Goal: Task Accomplishment & Management: Manage account settings

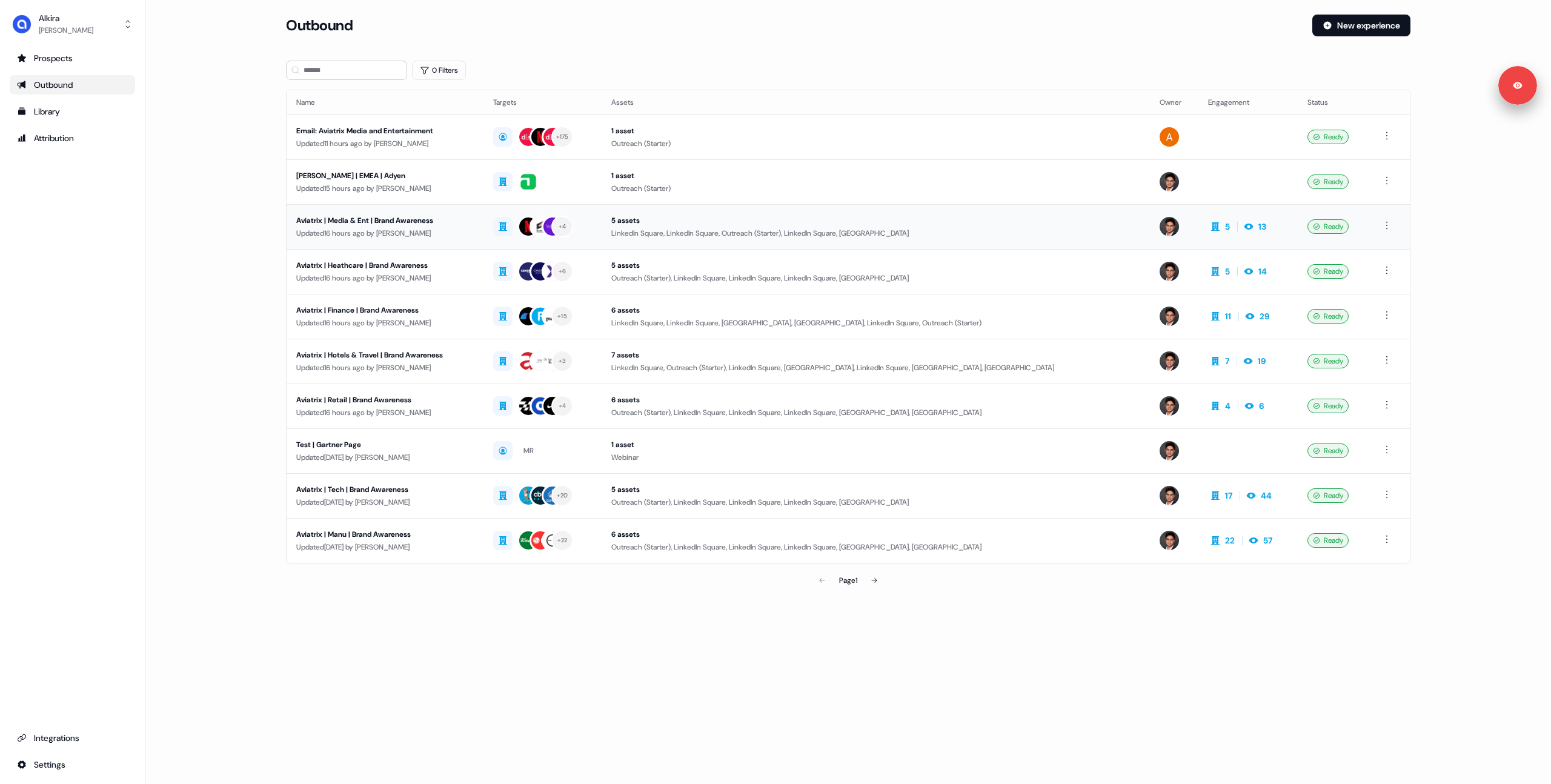
click at [383, 231] on div "Updated 16 hours ago by [PERSON_NAME]" at bounding box center [385, 233] width 177 height 12
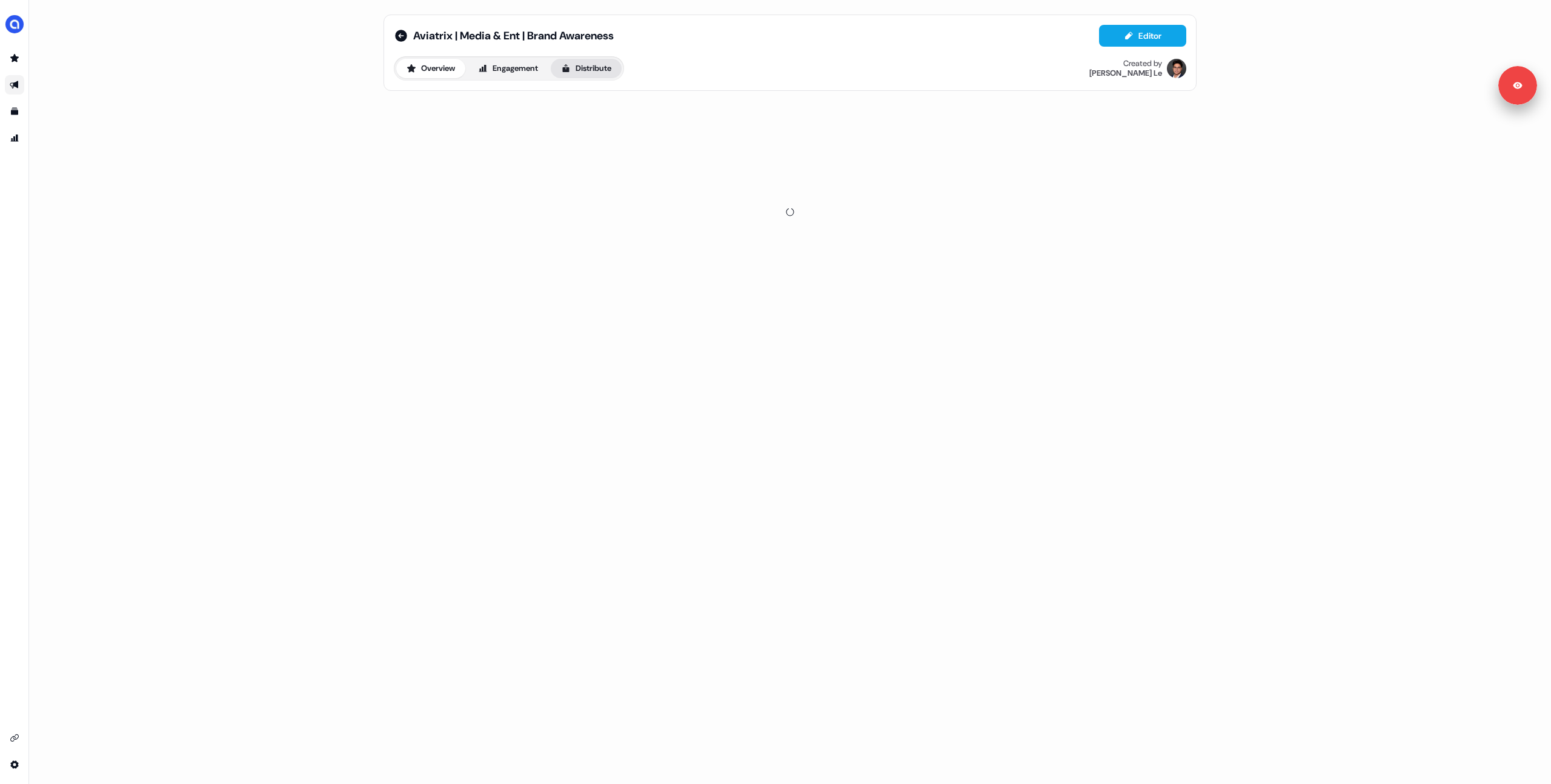
click at [608, 73] on button "Distribute" at bounding box center [586, 68] width 71 height 19
click at [501, 117] on link "LinkedIn Ads" at bounding box center [503, 109] width 67 height 23
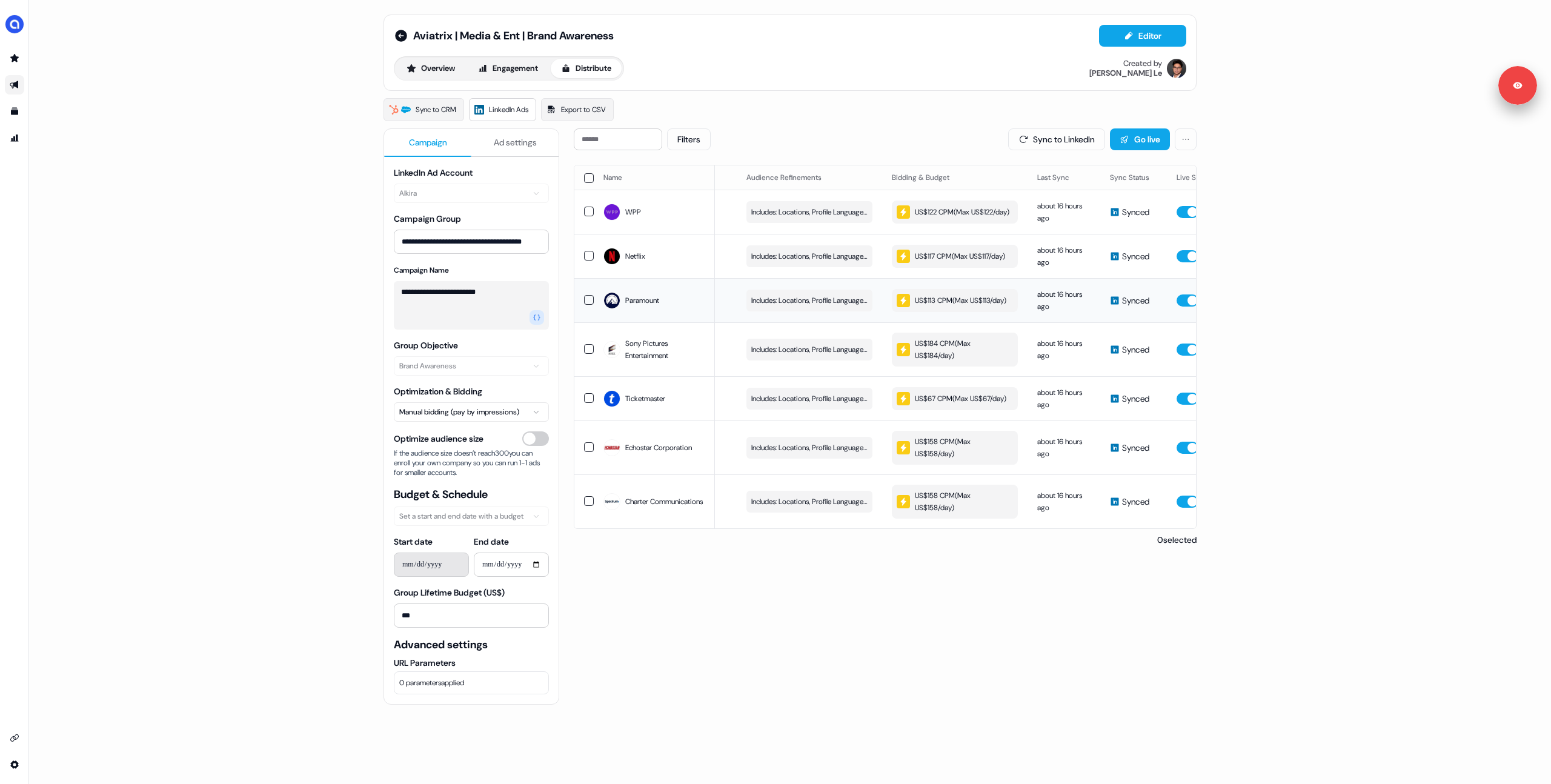
scroll to position [0, 190]
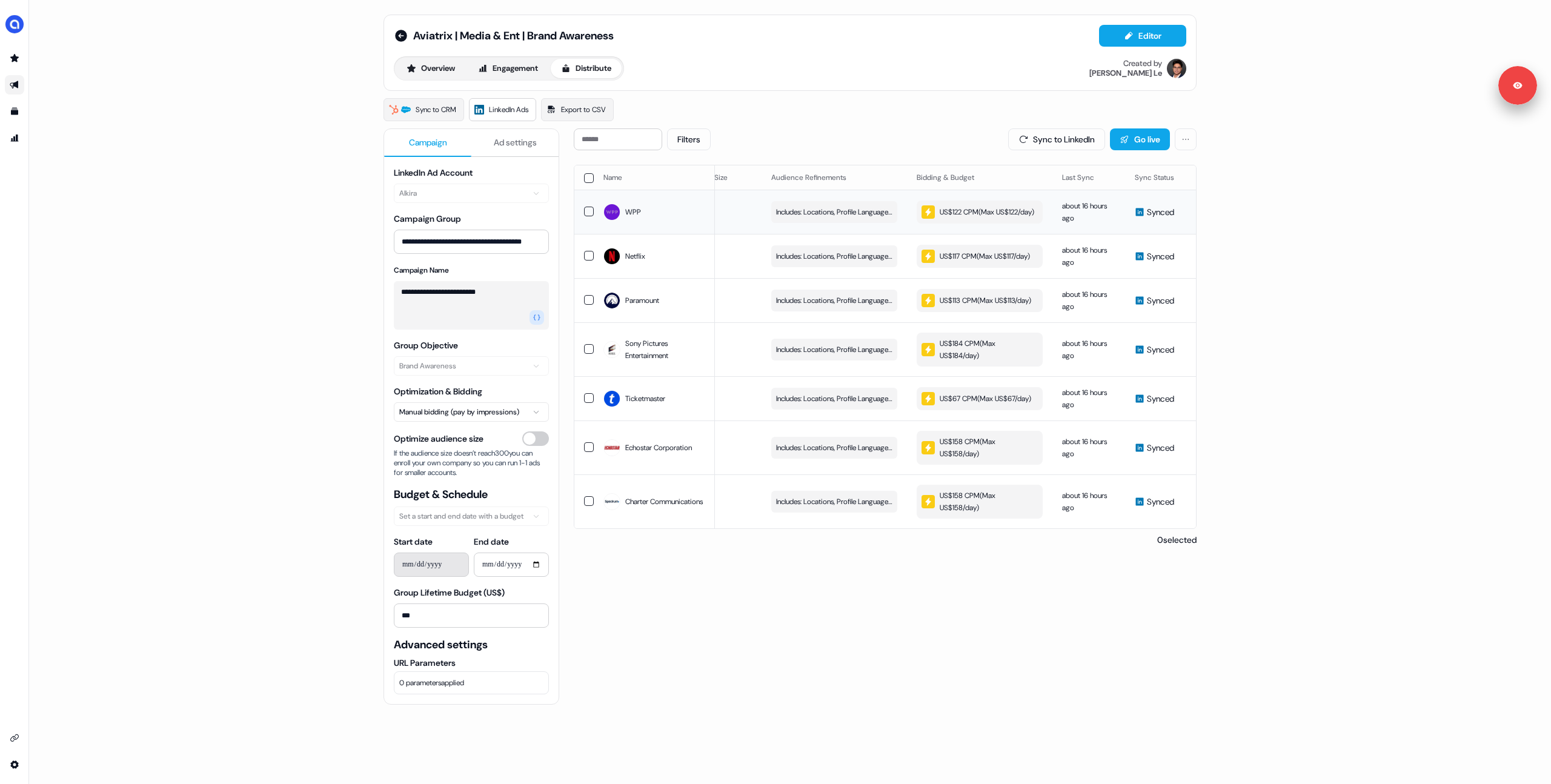
click at [977, 216] on div "US$122 CPM ( Max US$122/day )" at bounding box center [977, 212] width 113 height 13
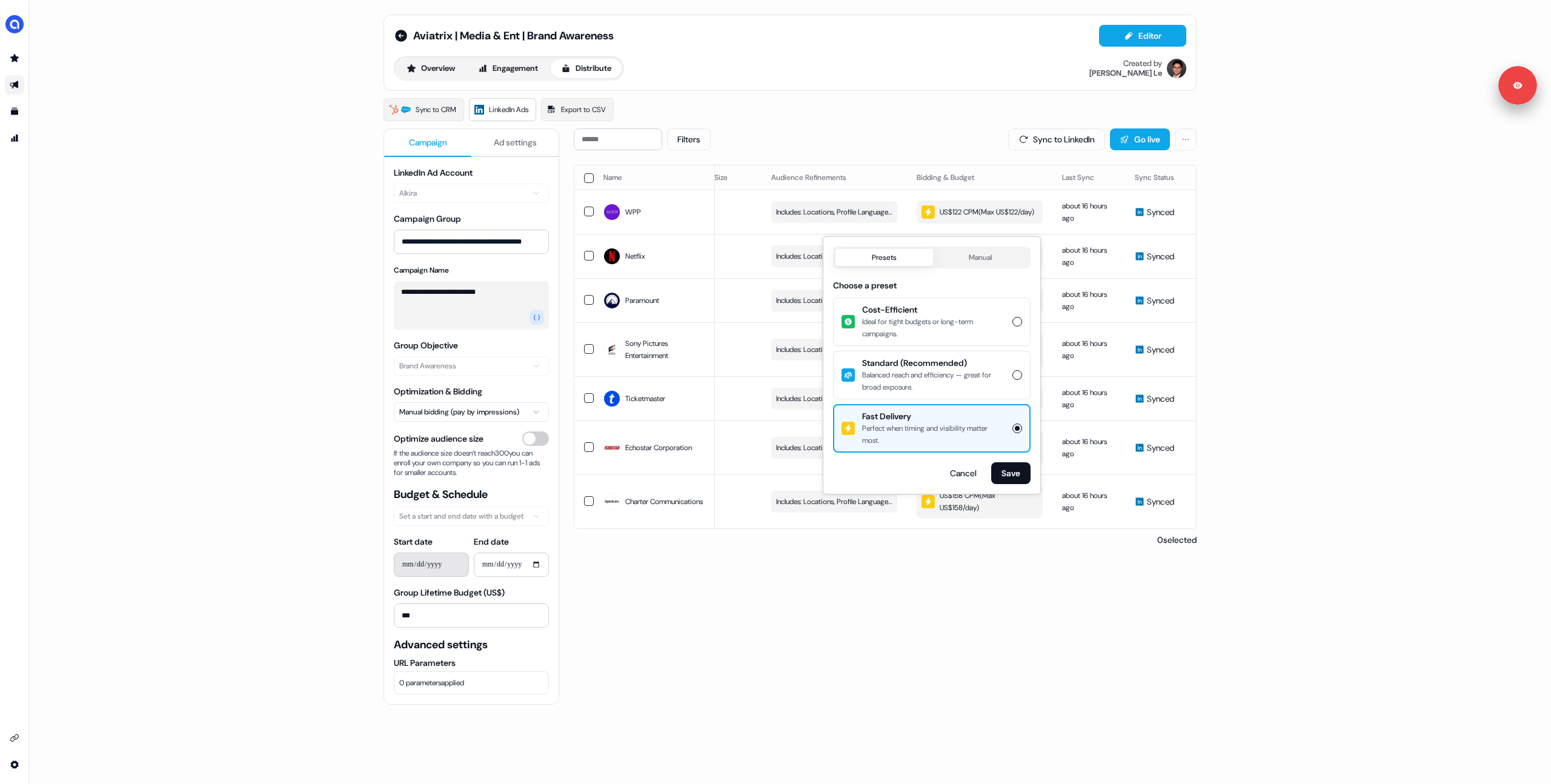
click at [927, 626] on div "Filters Sync to LinkedIn Go live Name LinkedIn company Audience Size Audience R…" at bounding box center [885, 509] width 623 height 762
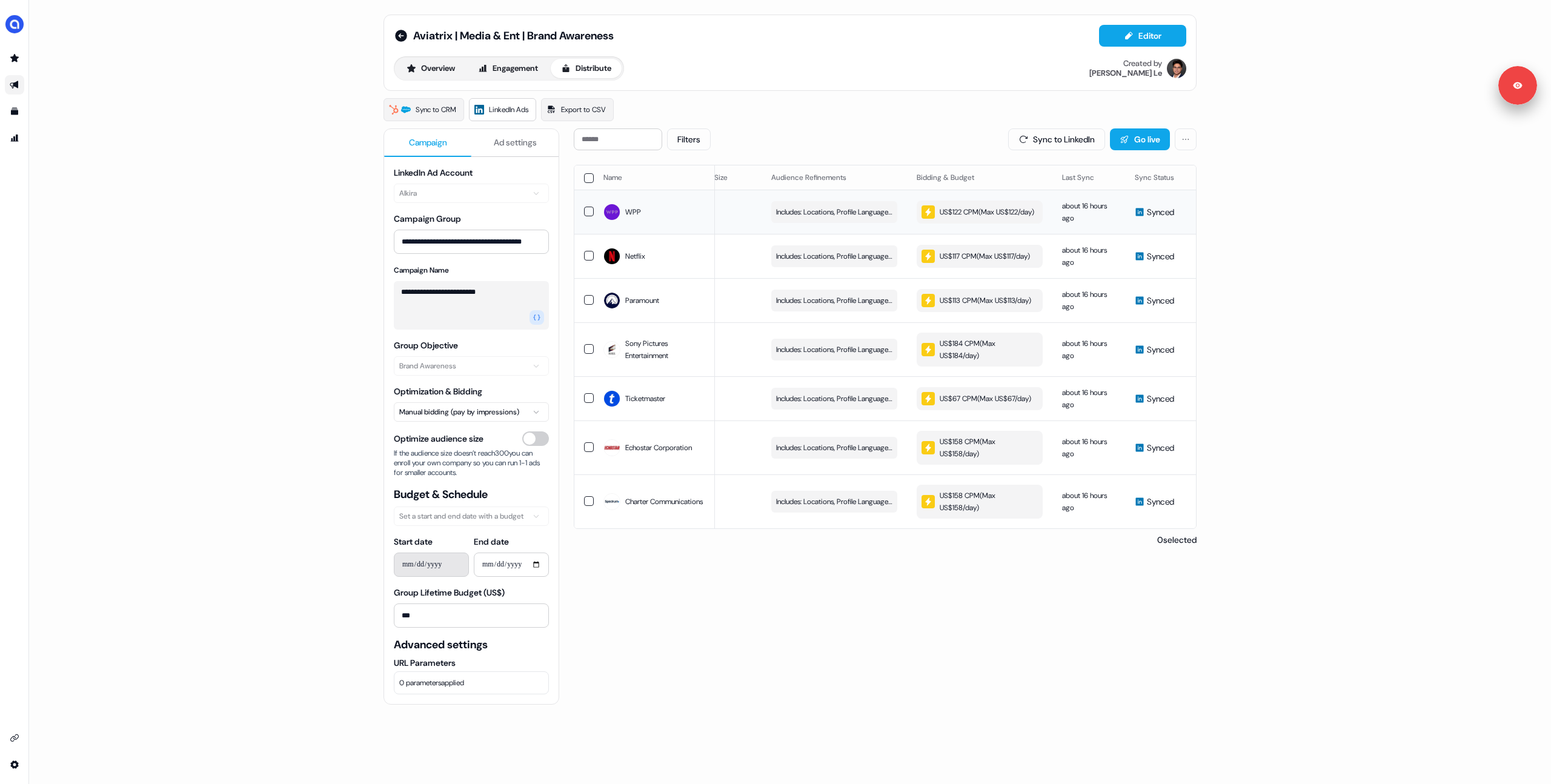
click at [953, 224] on button "US$122 CPM ( Max US$122/day )" at bounding box center [980, 212] width 126 height 23
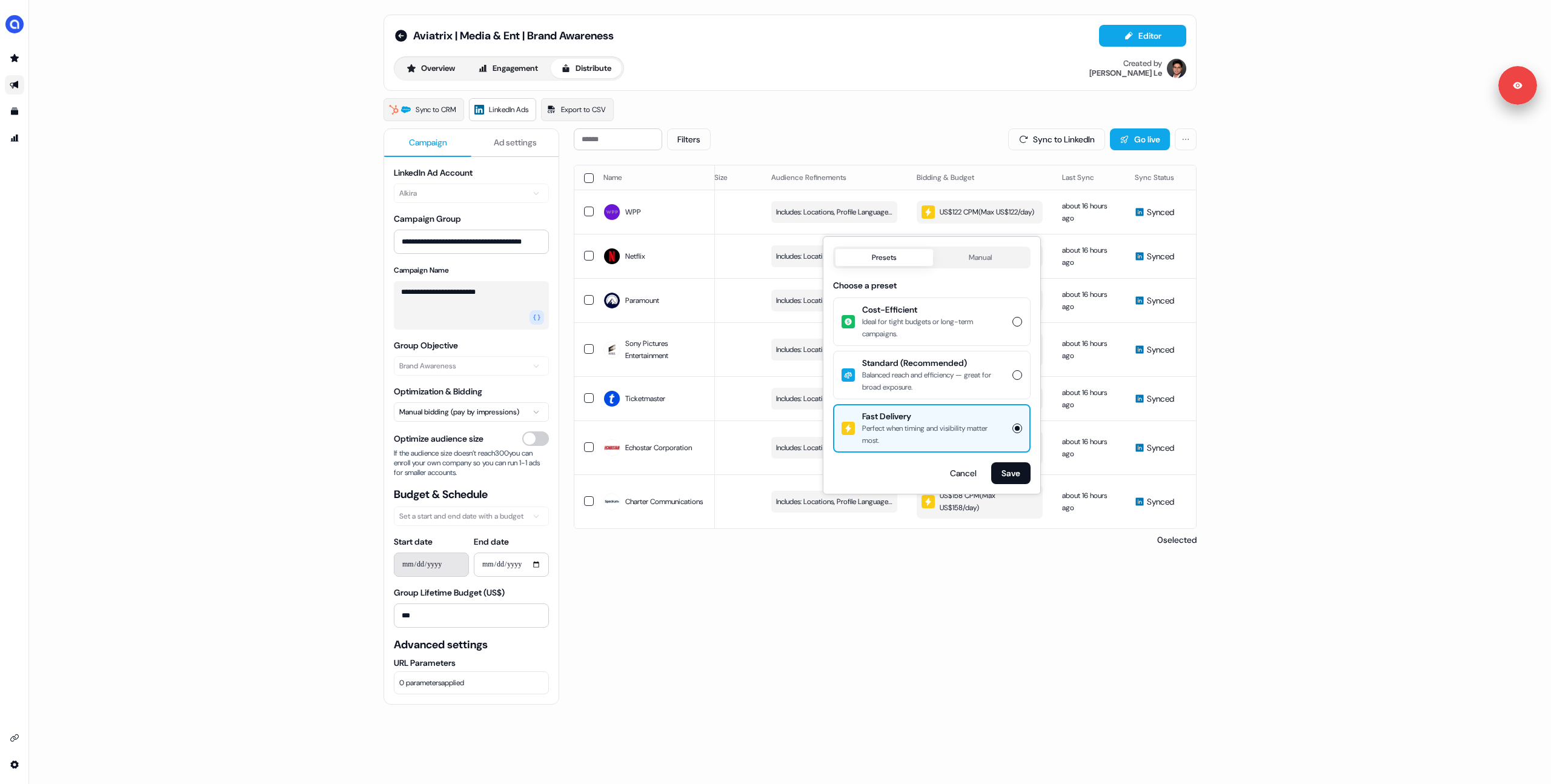
click at [919, 609] on div "Filters Sync to LinkedIn Go live Name LinkedIn company Audience Size Audience R…" at bounding box center [885, 509] width 623 height 762
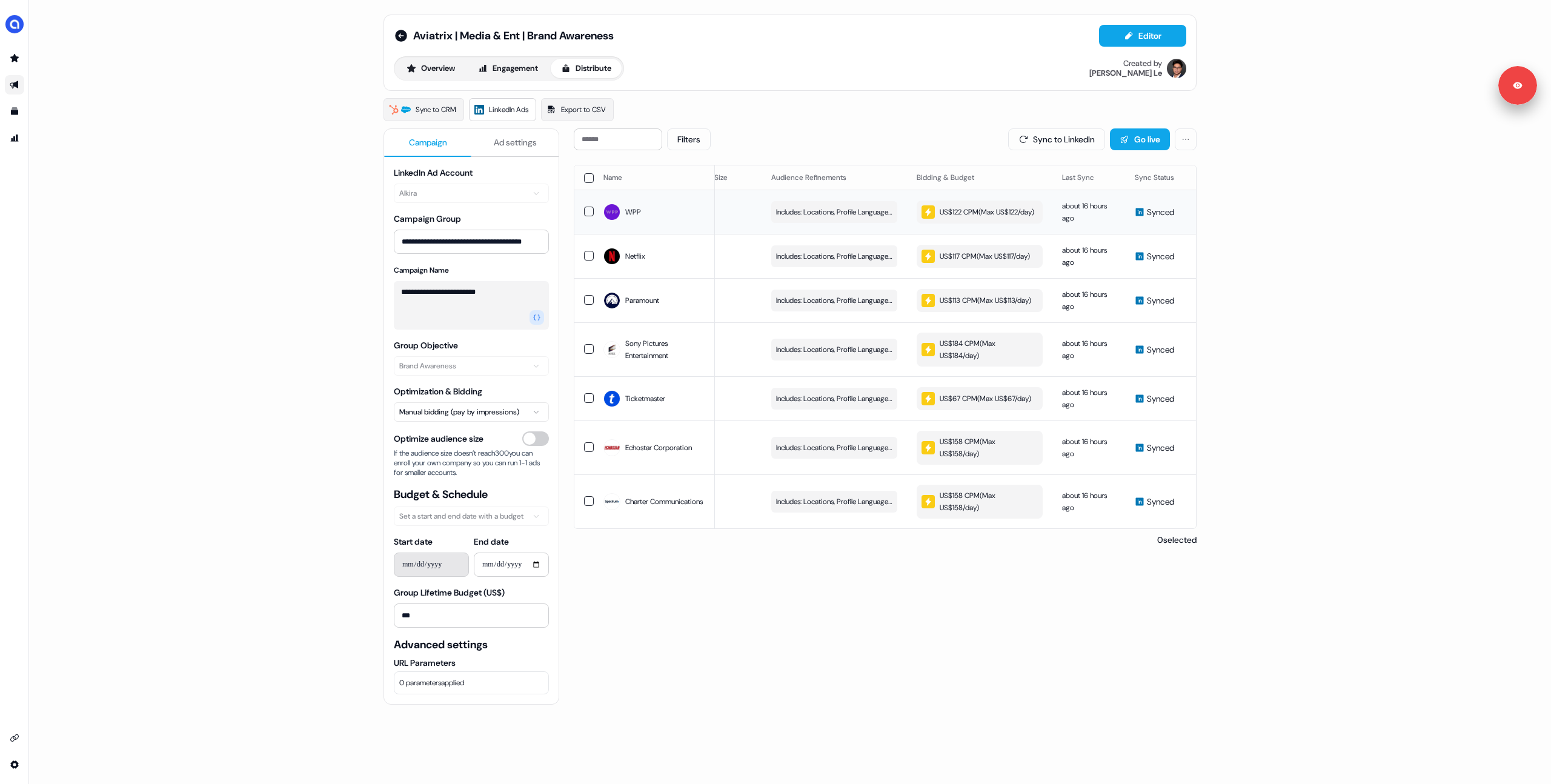
click at [962, 219] on div "US$122 CPM ( Max US$122/day )" at bounding box center [977, 212] width 113 height 13
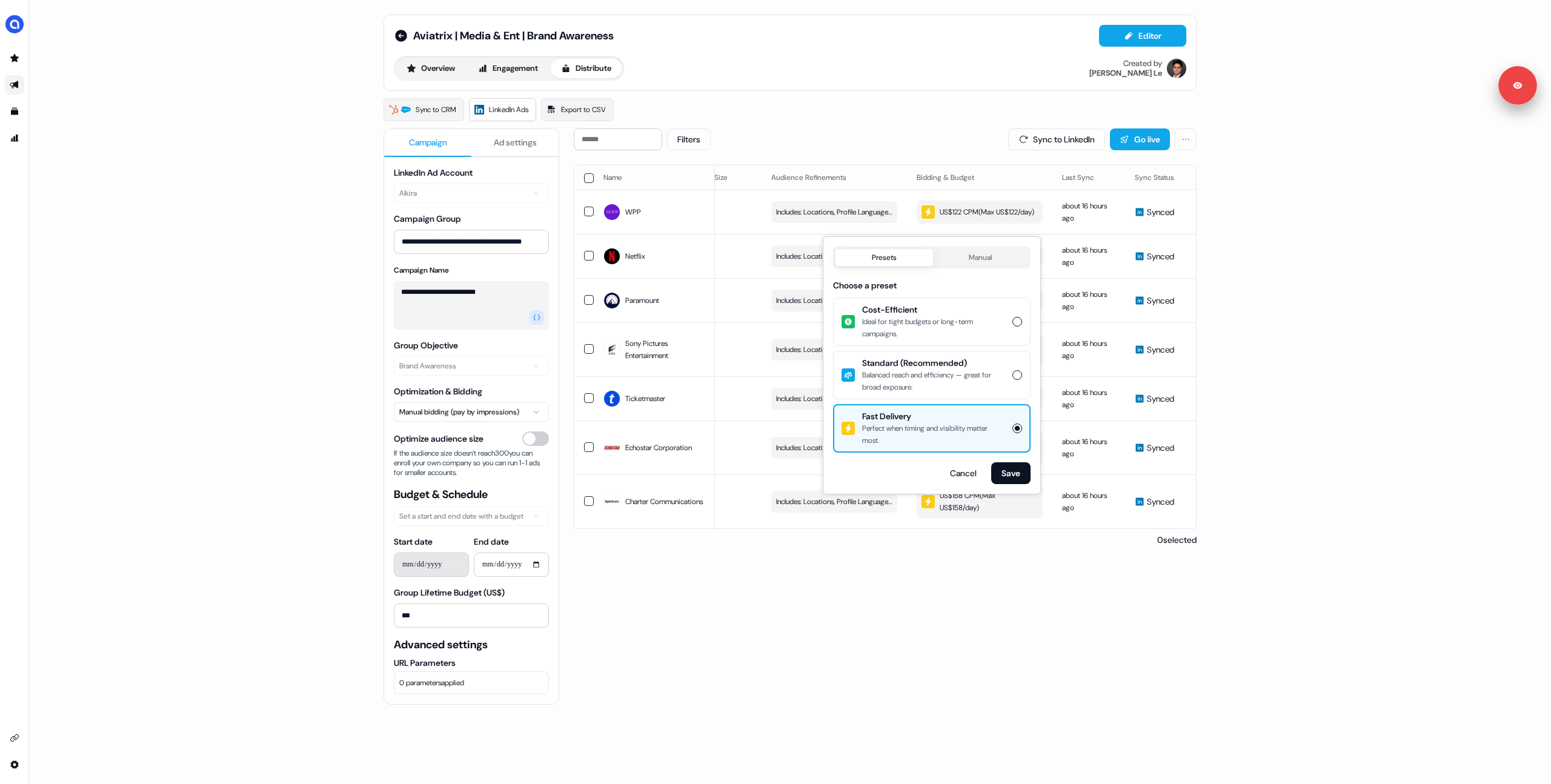
click at [956, 386] on div "Balanced reach and efficiency — great for broad exposure." at bounding box center [933, 381] width 143 height 25
click at [1013, 380] on button "Standard (Recommended) Balanced reach and efficiency — great for broad exposure." at bounding box center [1017, 375] width 9 height 9
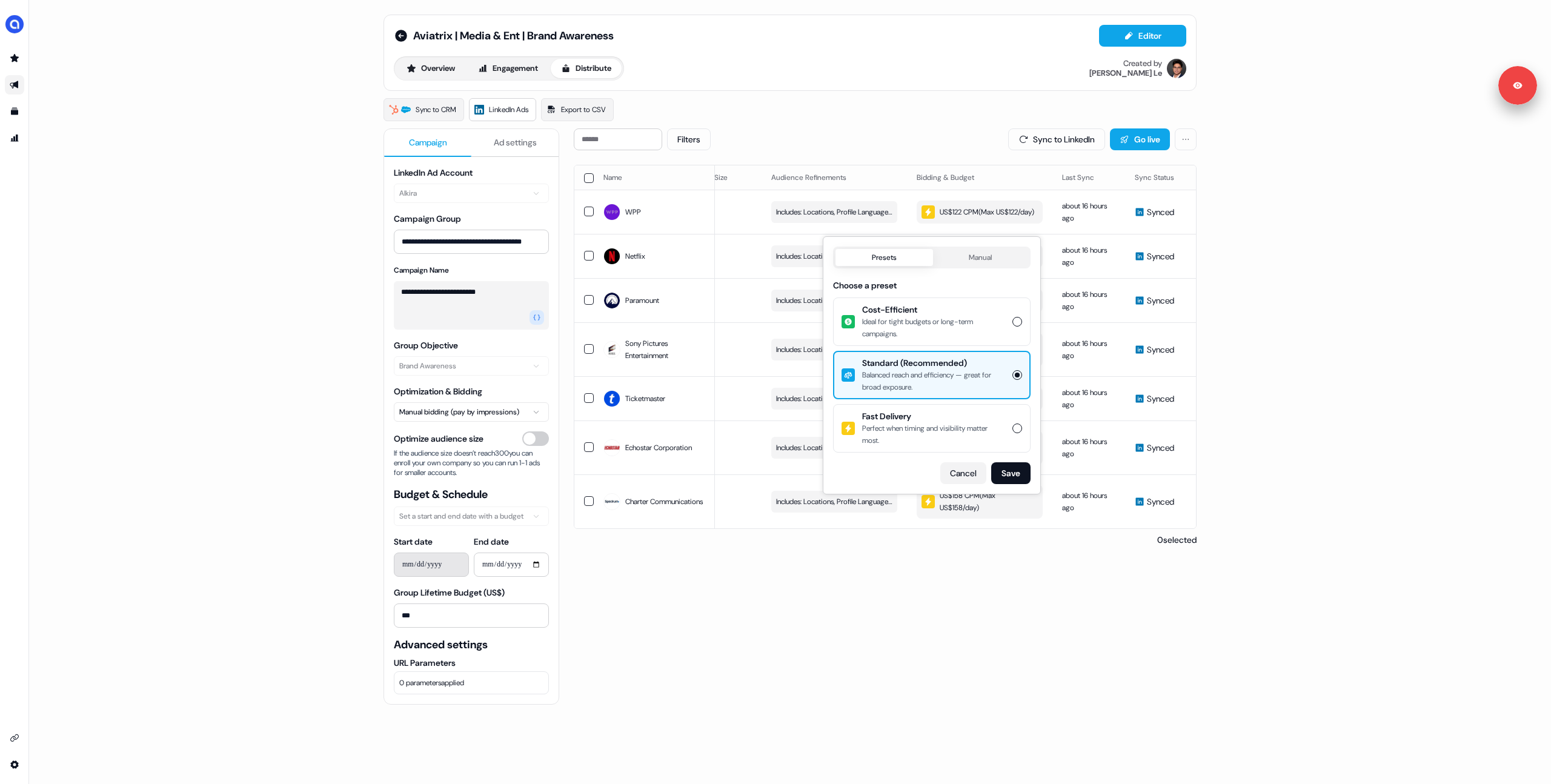
click at [964, 472] on button "Cancel" at bounding box center [963, 473] width 46 height 22
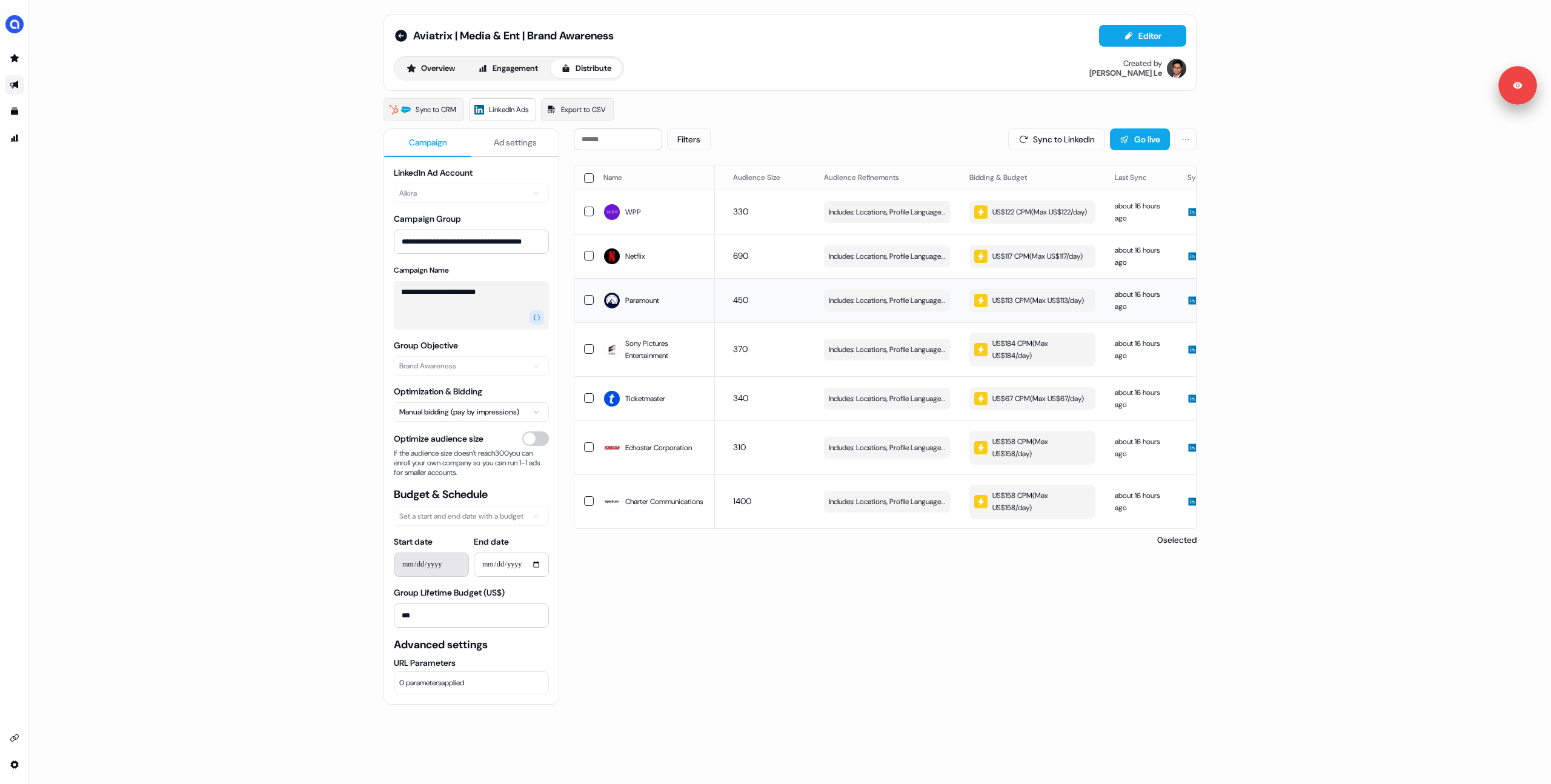
scroll to position [0, 138]
click at [1003, 546] on div "0 selected" at bounding box center [885, 539] width 623 height 12
click at [19, 27] on img "side nav menu" at bounding box center [14, 24] width 19 height 19
click at [1026, 212] on div "**********" at bounding box center [775, 392] width 1551 height 784
click at [1026, 212] on div "US$122 CPM ( Max US$122/day )" at bounding box center [1029, 212] width 113 height 13
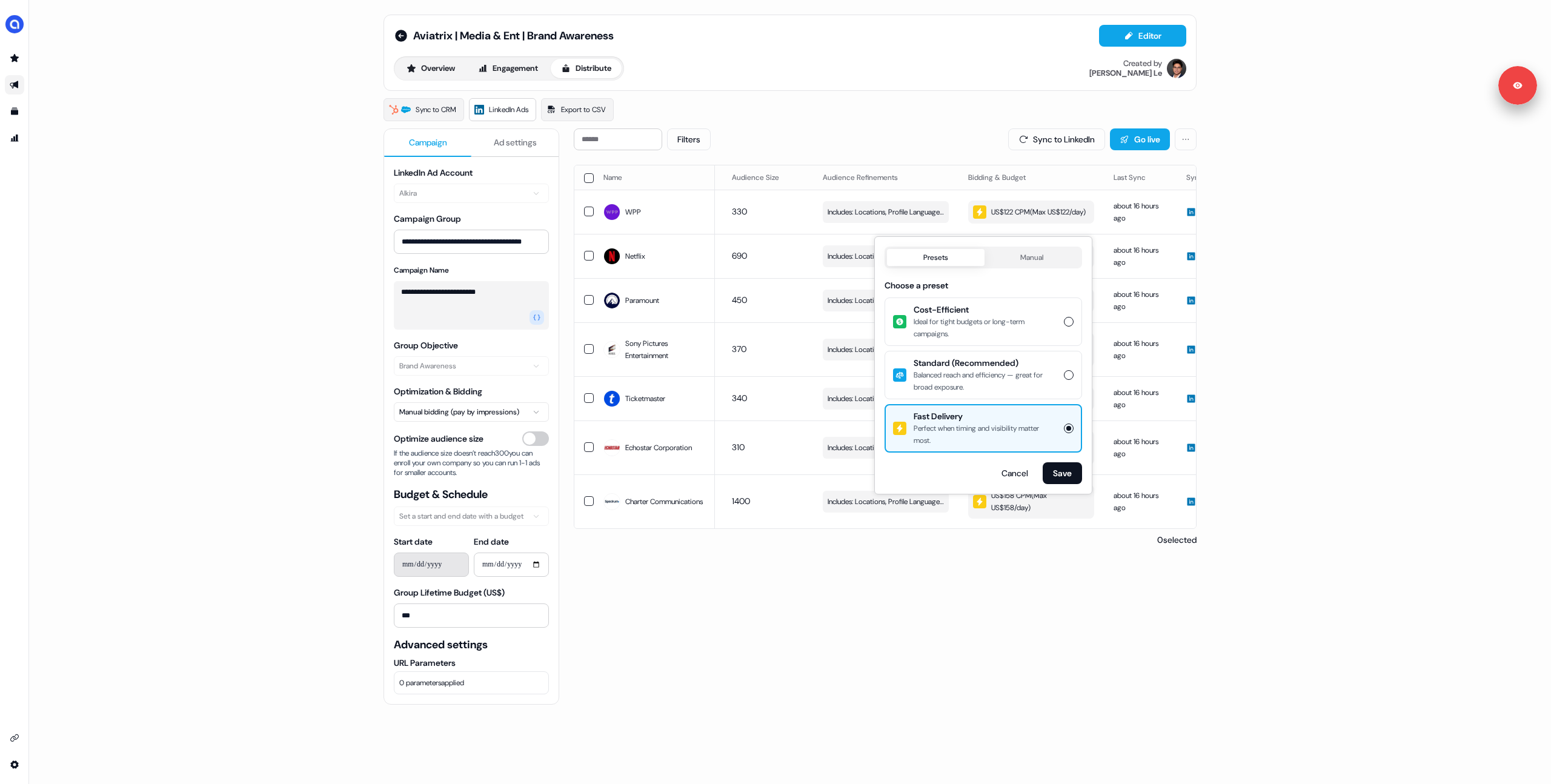
click at [1285, 405] on div "**********" at bounding box center [790, 392] width 1522 height 784
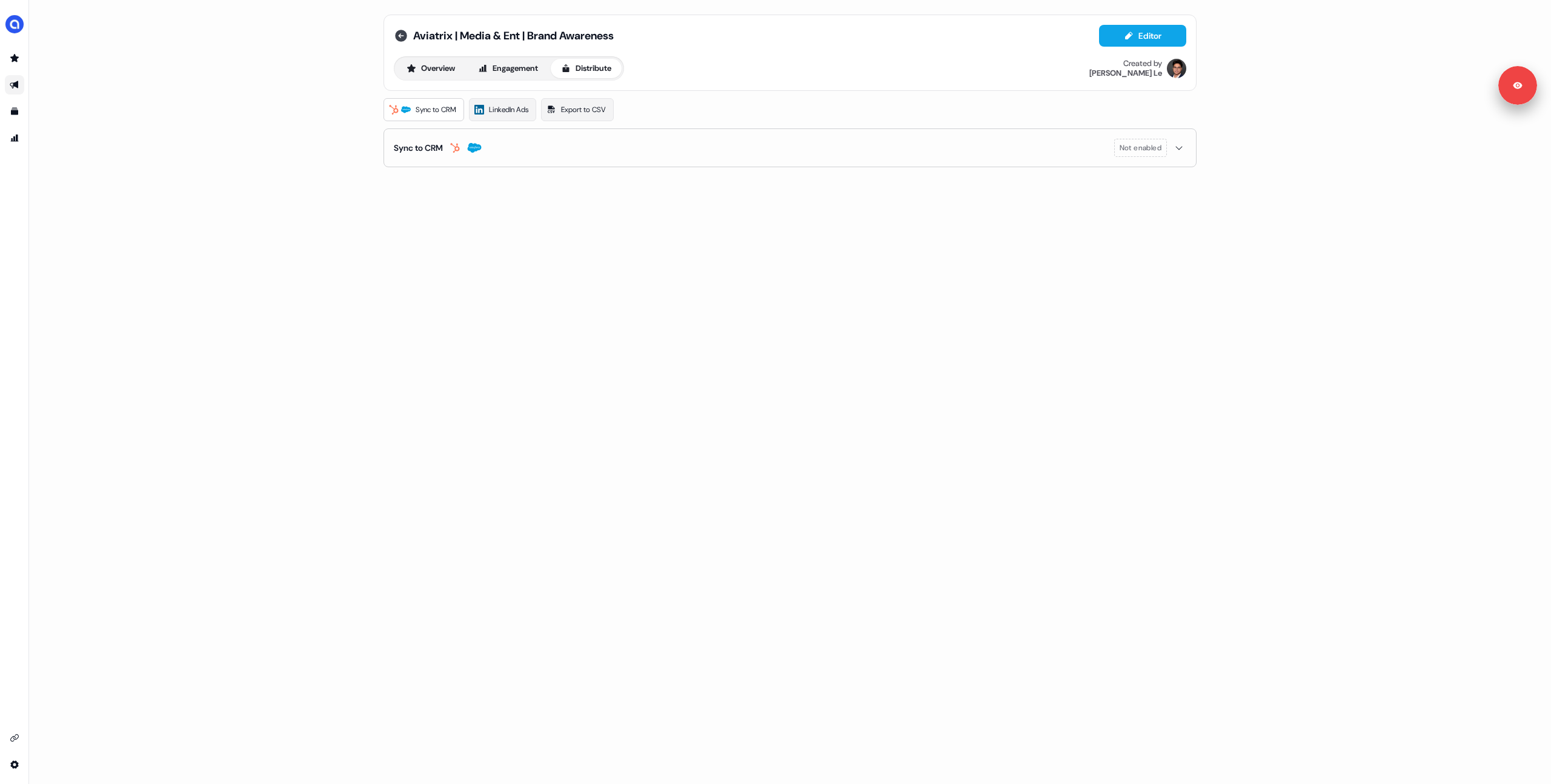
click at [401, 33] on icon at bounding box center [401, 35] width 12 height 12
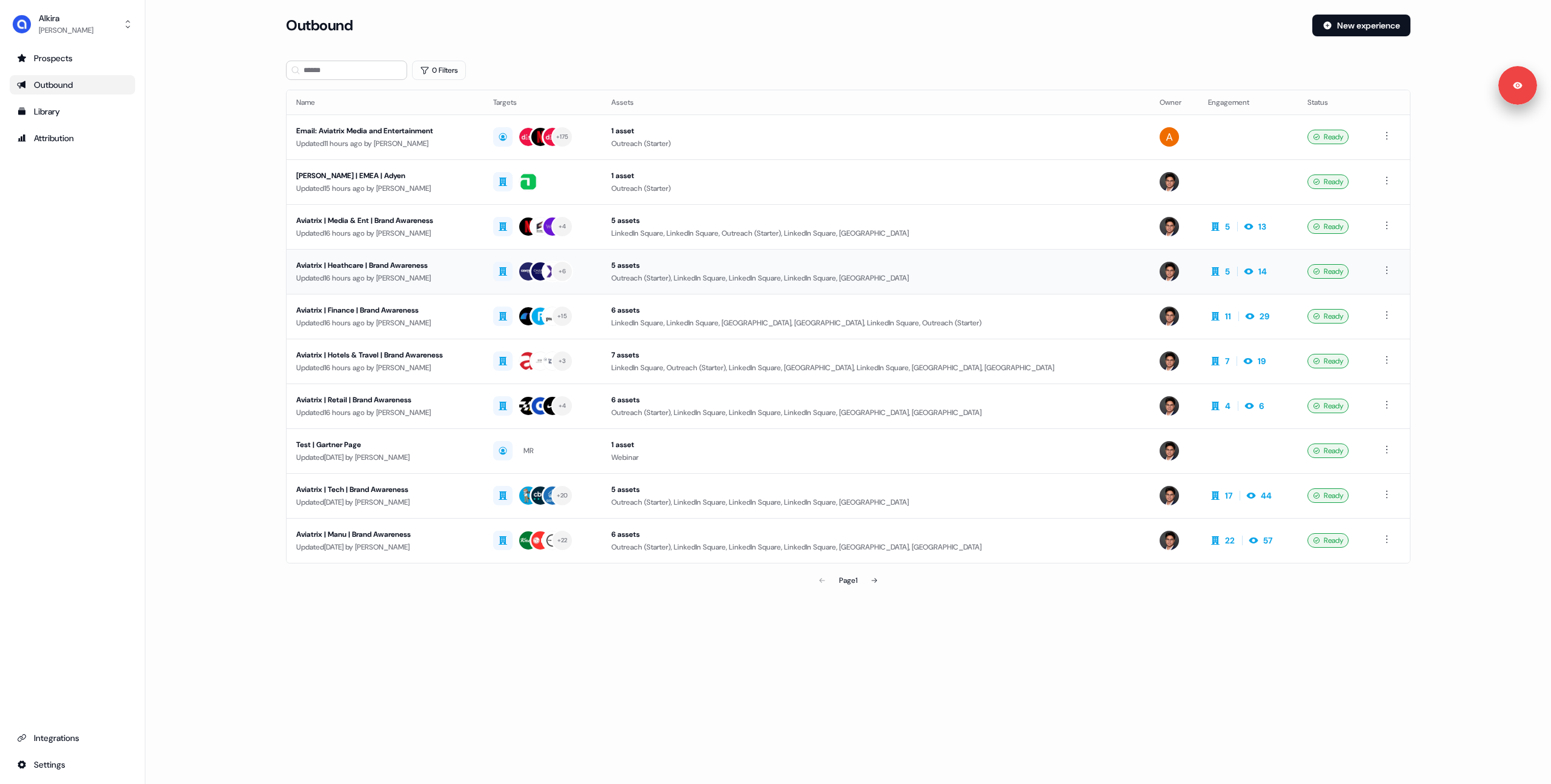
click at [592, 273] on div "+ 6" at bounding box center [542, 271] width 99 height 22
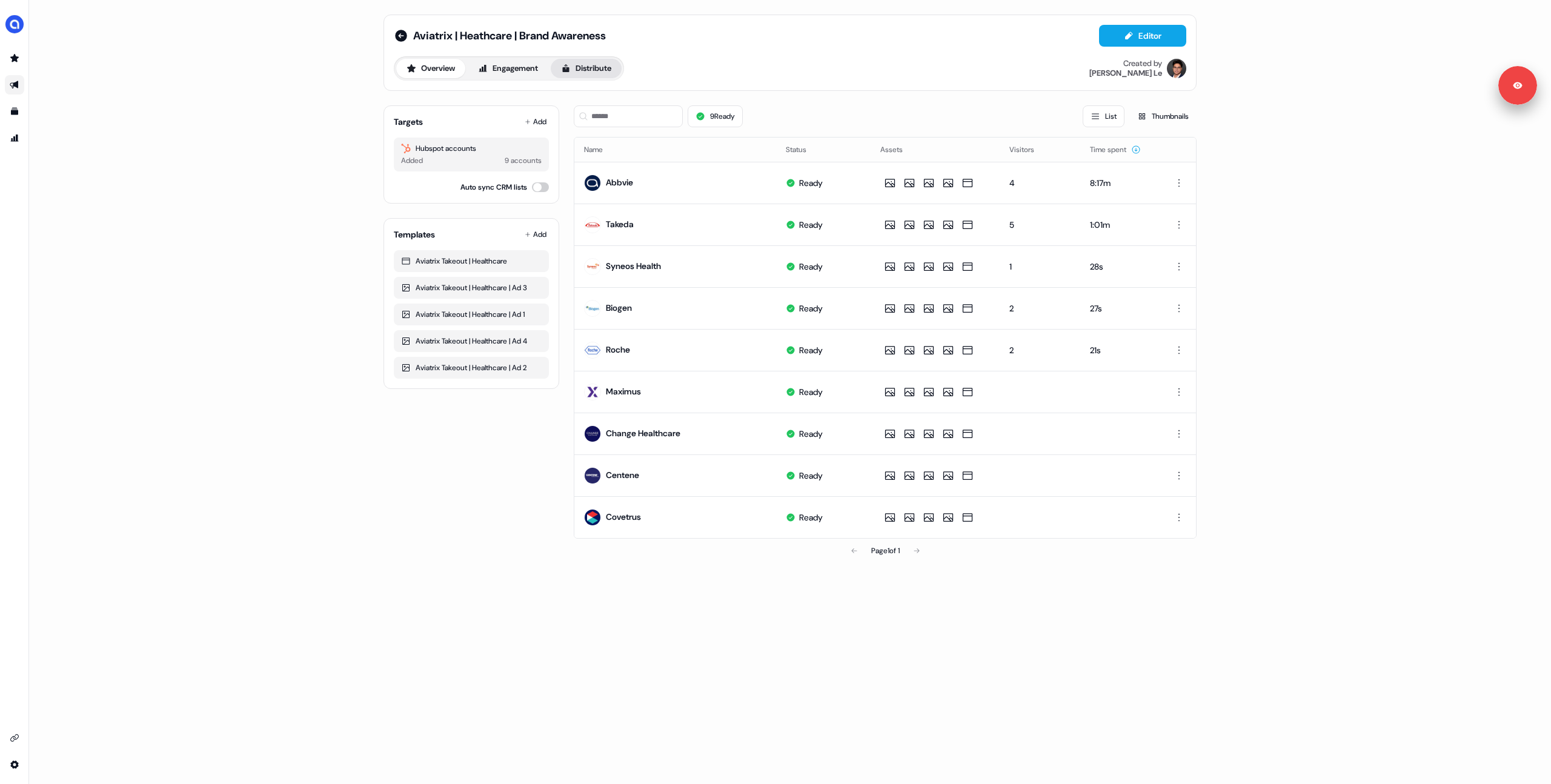
click at [596, 74] on button "Distribute" at bounding box center [586, 68] width 71 height 19
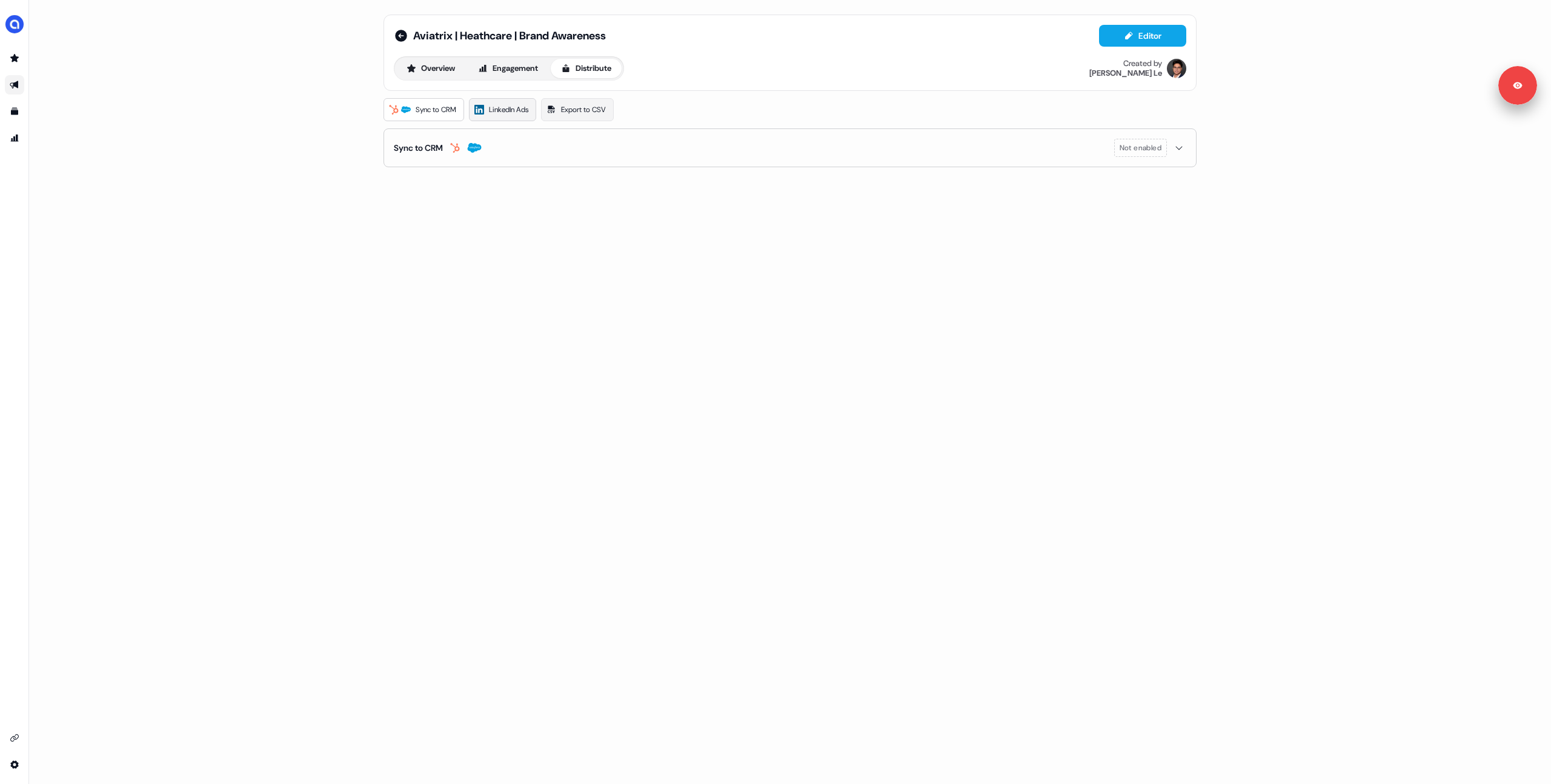
click at [513, 116] on link "LinkedIn Ads" at bounding box center [503, 109] width 67 height 23
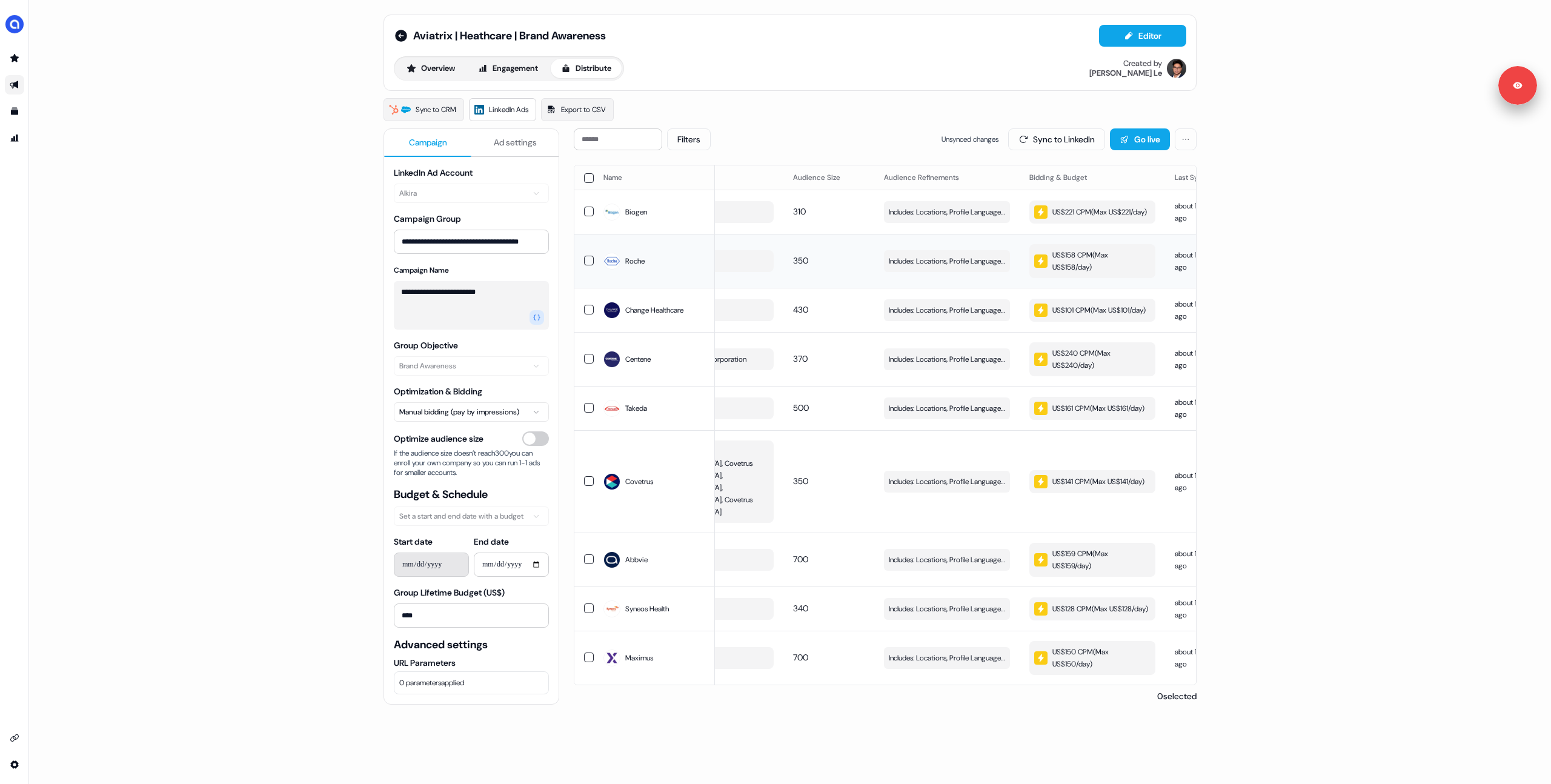
scroll to position [0, 82]
click at [1084, 219] on div "US$221 CPM ( Max US$221/day )" at bounding box center [1085, 212] width 113 height 13
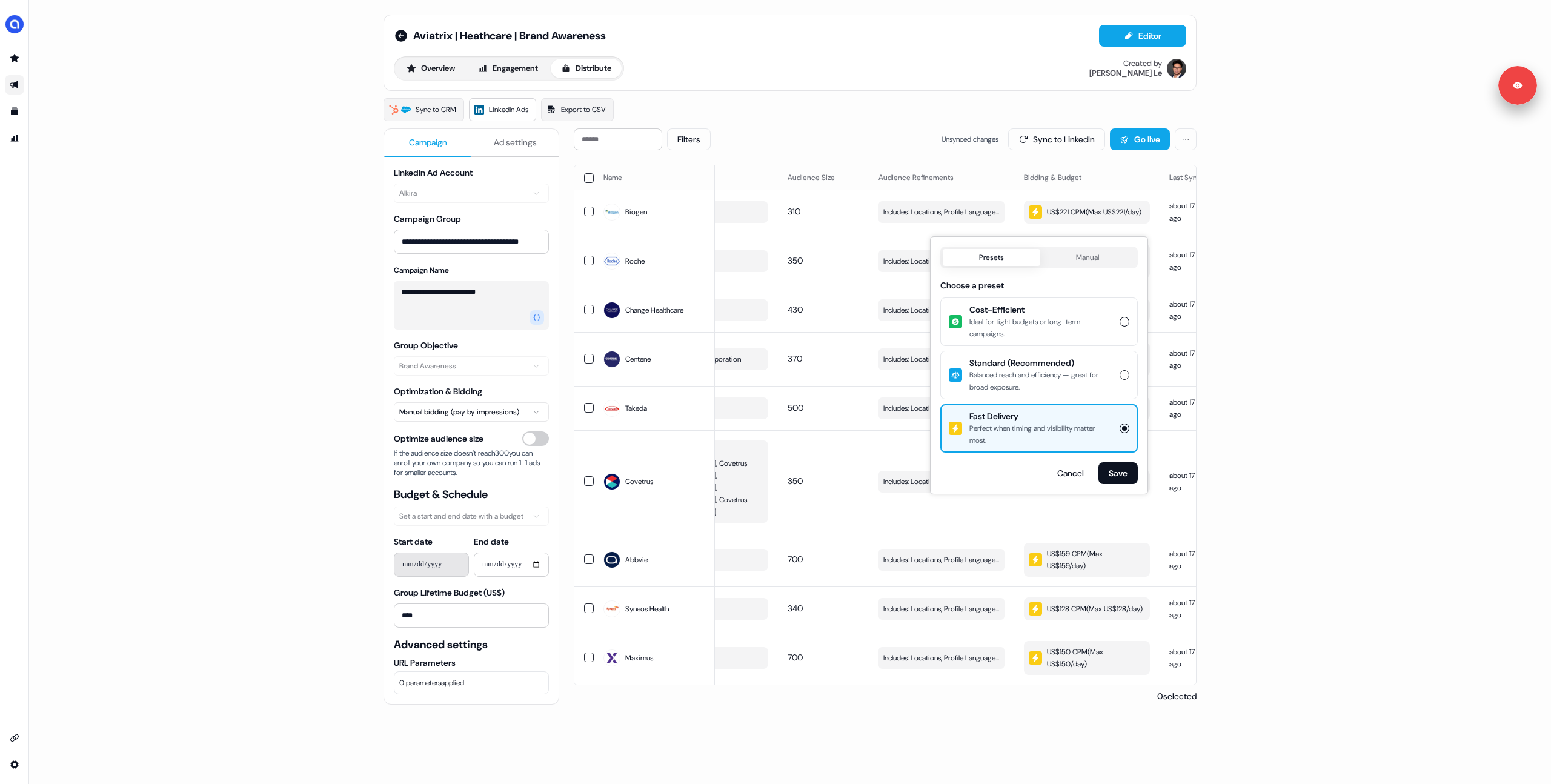
drag, startPoint x: 1275, startPoint y: 438, endPoint x: 1256, endPoint y: 428, distance: 21.5
click at [1275, 438] on div "**********" at bounding box center [790, 392] width 1522 height 784
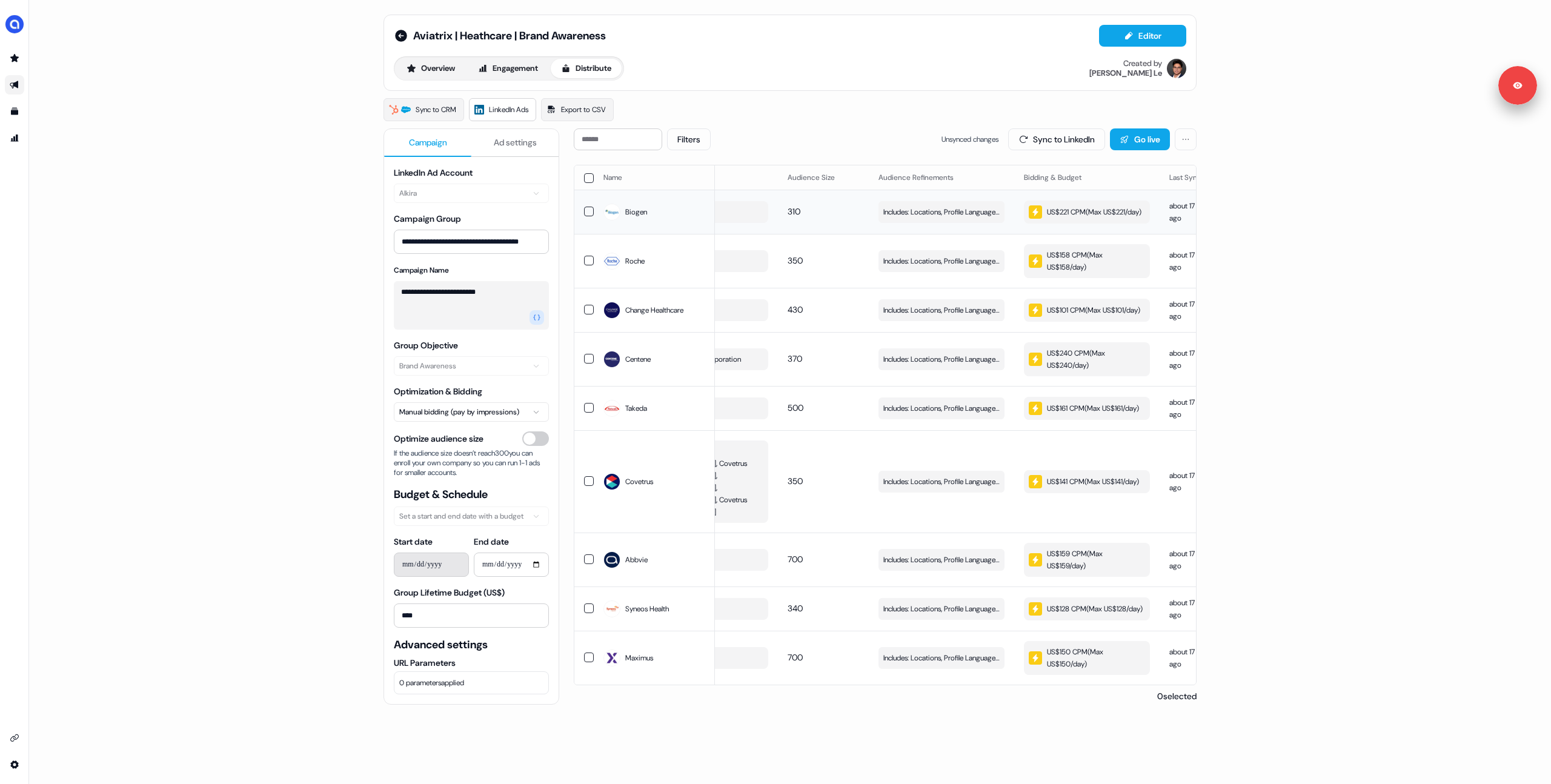
click at [1076, 219] on div "US$221 CPM ( Max US$221/day )" at bounding box center [1085, 212] width 113 height 13
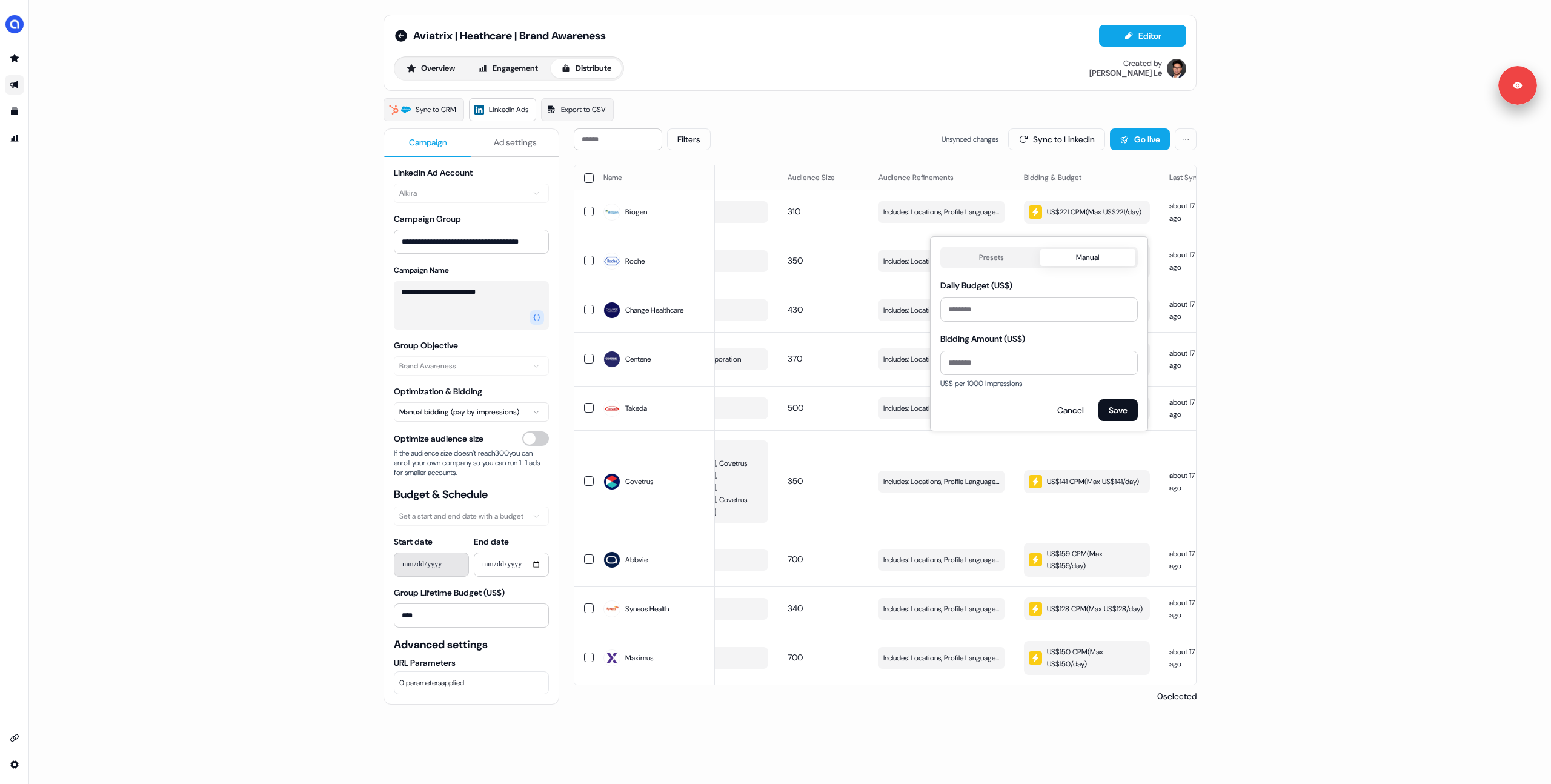
click at [1079, 263] on button "Manual" at bounding box center [1088, 257] width 96 height 17
click at [992, 251] on button "Presets" at bounding box center [991, 257] width 97 height 17
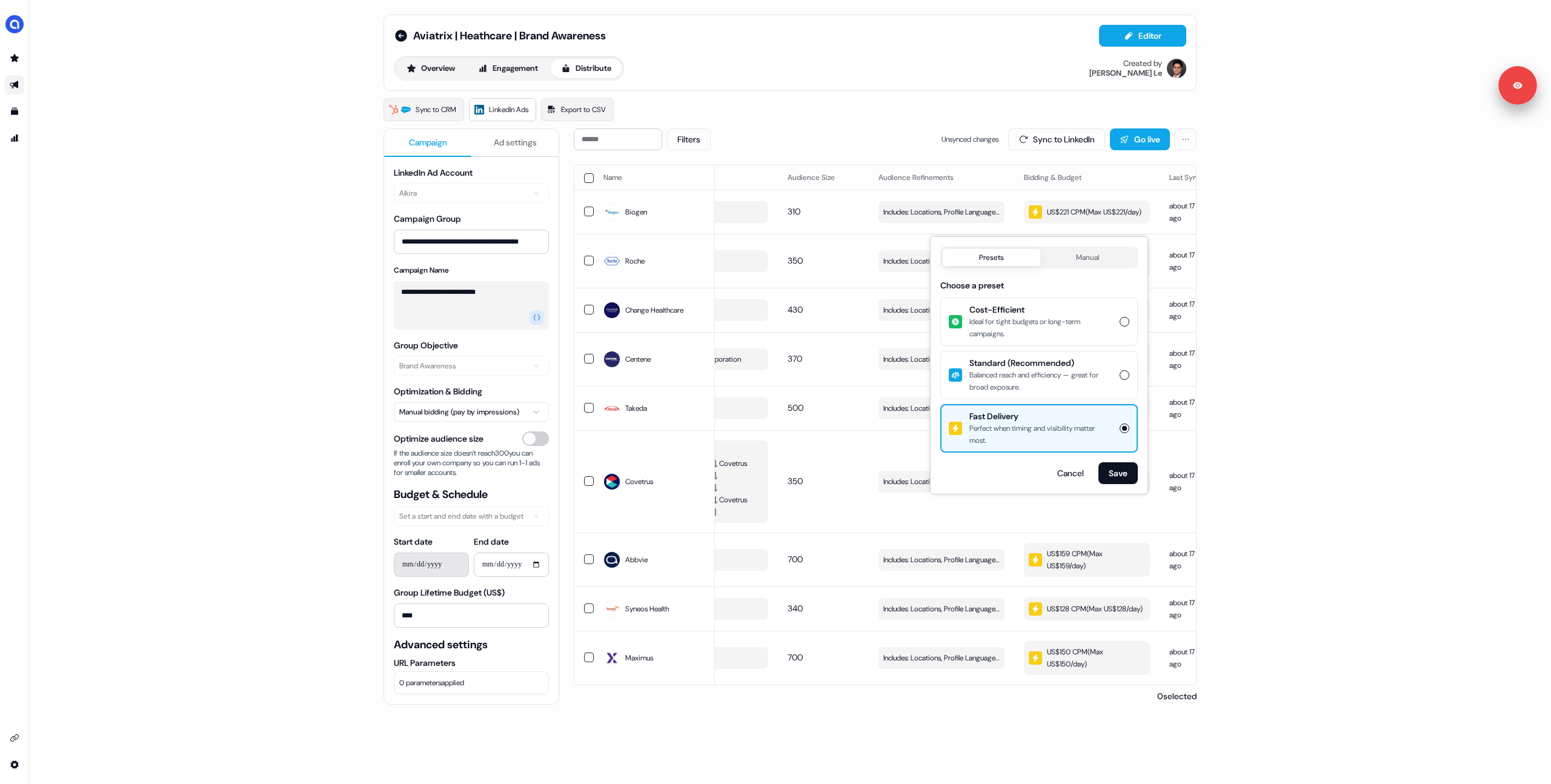
click at [1068, 261] on button "Manual" at bounding box center [1088, 257] width 96 height 17
click at [989, 258] on button "Presets" at bounding box center [991, 257] width 97 height 17
click at [1249, 489] on div "**********" at bounding box center [790, 392] width 1522 height 784
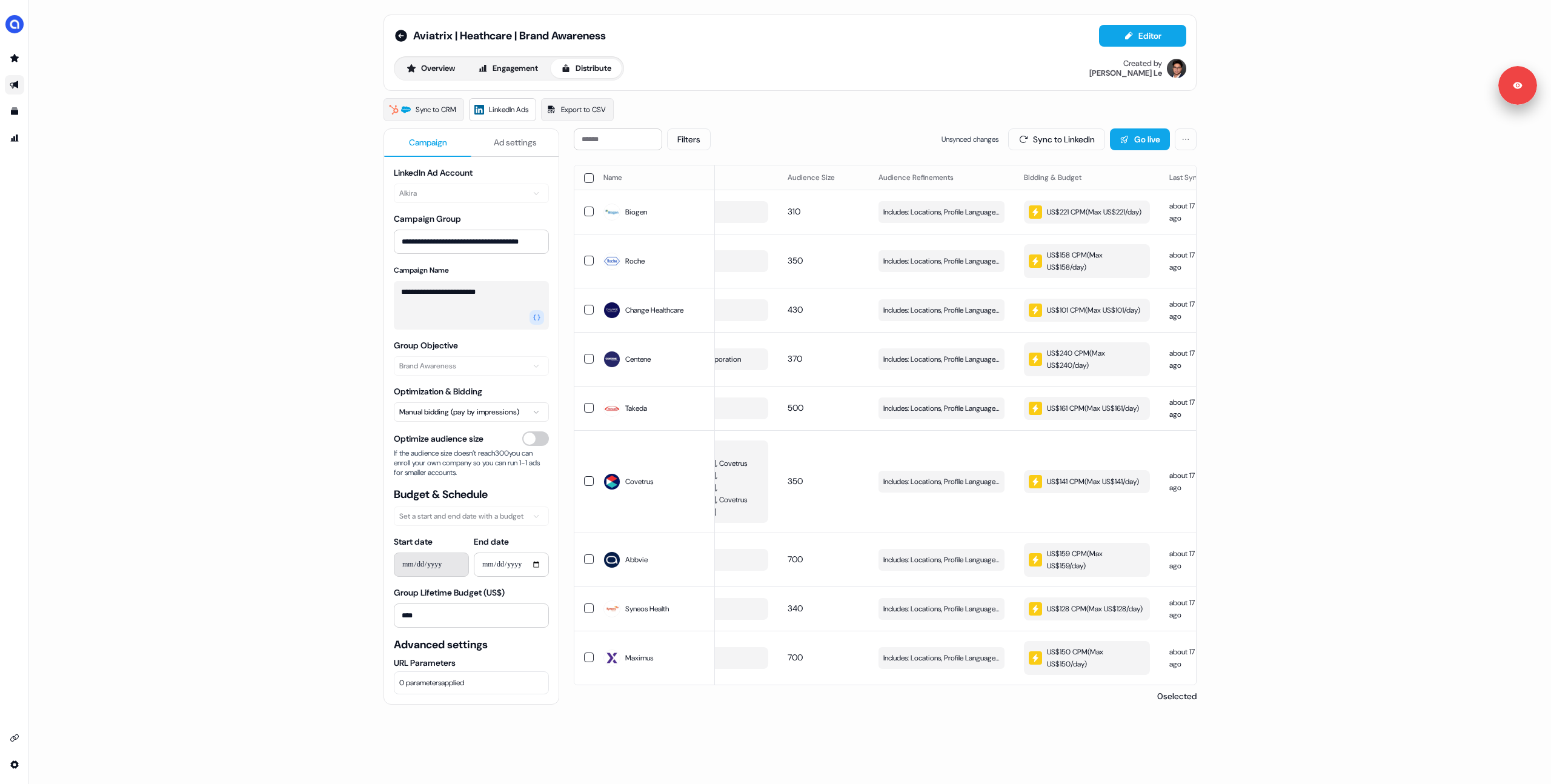
click at [1381, 496] on div "**********" at bounding box center [790, 392] width 1522 height 784
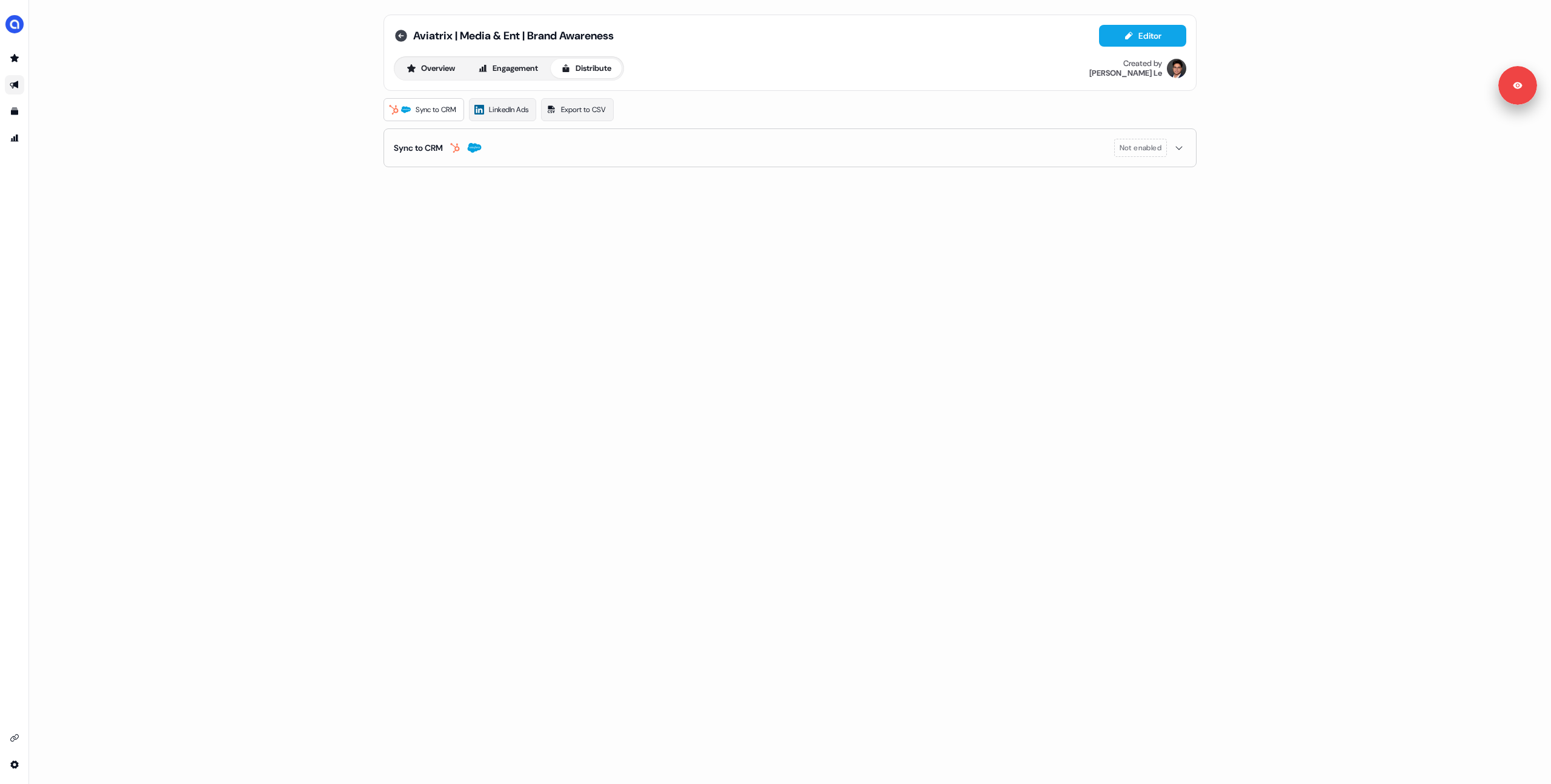
click at [401, 36] on icon at bounding box center [401, 35] width 12 height 12
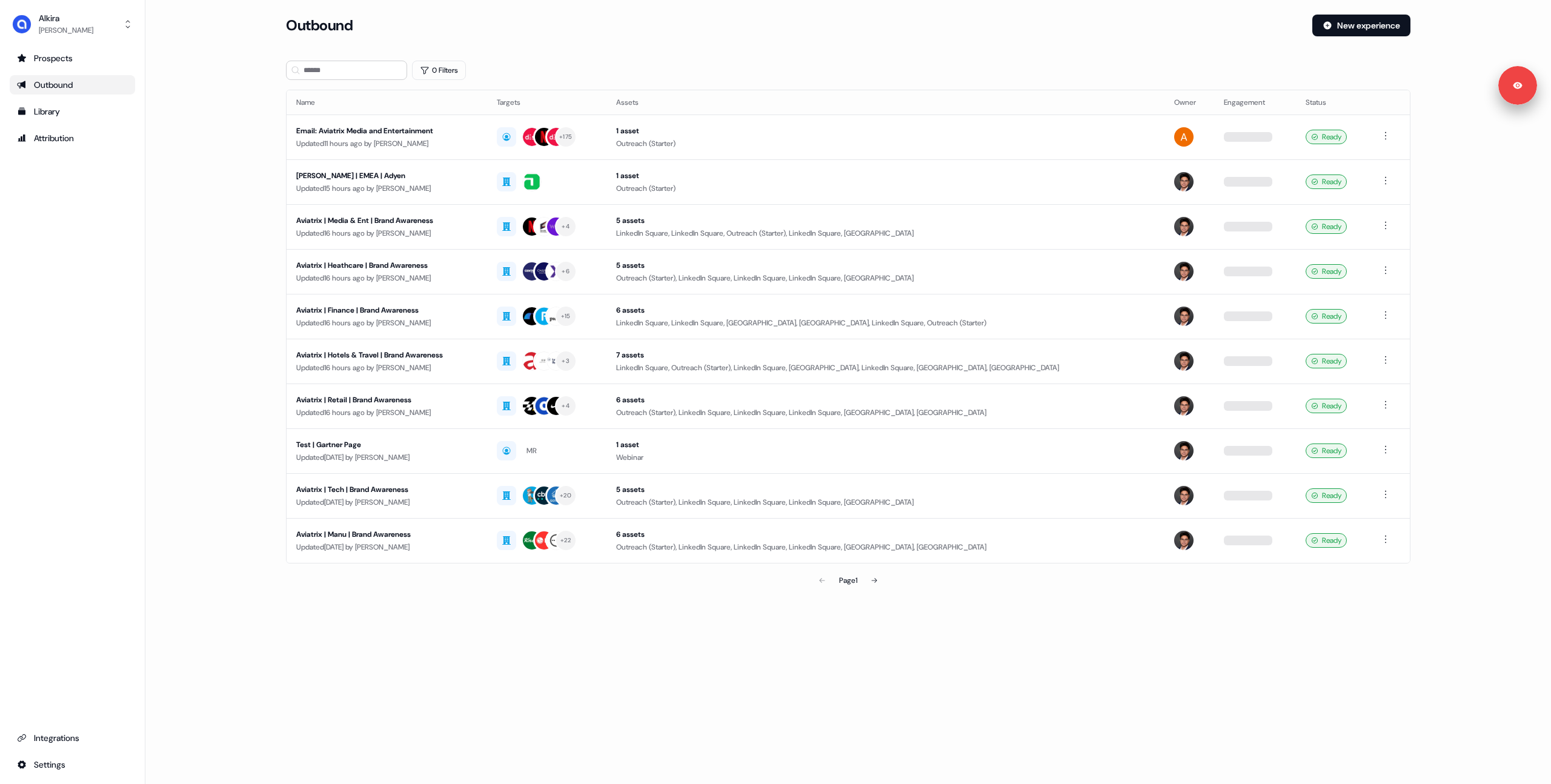
click at [248, 143] on main "Loading... Outbound New experience 0 Filters Name Targets Assets Owner Engageme…" at bounding box center [848, 320] width 1406 height 612
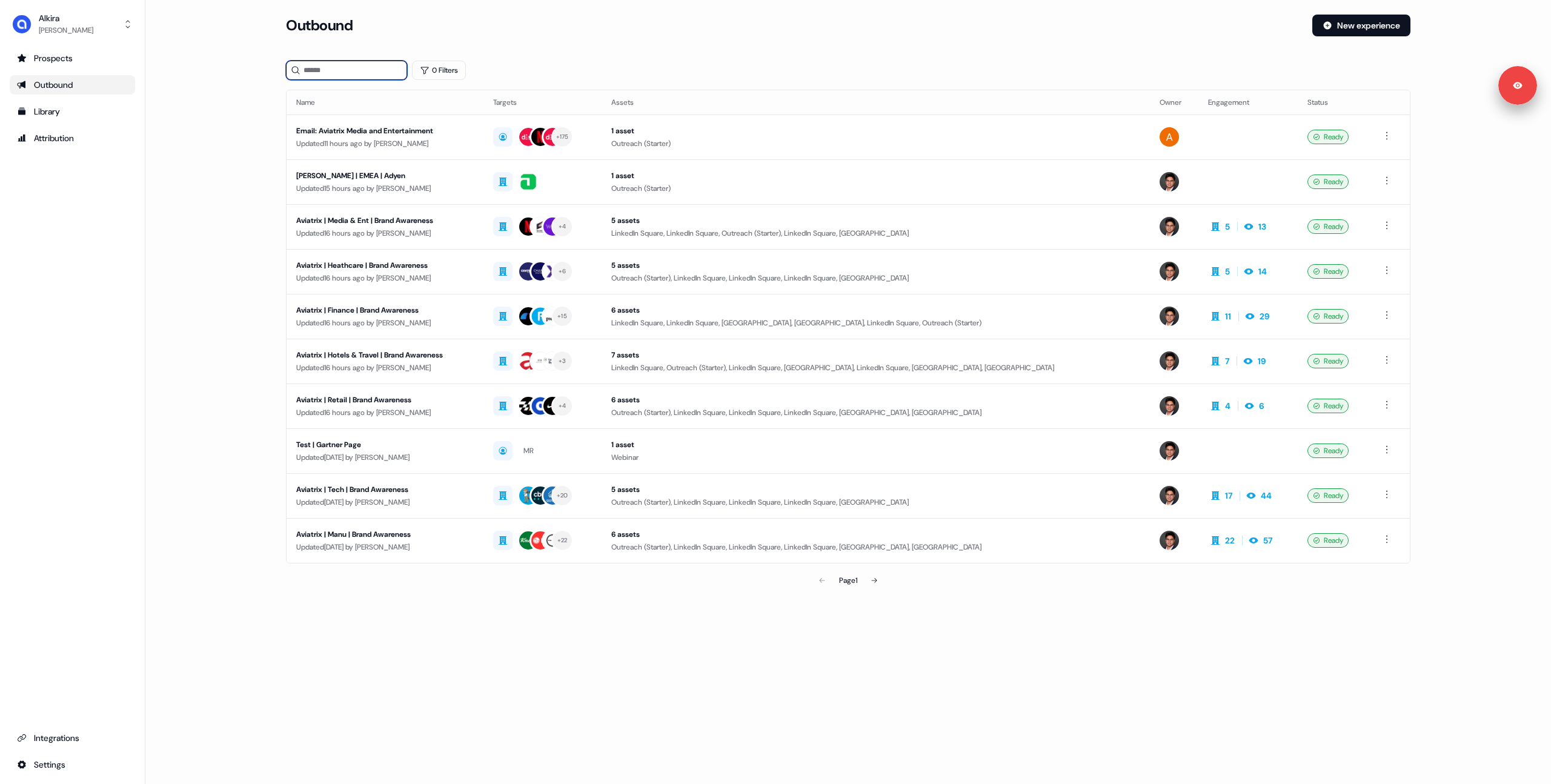
click at [328, 78] on input at bounding box center [347, 70] width 121 height 19
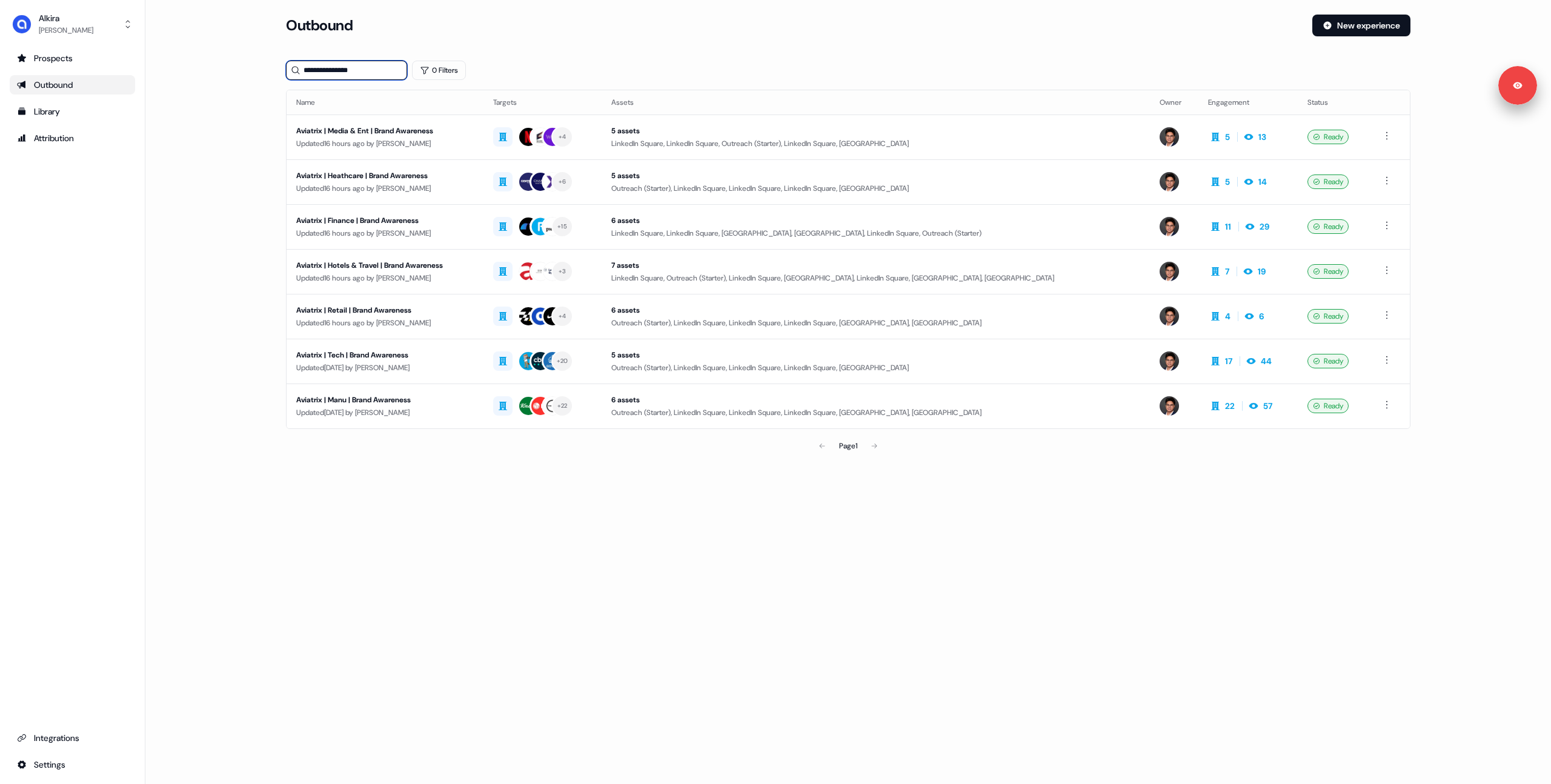
type input "**********"
click at [401, 141] on div "Updated 16 hours ago by Hugh Le" at bounding box center [385, 143] width 177 height 12
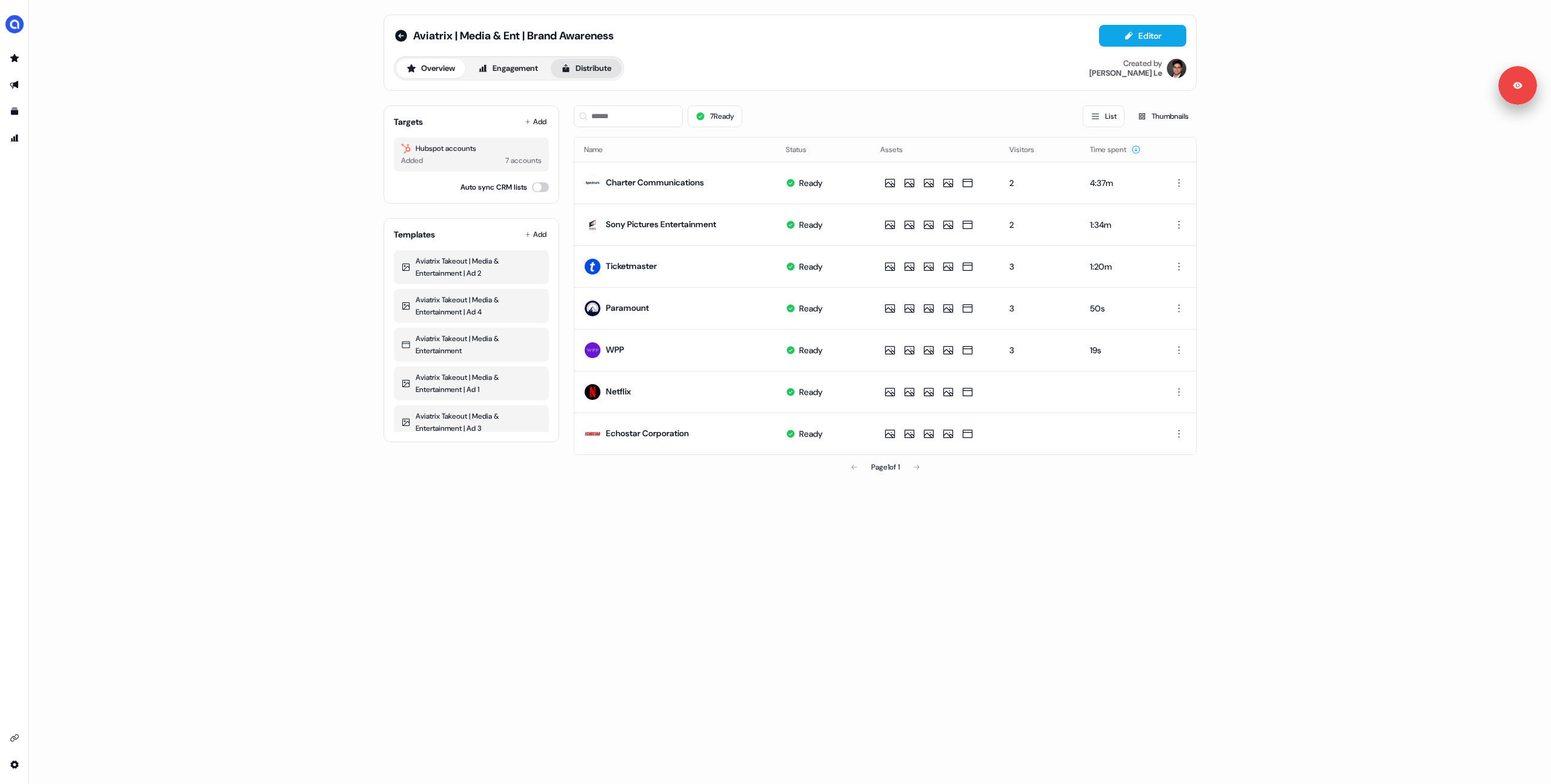
click at [587, 67] on button "Distribute" at bounding box center [586, 68] width 71 height 19
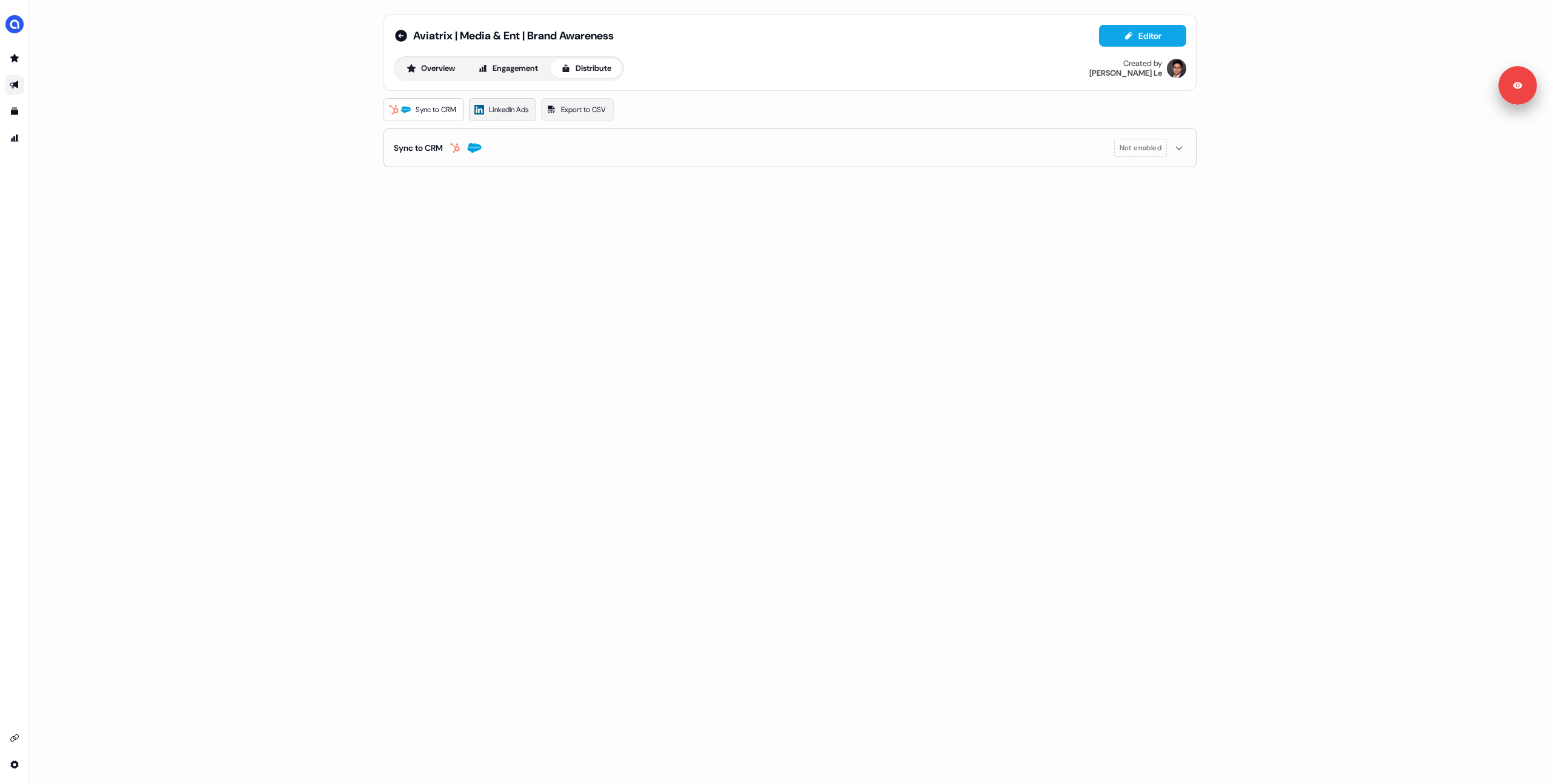
click at [506, 115] on span "LinkedIn Ads" at bounding box center [508, 109] width 40 height 12
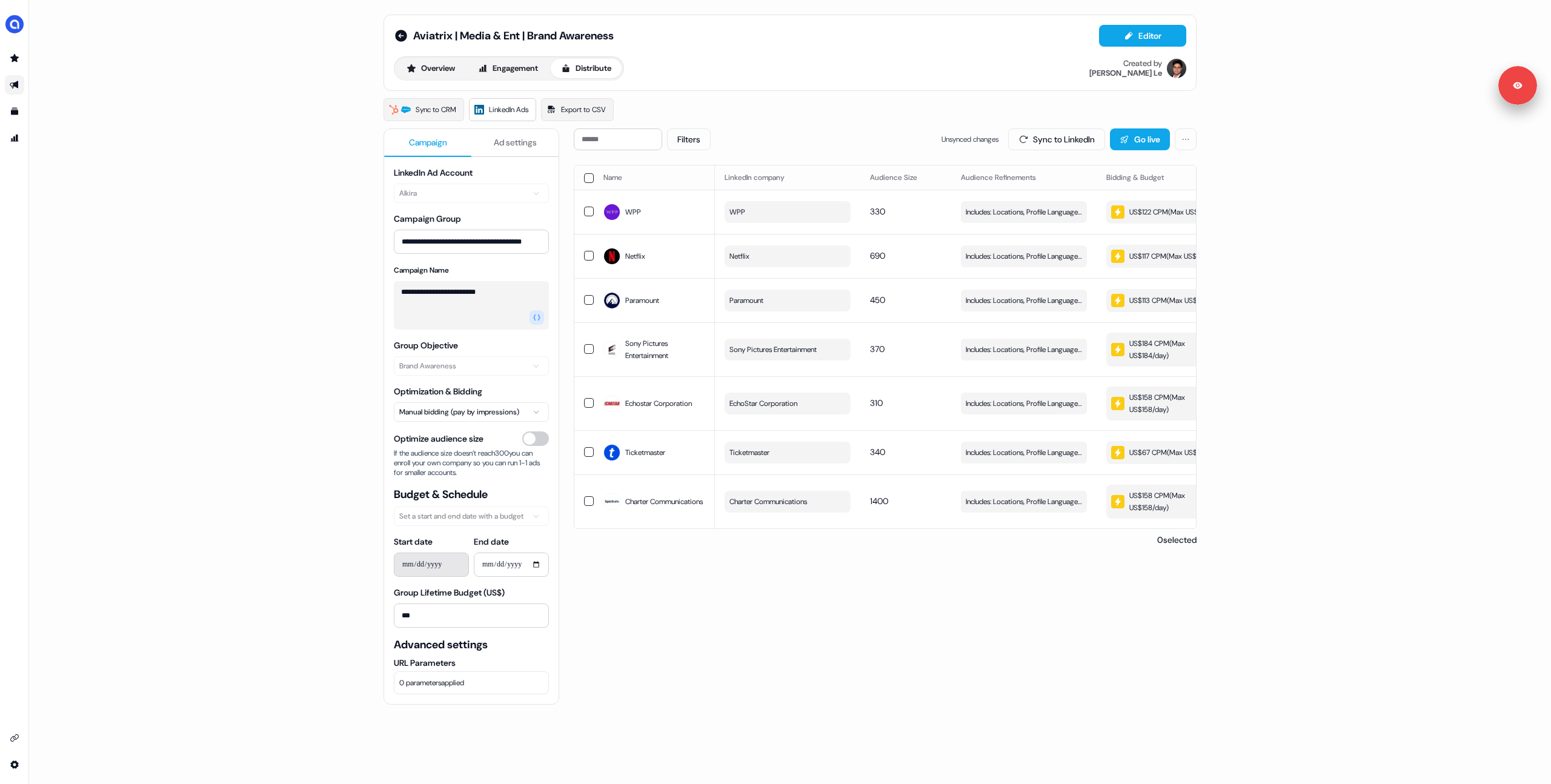
drag, startPoint x: 587, startPoint y: 179, endPoint x: 608, endPoint y: 183, distance: 21.4
click at [587, 179] on button "button" at bounding box center [589, 178] width 9 height 9
click at [991, 142] on button "Update Audience" at bounding box center [990, 139] width 99 height 22
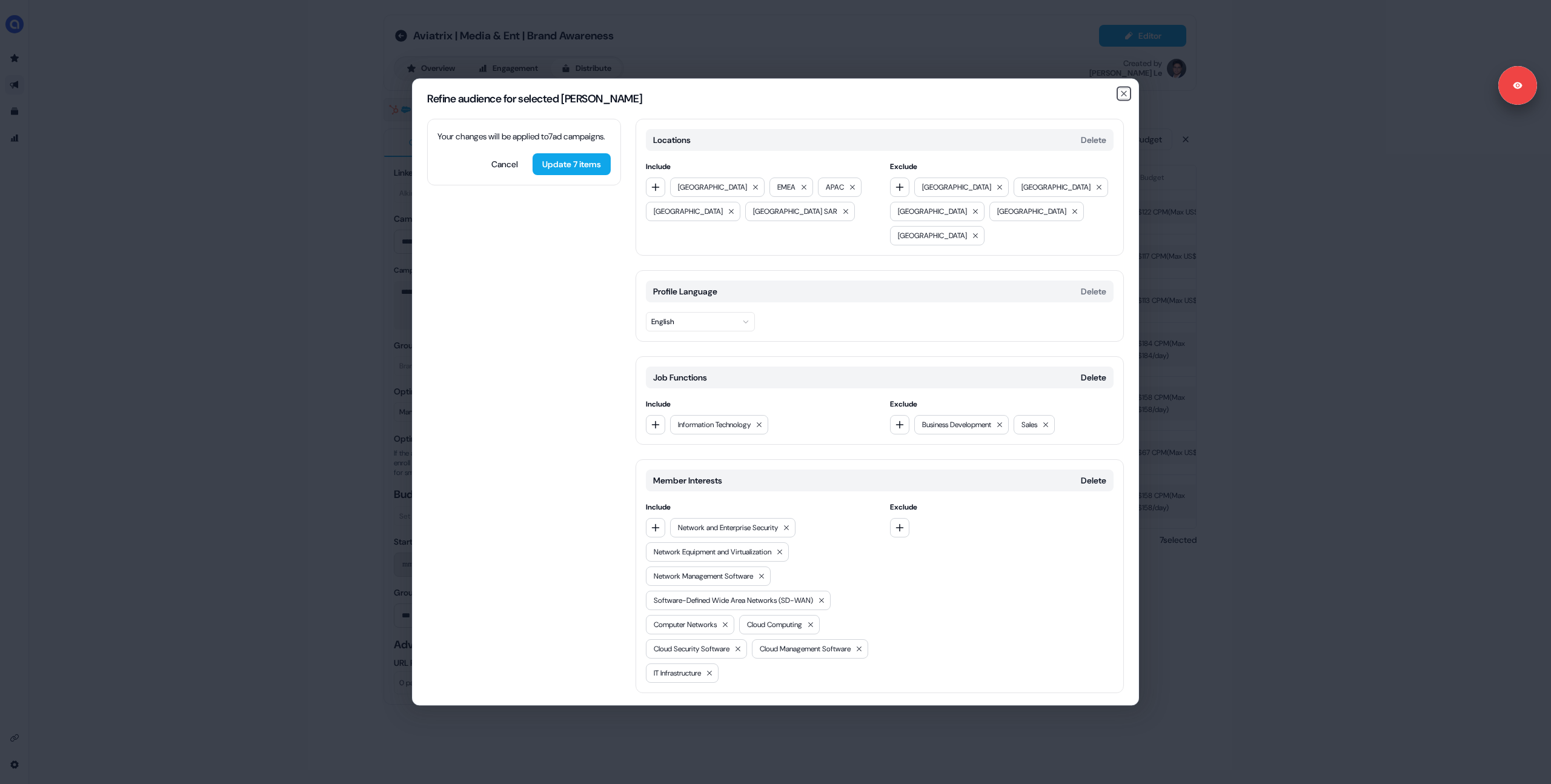
click at [1121, 94] on icon "button" at bounding box center [1123, 93] width 9 height 9
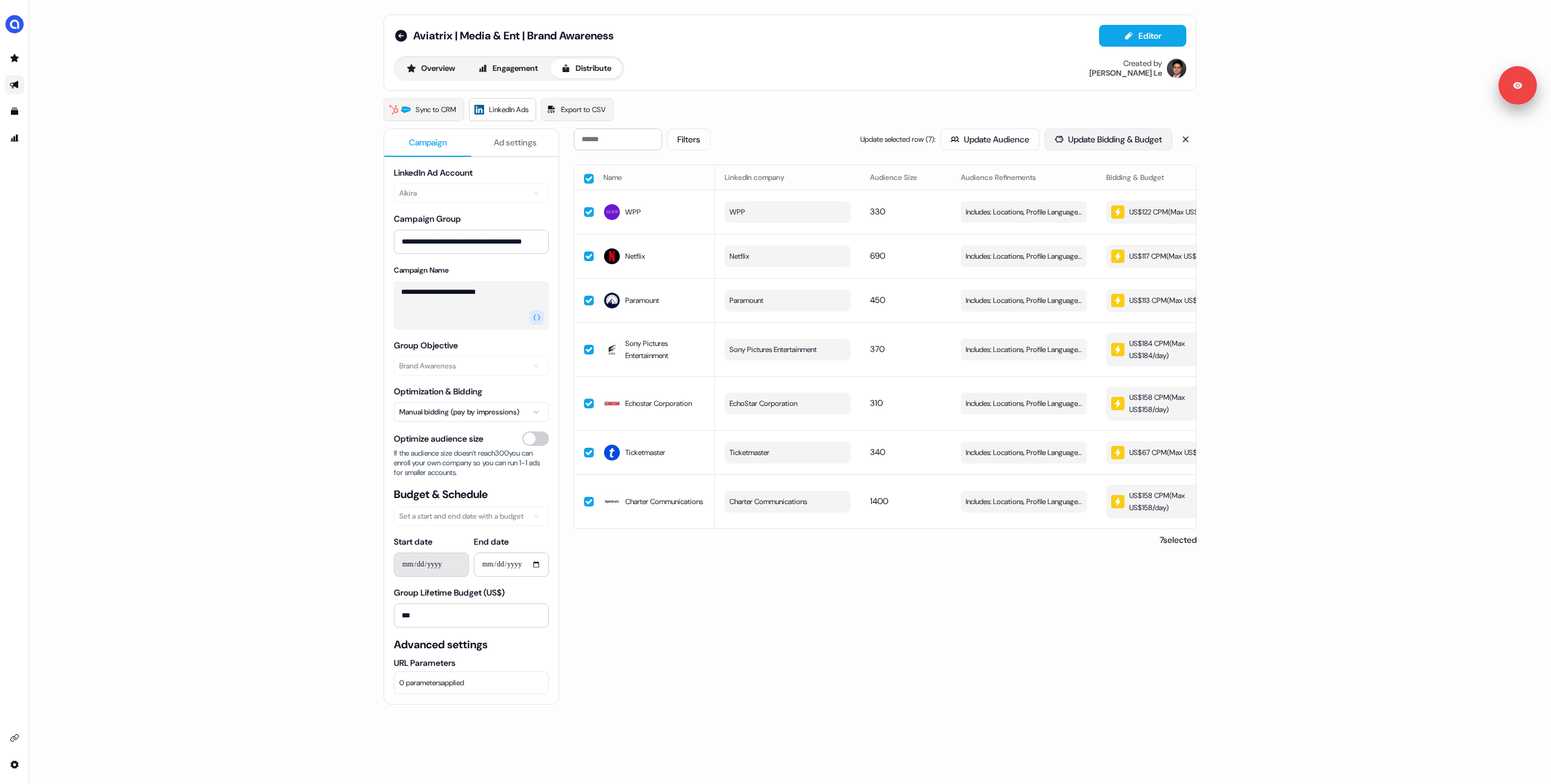
drag, startPoint x: 1089, startPoint y: 143, endPoint x: 1089, endPoint y: 150, distance: 7.0
click at [1089, 143] on button "Update Bidding & Budget" at bounding box center [1108, 139] width 128 height 22
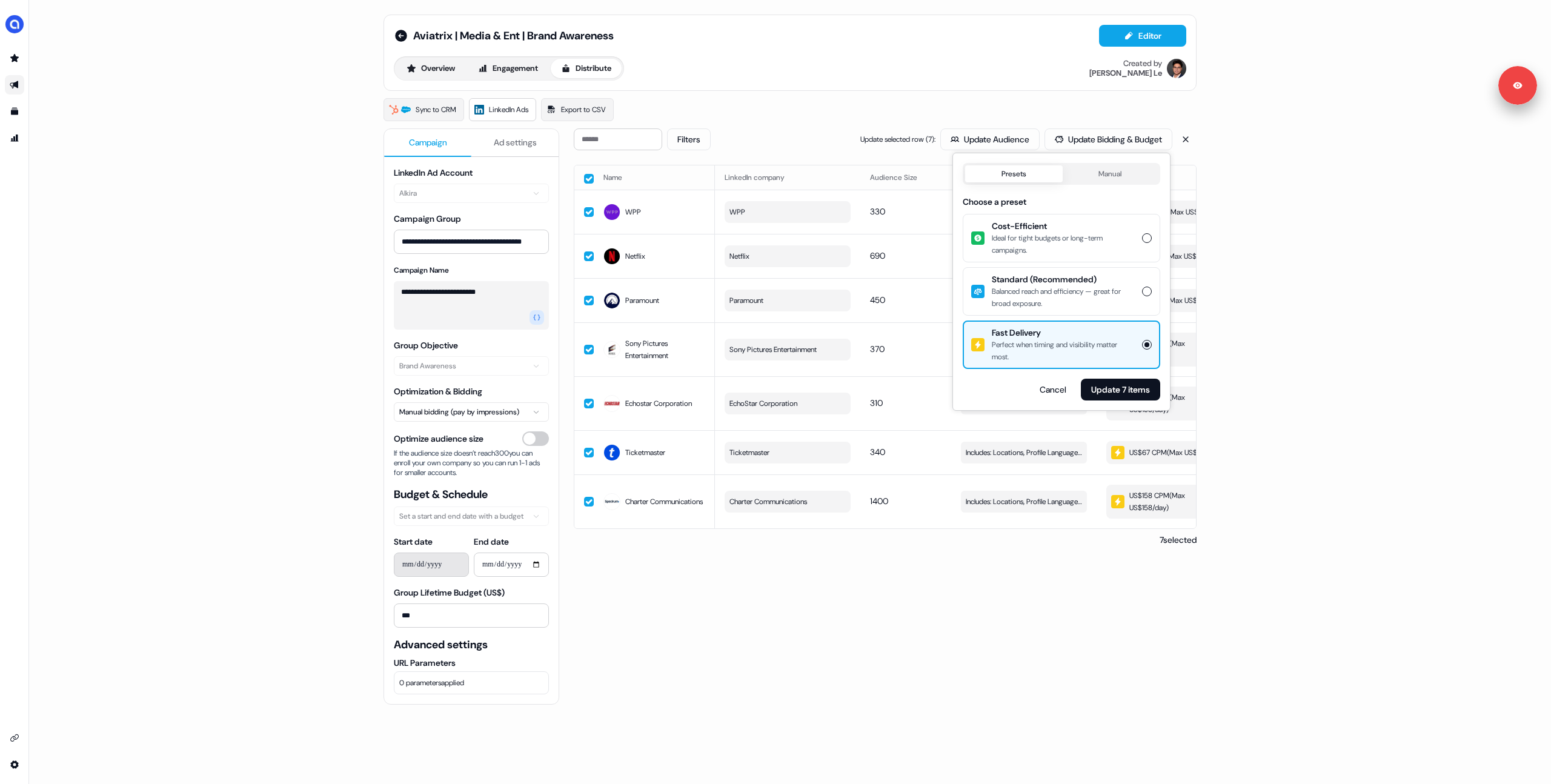
drag, startPoint x: 1035, startPoint y: 287, endPoint x: 1080, endPoint y: 330, distance: 62.2
click at [1036, 288] on div "Balanced reach and efficiency — great for broad exposure." at bounding box center [1063, 297] width 143 height 25
click at [1142, 288] on button "Standard (Recommended) Balanced reach and efficiency — great for broad exposure." at bounding box center [1147, 291] width 9 height 9
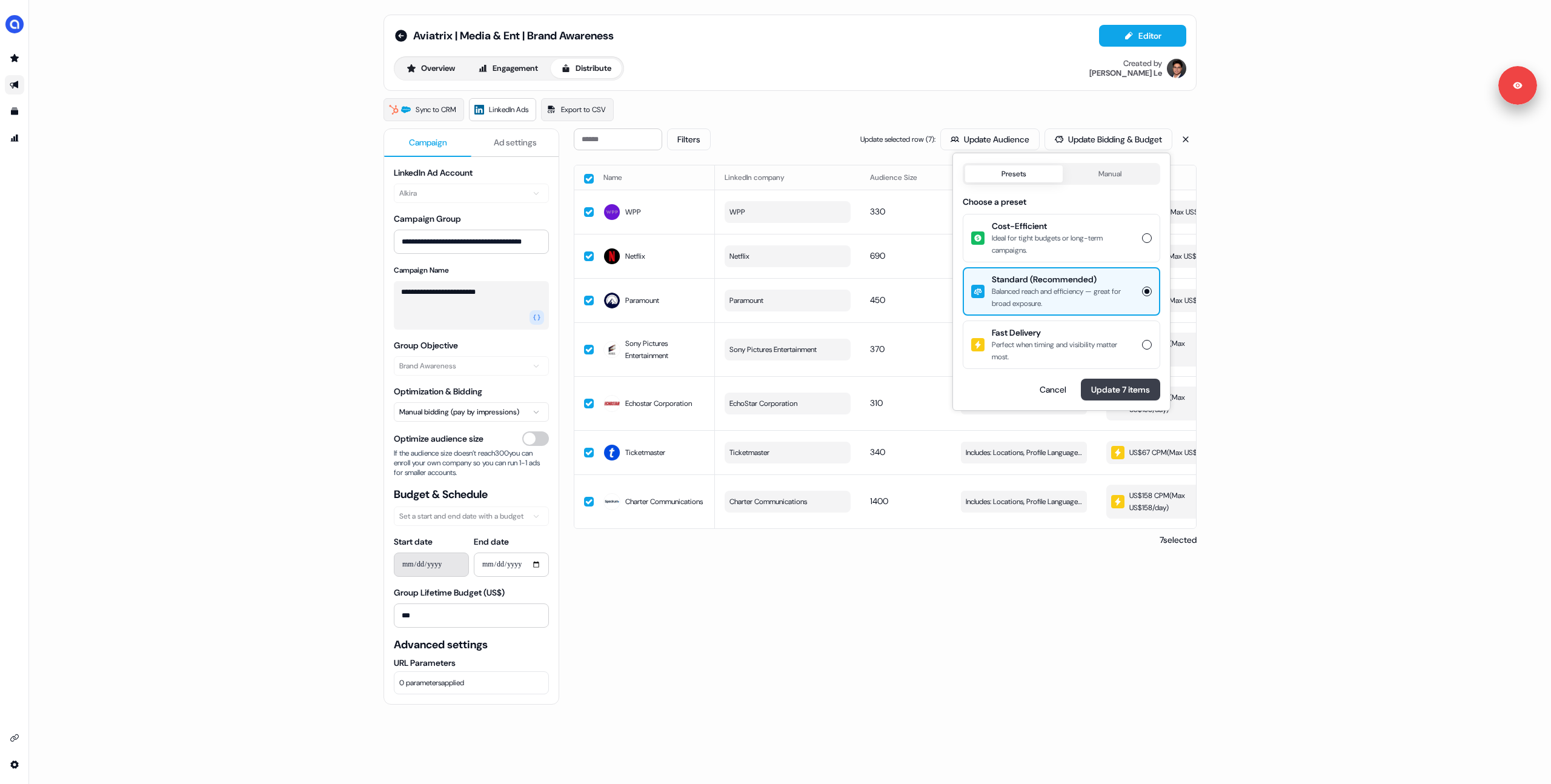
click at [1113, 389] on button "Update 7 items" at bounding box center [1121, 389] width 79 height 22
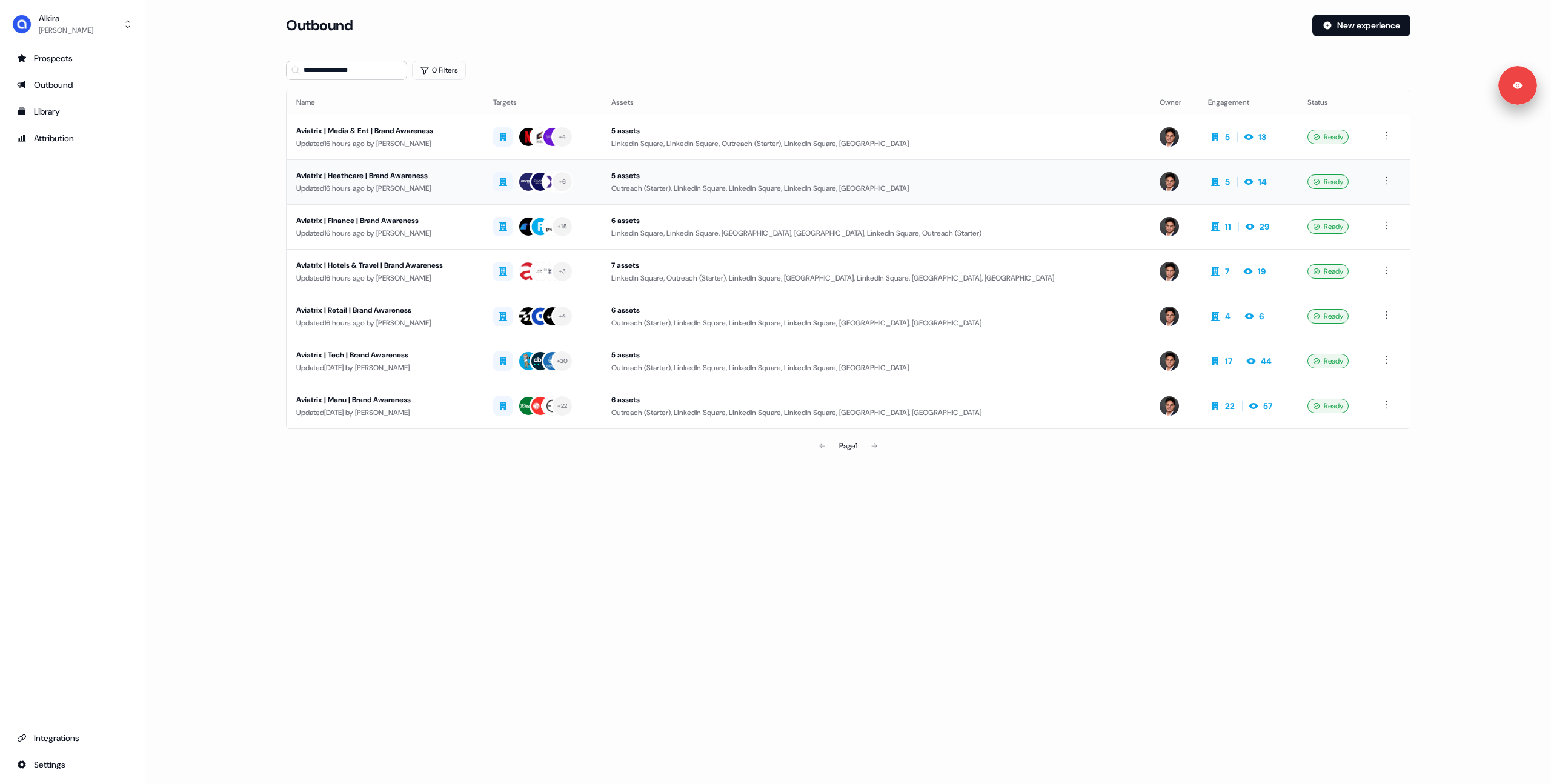
click at [462, 174] on div "Aviatrix | Heathcare | Brand Awareness" at bounding box center [385, 175] width 177 height 12
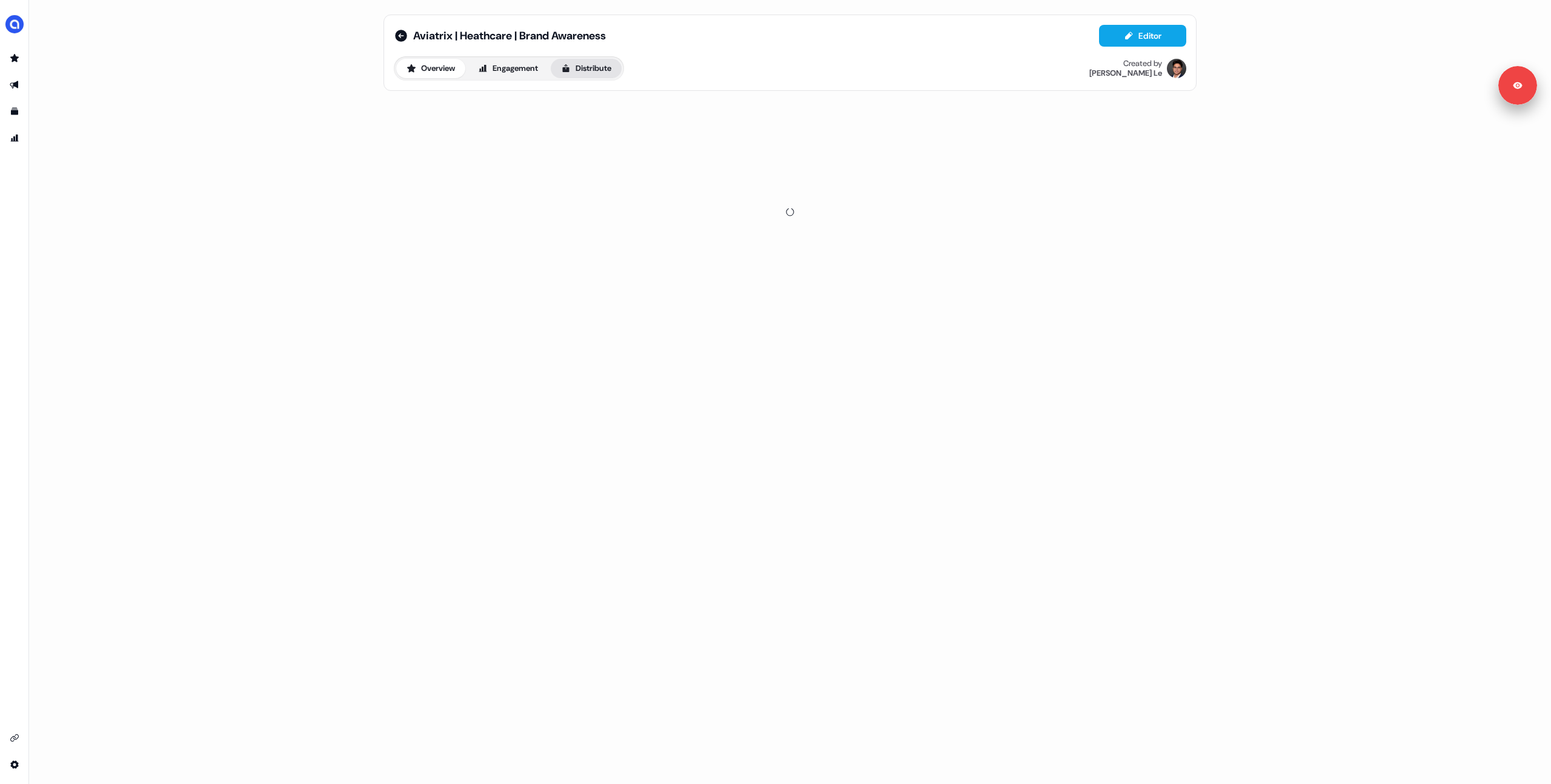
click at [593, 69] on button "Distribute" at bounding box center [586, 68] width 71 height 19
click at [506, 115] on span "LinkedIn Ads" at bounding box center [508, 109] width 40 height 12
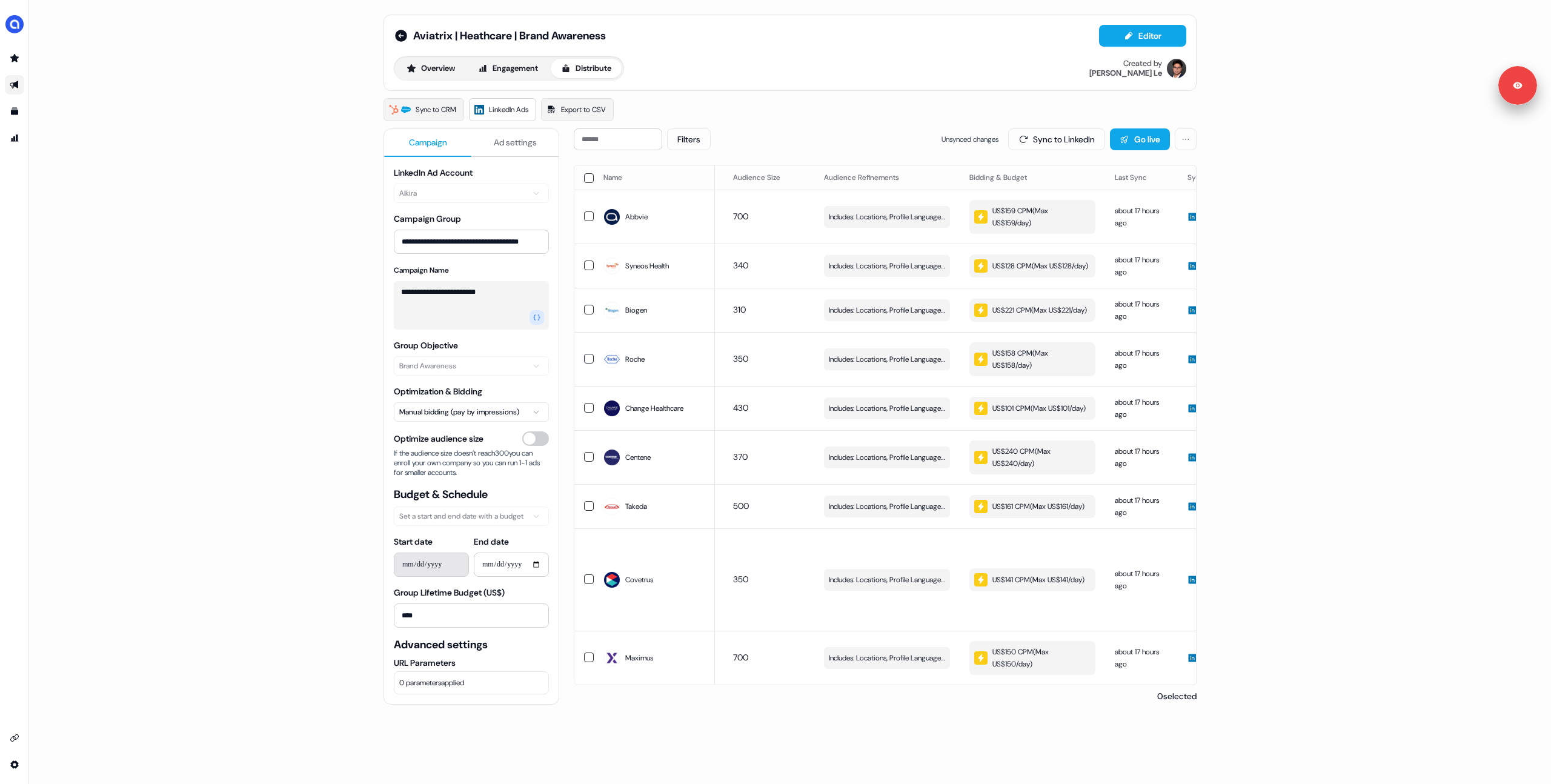
scroll to position [0, 162]
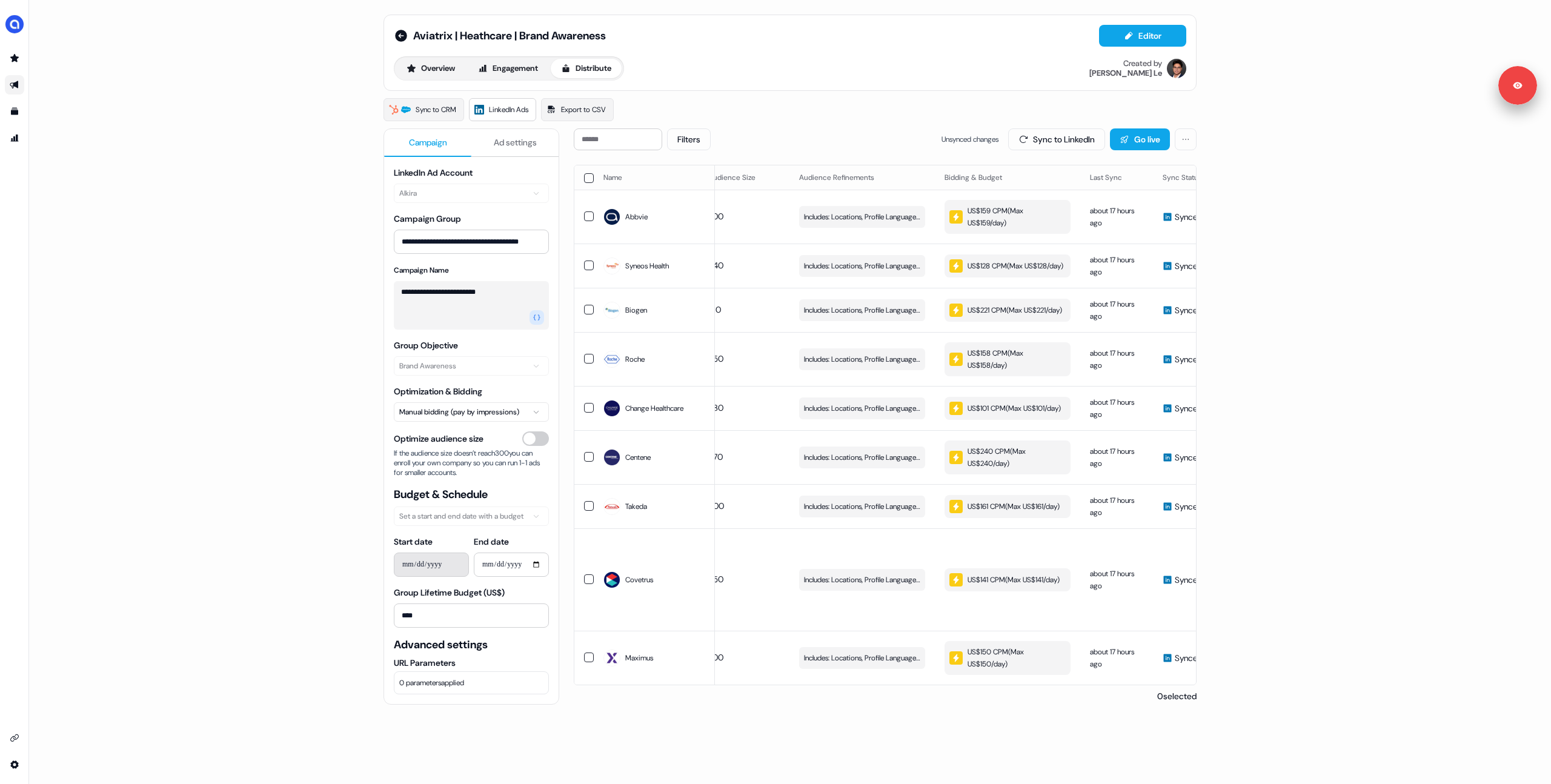
click at [586, 175] on button "button" at bounding box center [589, 178] width 9 height 9
click at [1072, 144] on button "Update Bidding & Budget" at bounding box center [1108, 139] width 128 height 22
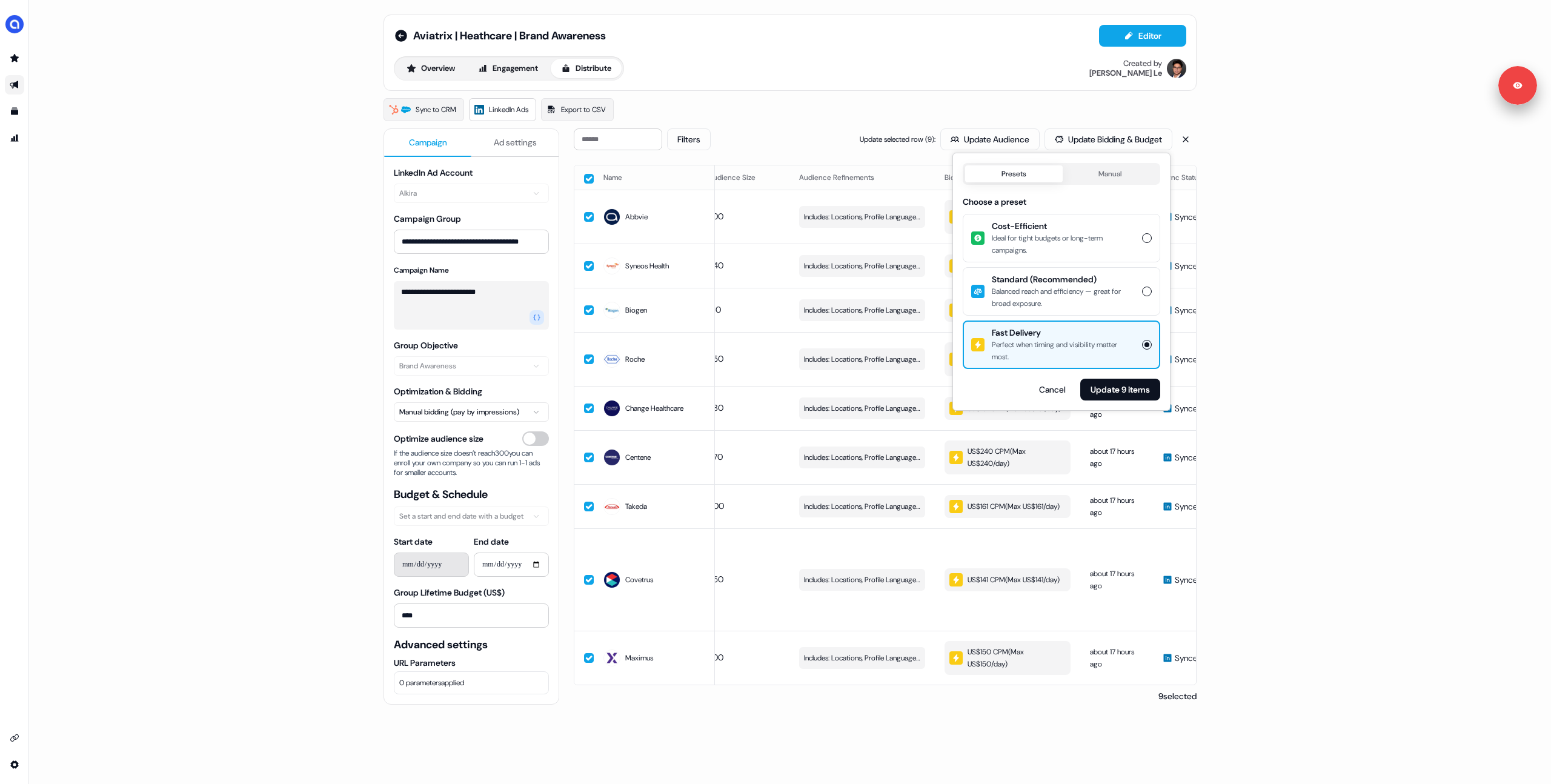
click at [1063, 289] on div "Balanced reach and efficiency — great for broad exposure." at bounding box center [1063, 297] width 143 height 25
click at [1142, 289] on button "Standard (Recommended) Balanced reach and efficiency — great for broad exposure." at bounding box center [1147, 291] width 9 height 9
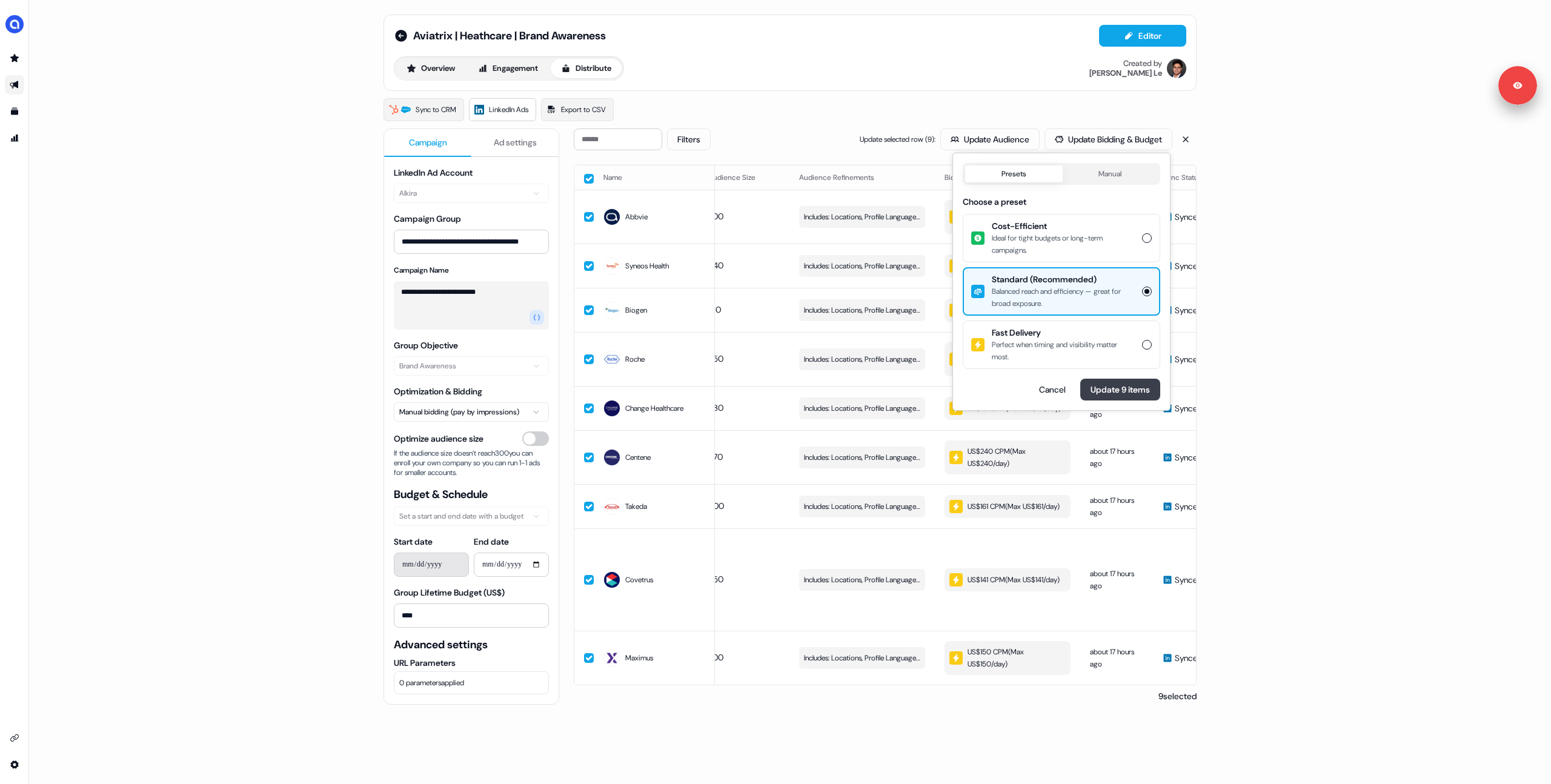
click at [1117, 387] on button "Update 9 items" at bounding box center [1120, 389] width 80 height 22
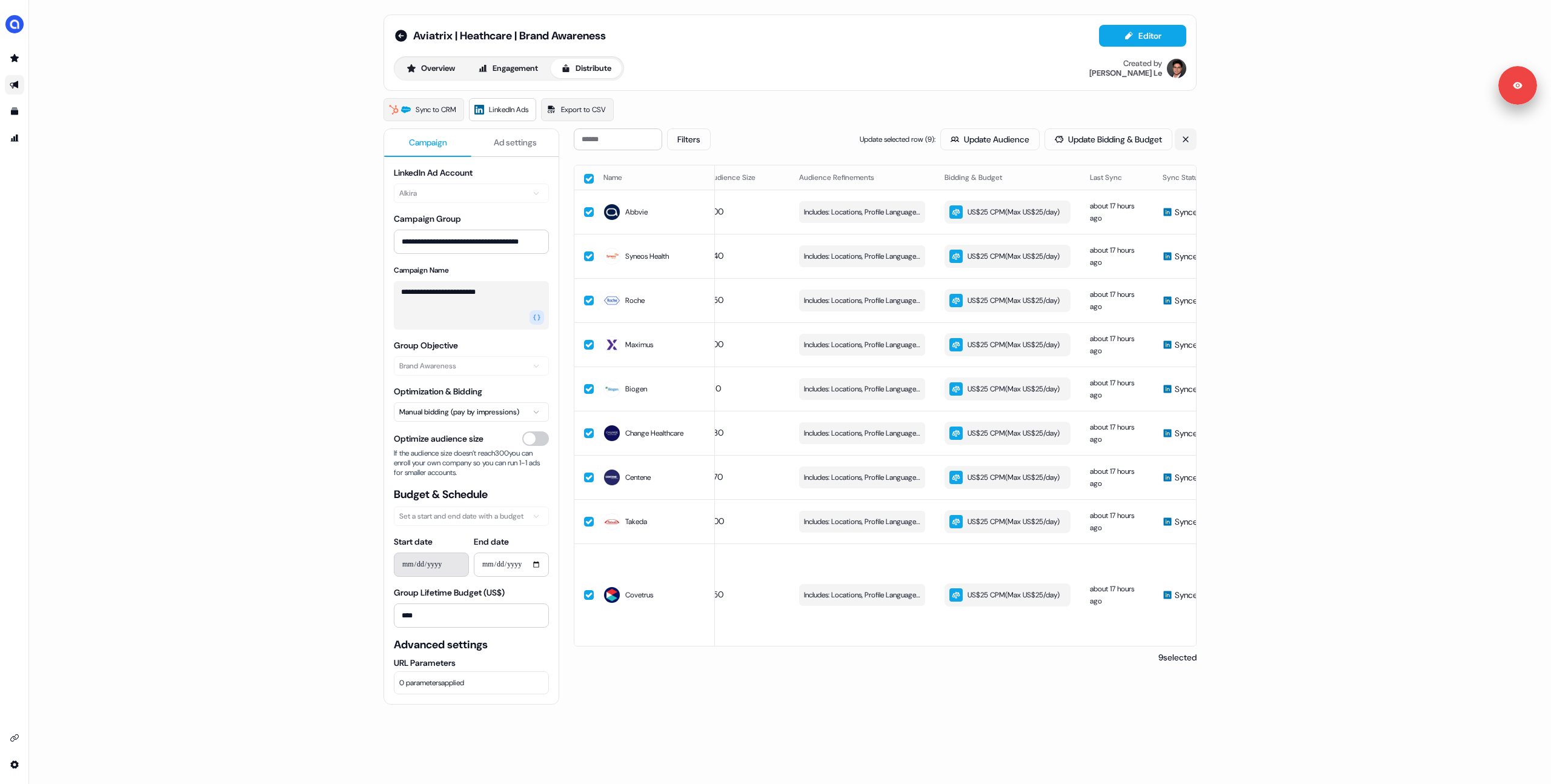
click at [1184, 141] on icon at bounding box center [1186, 139] width 6 height 6
click at [1052, 141] on button "Sync to LinkedIn" at bounding box center [1057, 139] width 97 height 22
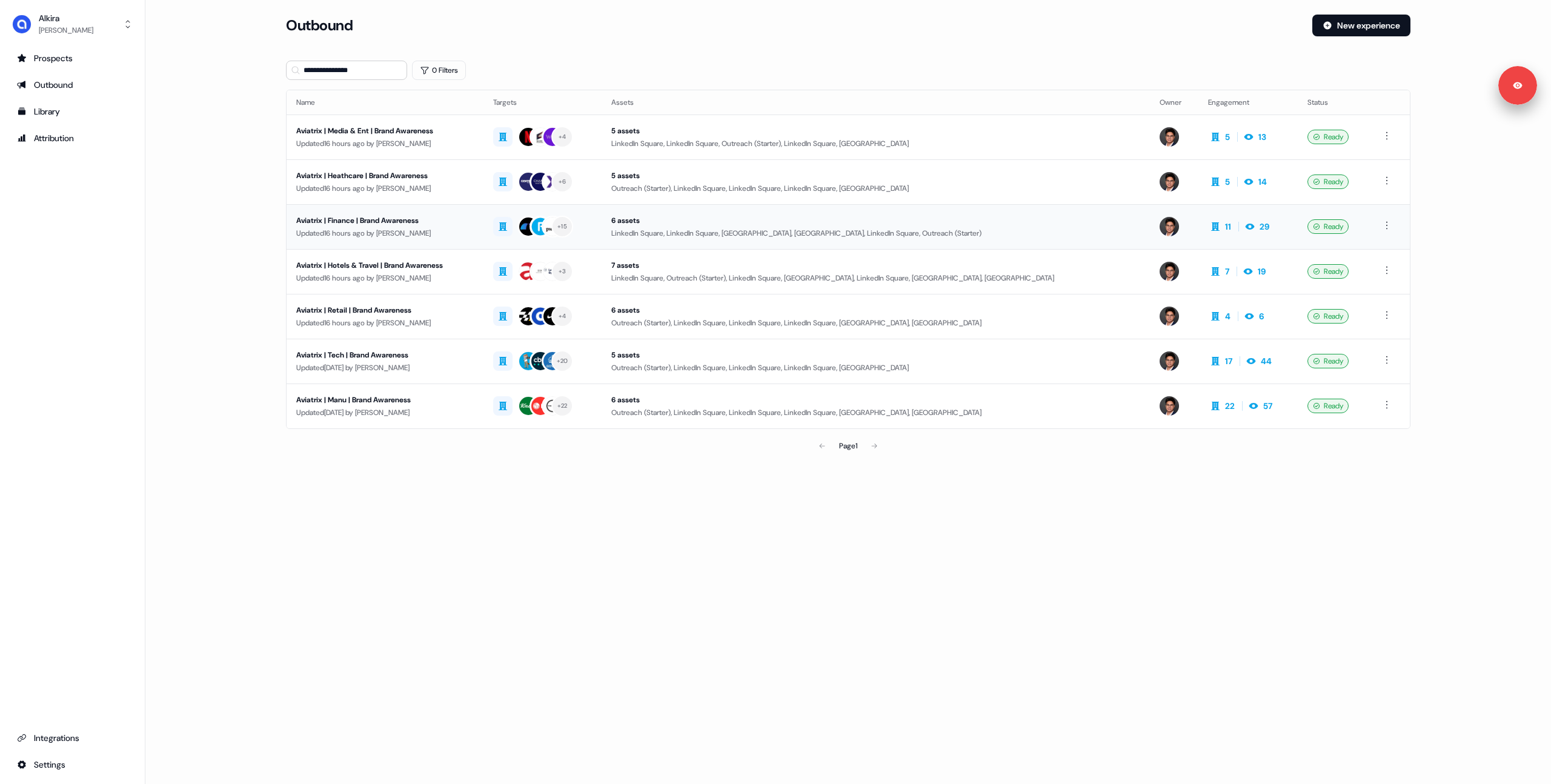
click at [472, 239] on td "Aviatrix | Finance | Brand Awareness Updated 16 hours ago by [PERSON_NAME]" at bounding box center [385, 226] width 197 height 45
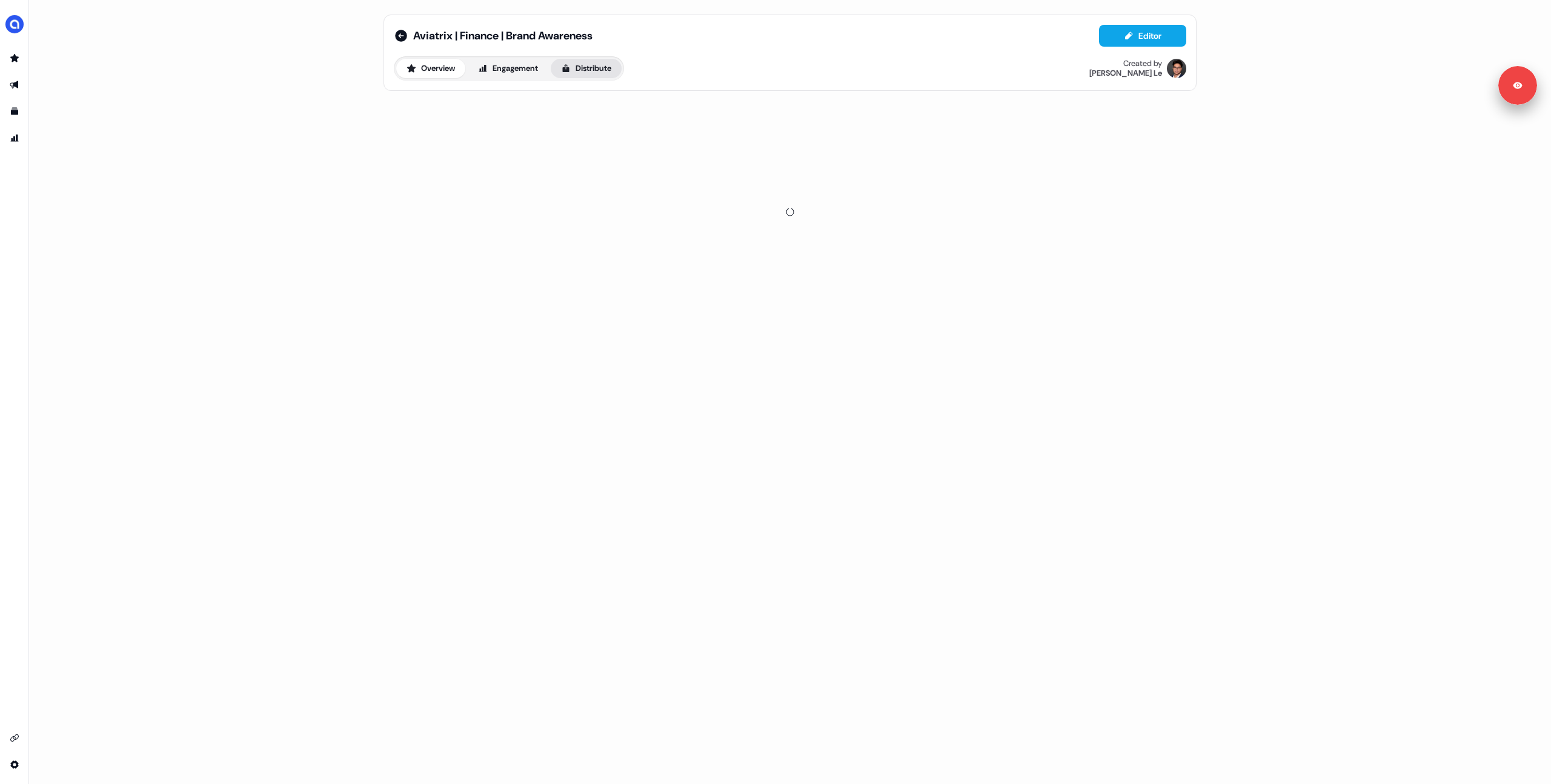
click at [593, 68] on button "Distribute" at bounding box center [586, 68] width 71 height 19
click at [520, 114] on span "LinkedIn Ads" at bounding box center [508, 109] width 40 height 12
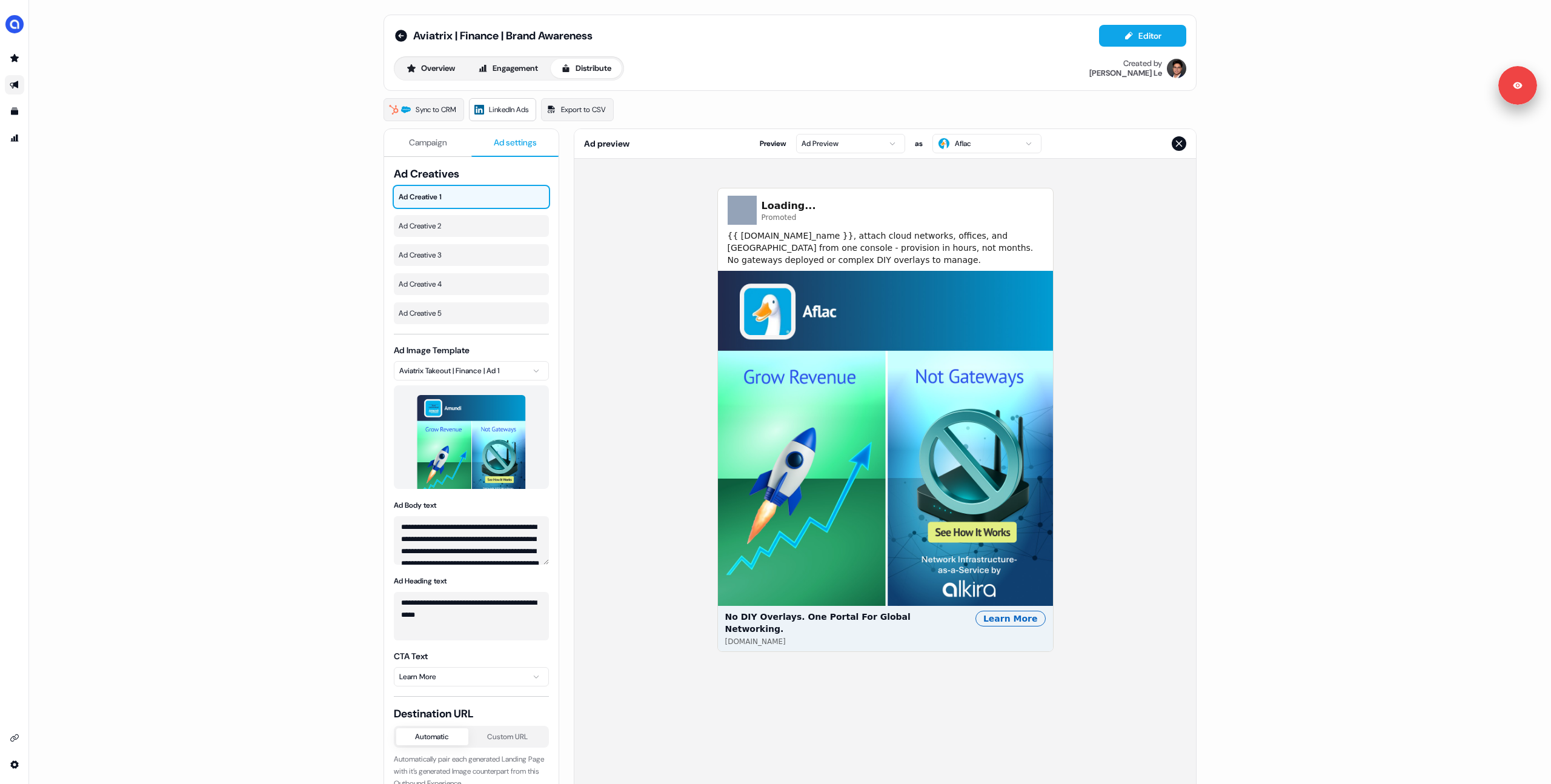
click at [521, 148] on span "Ad settings" at bounding box center [515, 142] width 43 height 12
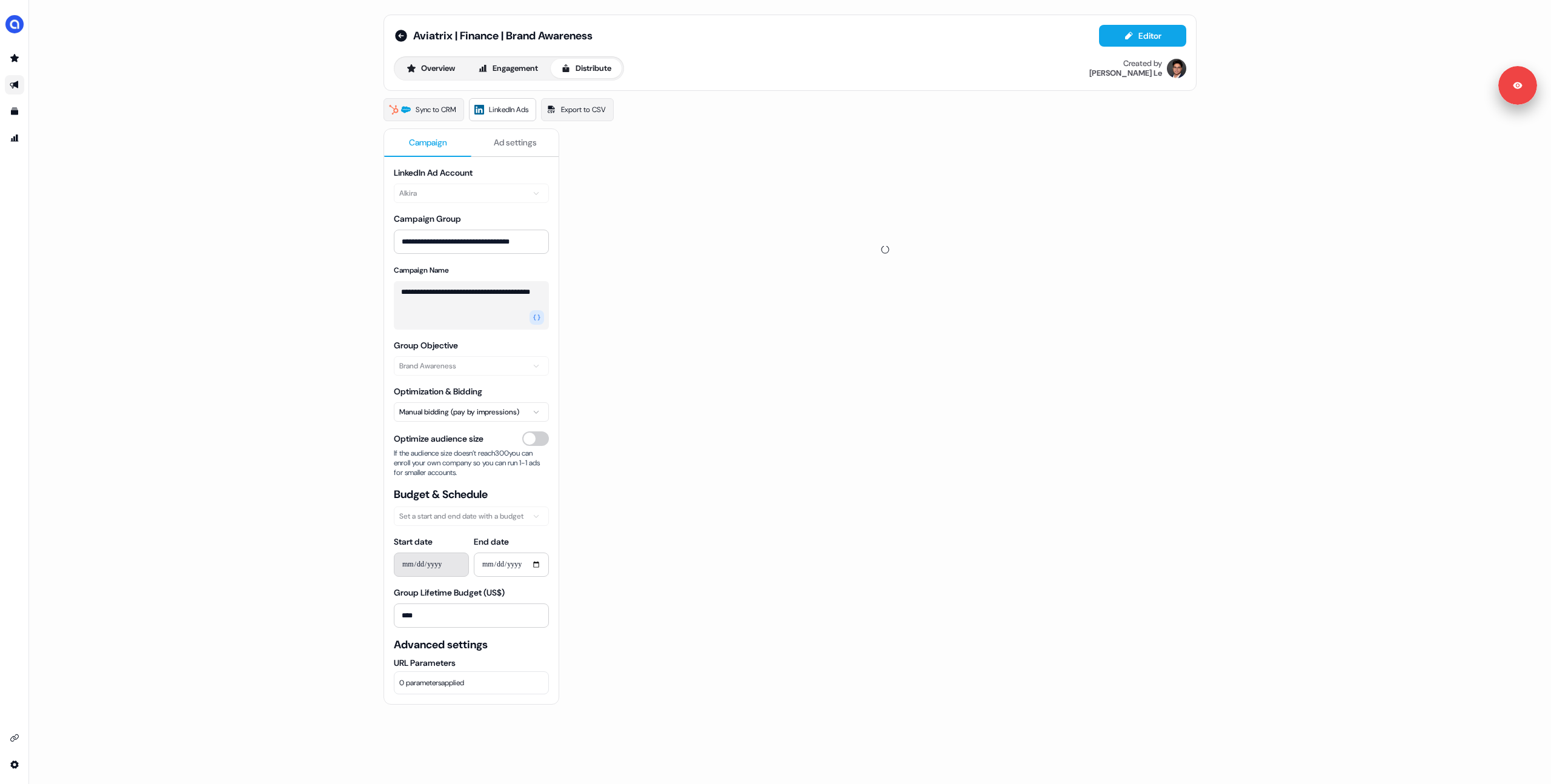
click at [449, 141] on button "Campaign" at bounding box center [428, 143] width 87 height 28
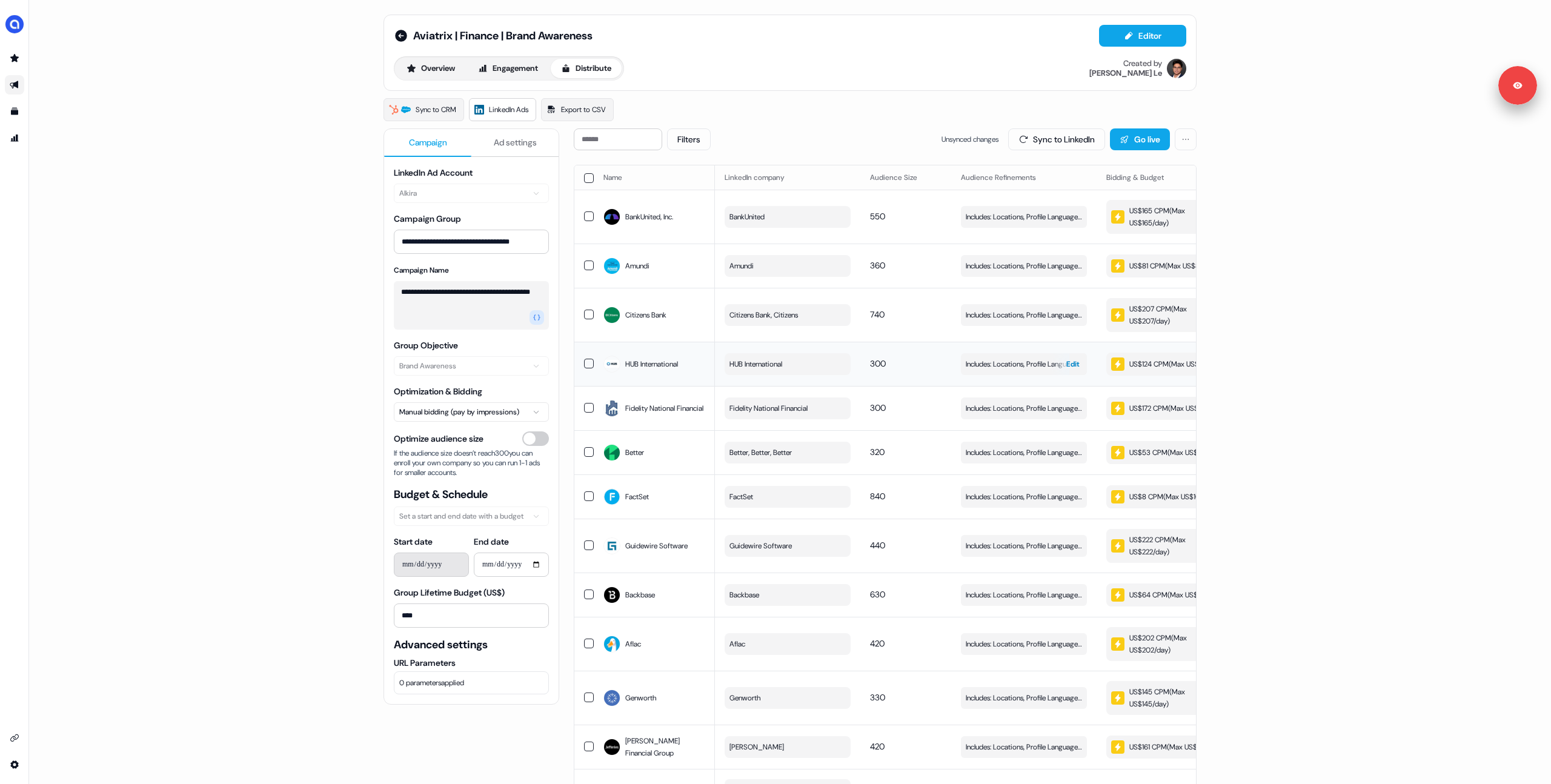
click at [1075, 374] on div "Edit" at bounding box center [1077, 364] width 21 height 22
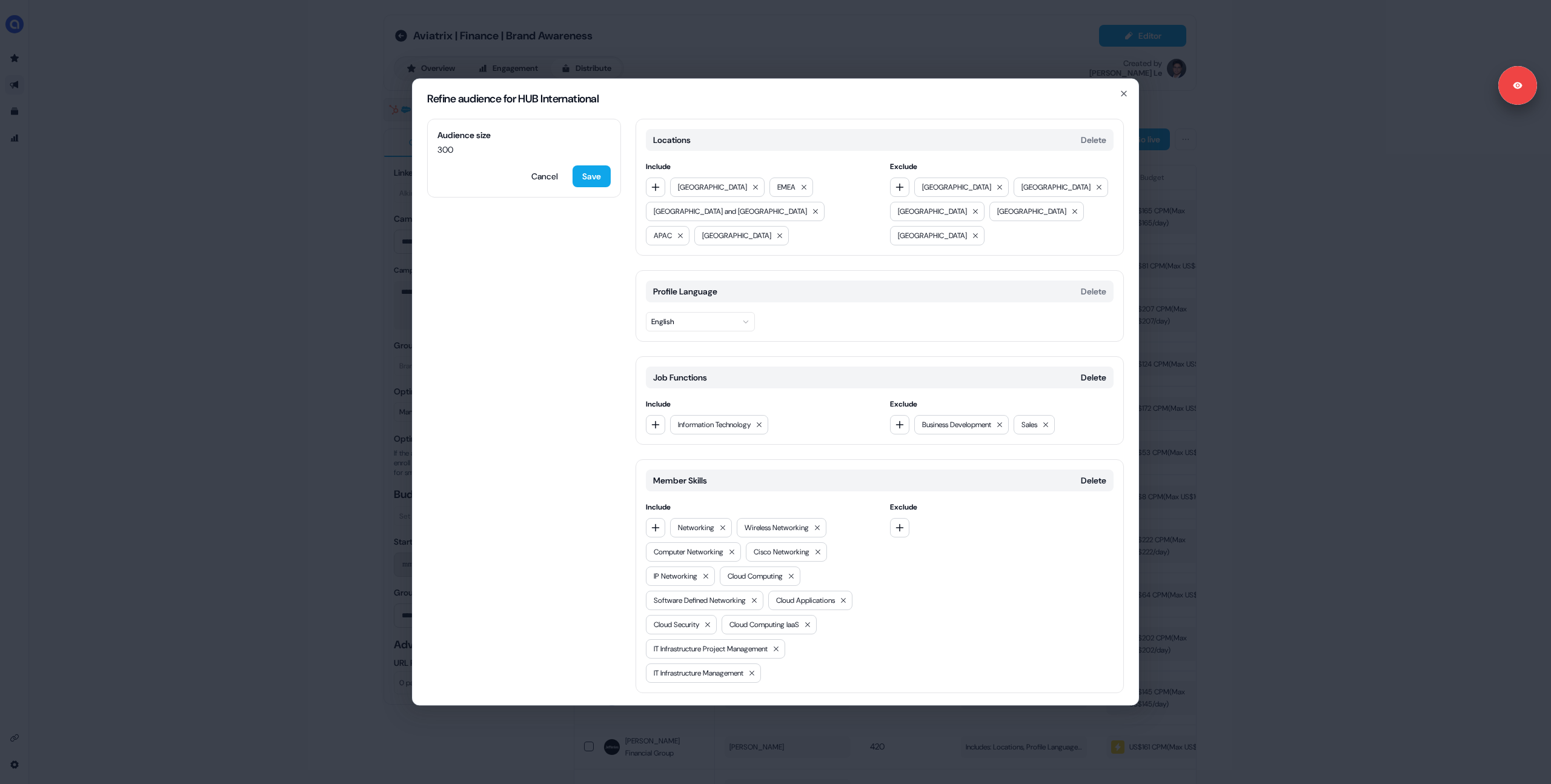
click at [320, 441] on div "Refine audience for HUB International Audience size 300 Cancel Save Locations D…" at bounding box center [775, 392] width 1551 height 784
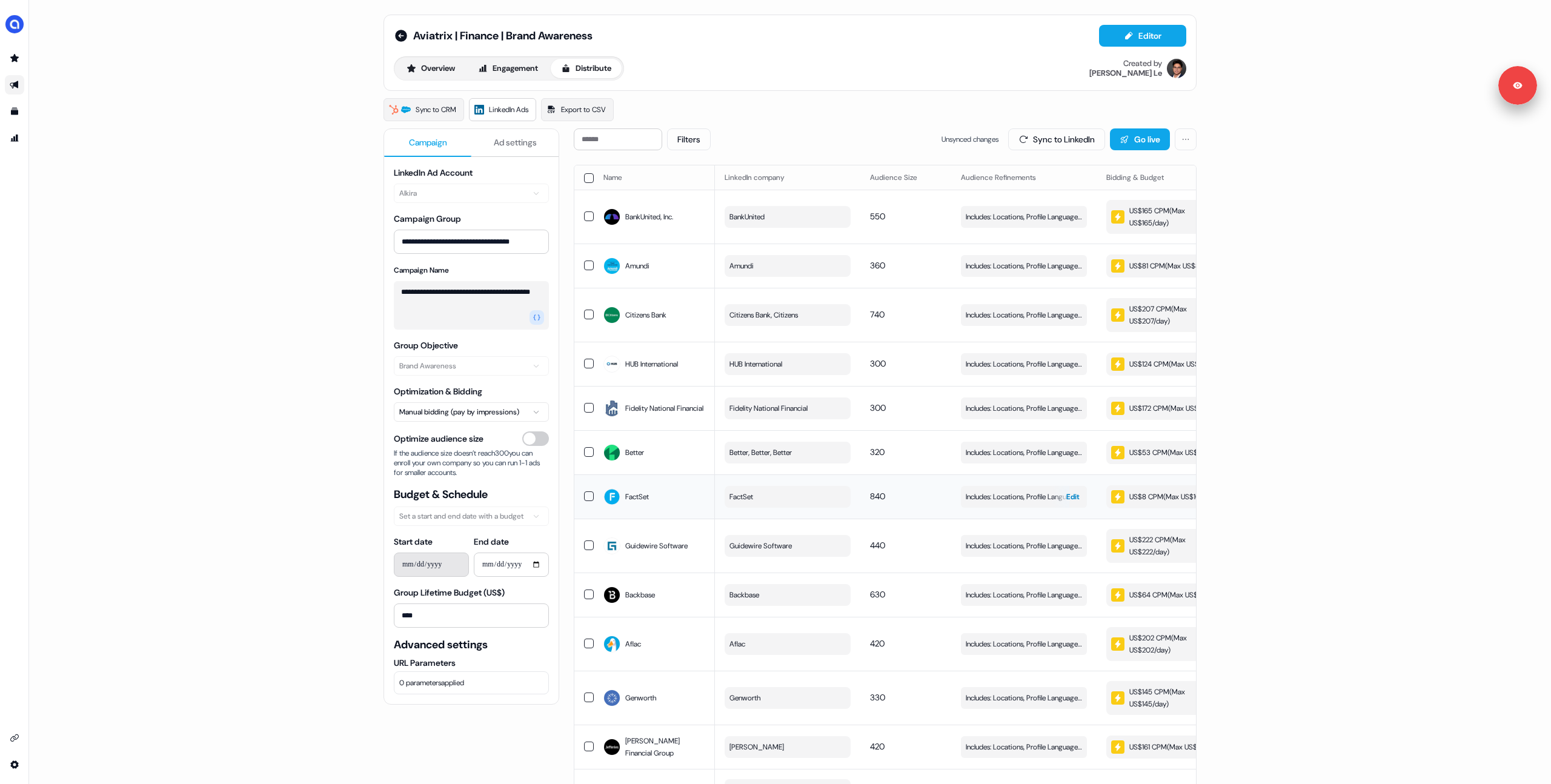
click at [1069, 503] on span "Edit" at bounding box center [1073, 496] width 13 height 12
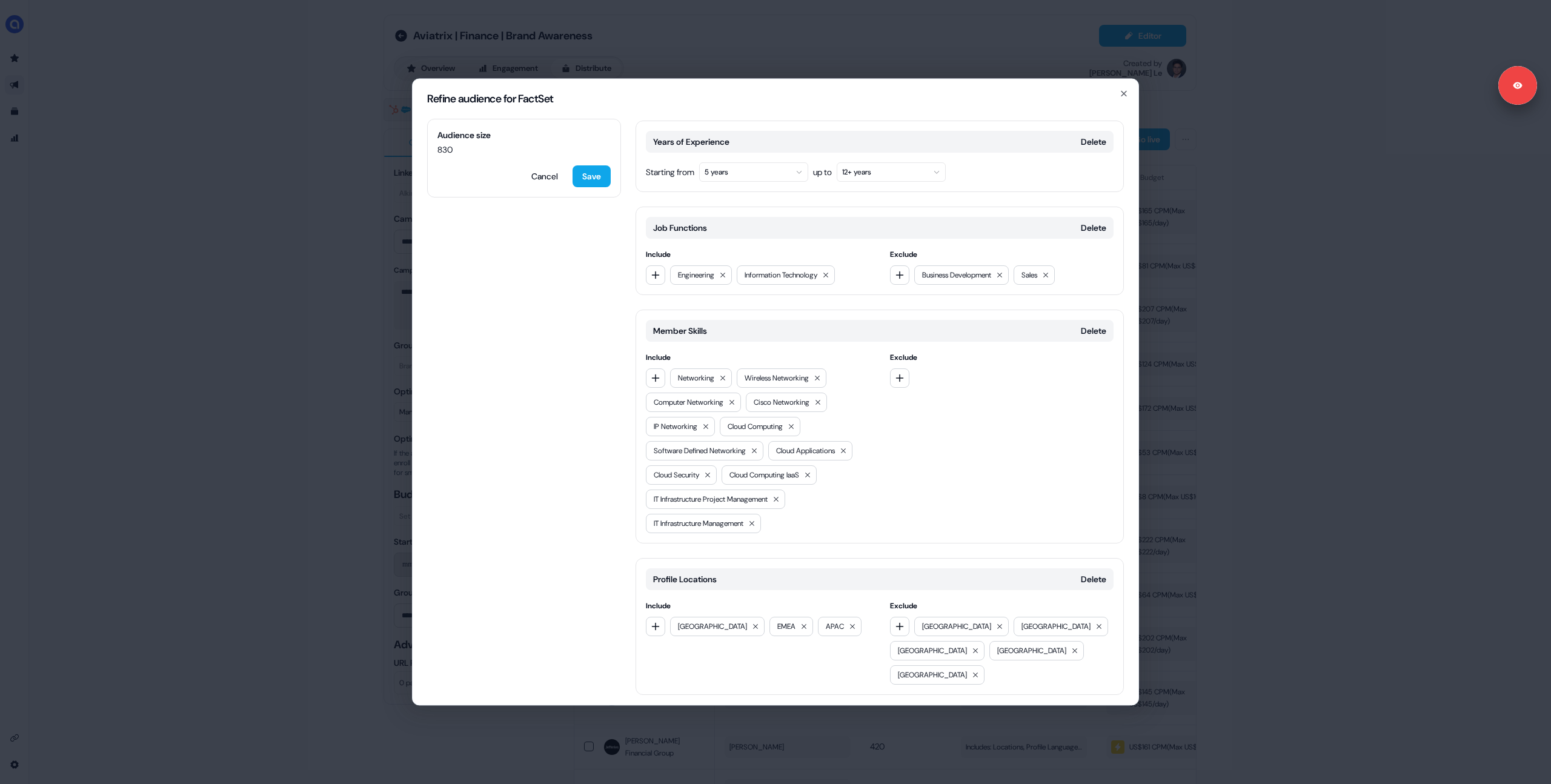
scroll to position [237, 0]
click at [240, 419] on div "Refine audience for FactSet Audience size 830 Cancel Save Locations Delete Incl…" at bounding box center [775, 392] width 1551 height 784
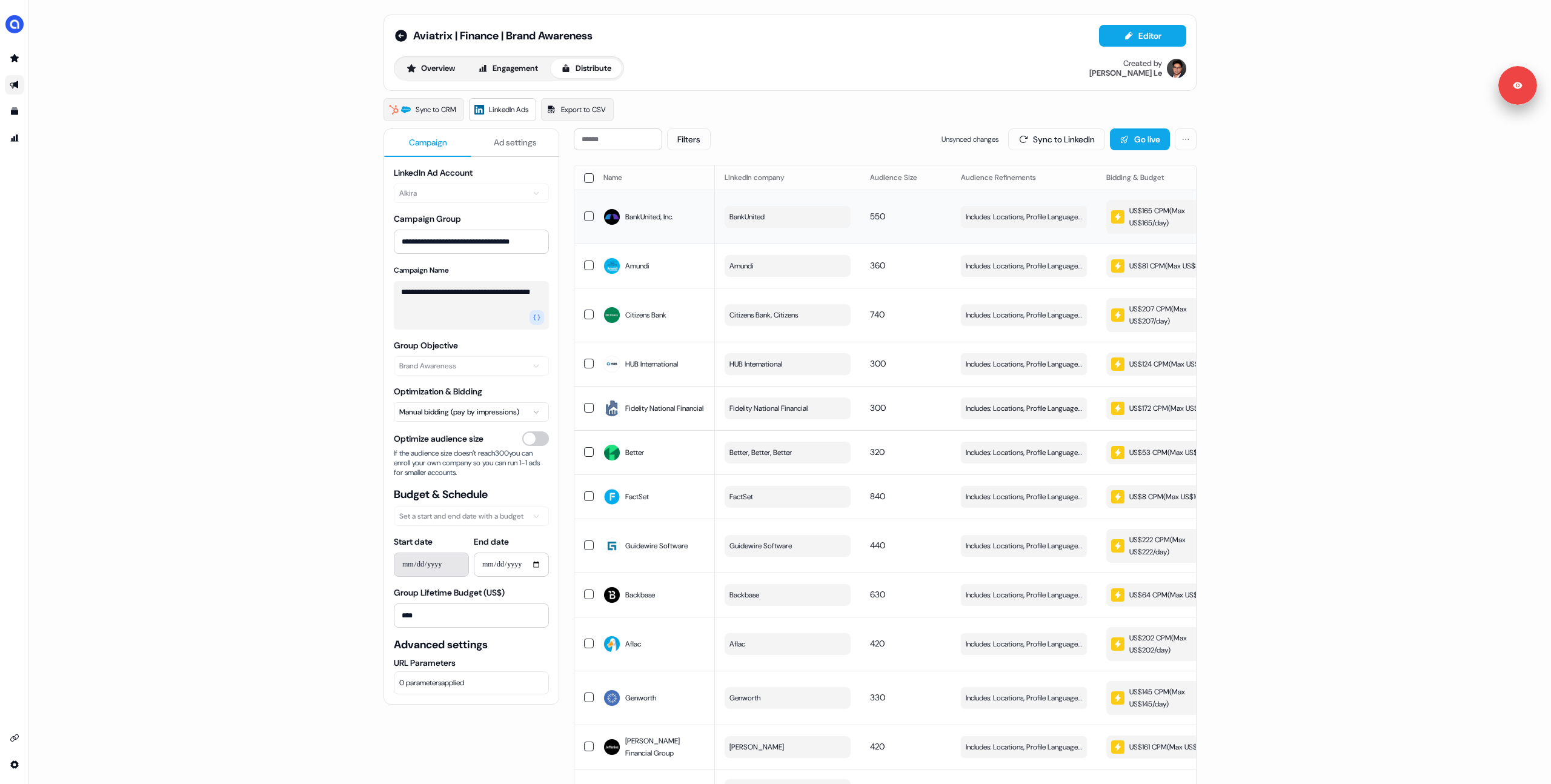
click at [780, 224] on button "BankUnited" at bounding box center [787, 217] width 126 height 22
click at [372, 389] on div "**********" at bounding box center [790, 650] width 842 height 1301
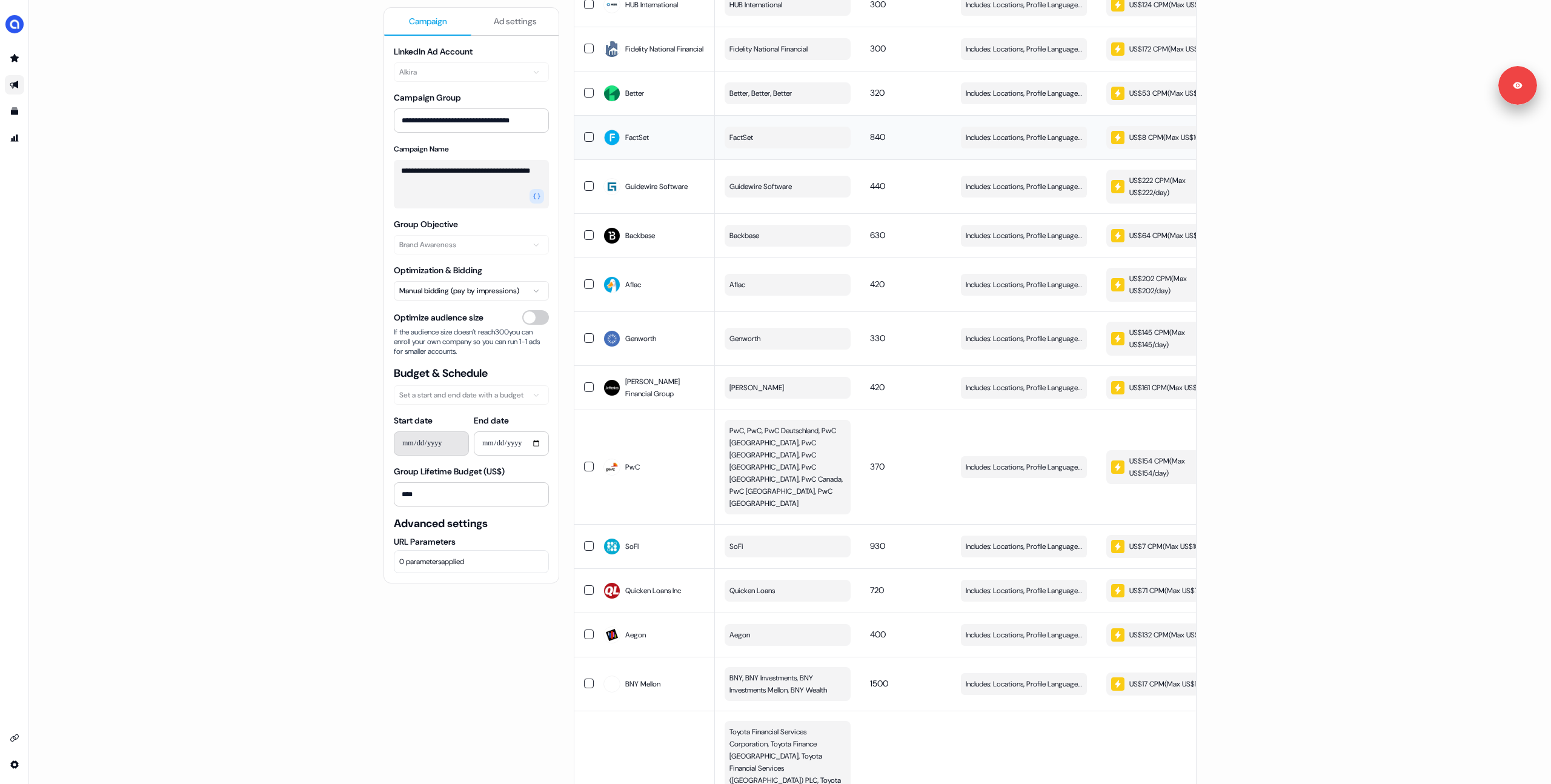
scroll to position [392, 0]
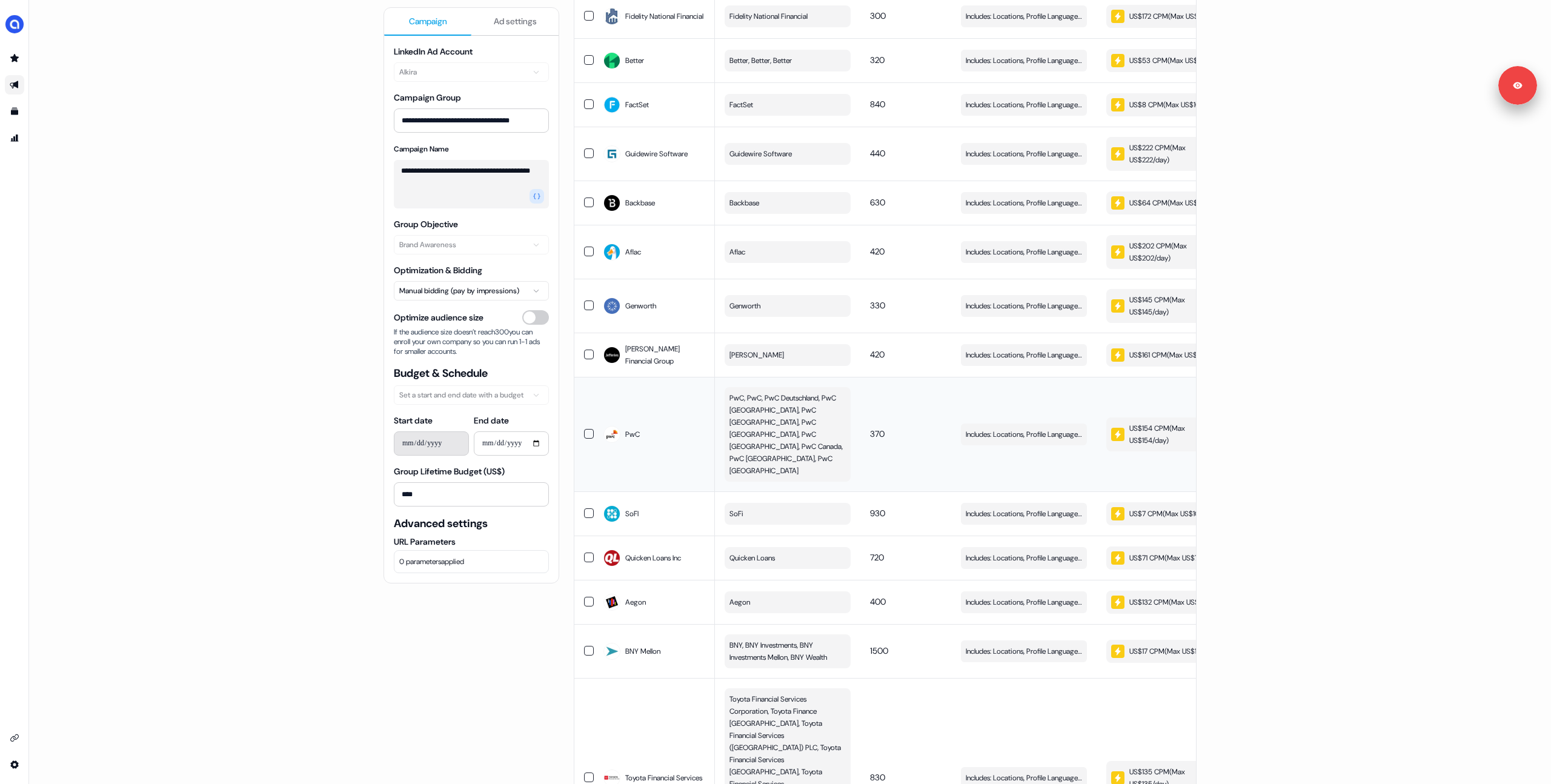
click at [777, 462] on span "PwC, PwC, PwC Deutschland, PwC [GEOGRAPHIC_DATA], PwC [GEOGRAPHIC_DATA], PwC [G…" at bounding box center [786, 434] width 114 height 85
click at [254, 473] on div "**********" at bounding box center [790, 392] width 1522 height 784
click at [284, 472] on div "**********" at bounding box center [790, 392] width 1522 height 784
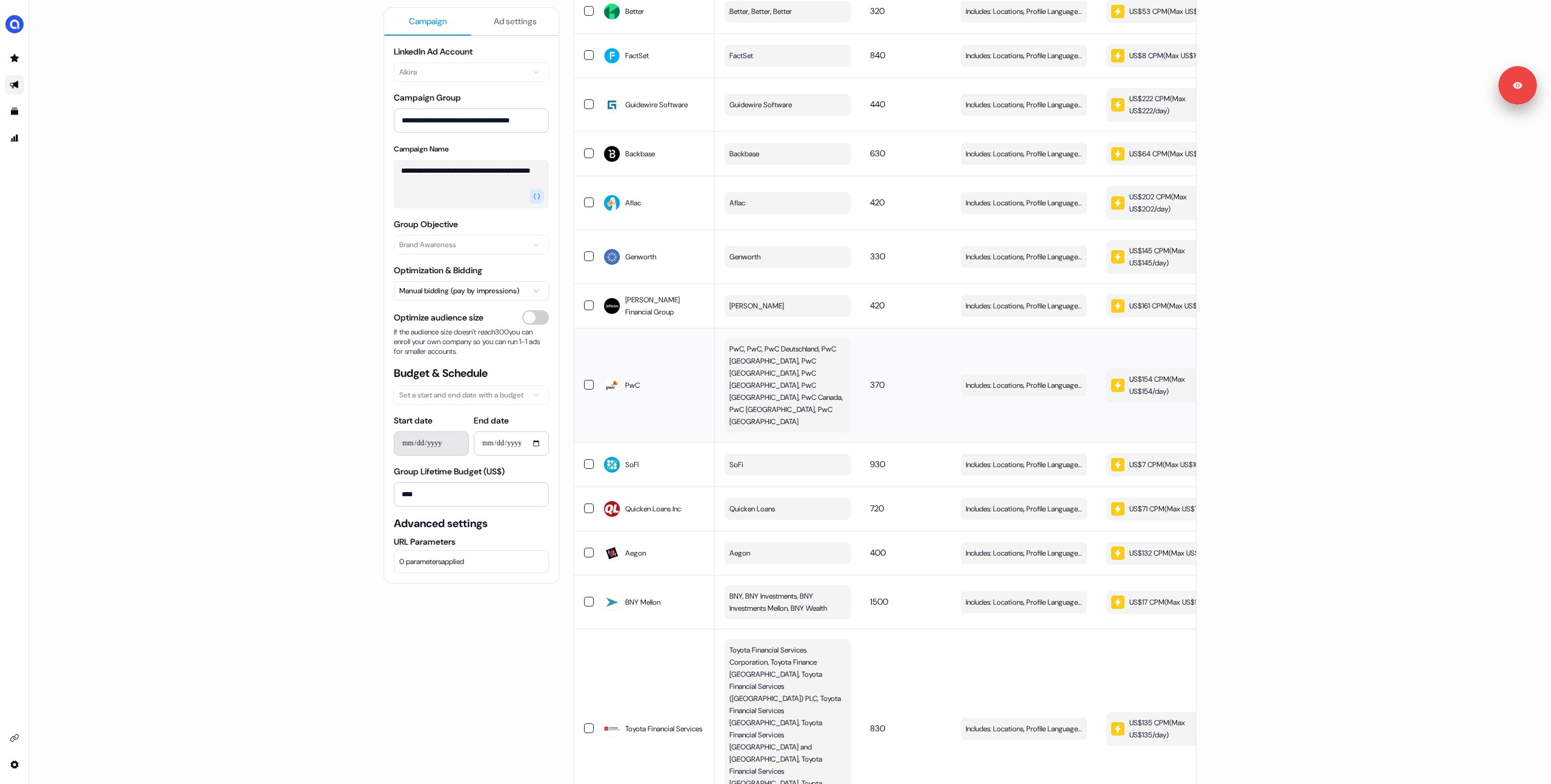
scroll to position [507, 0]
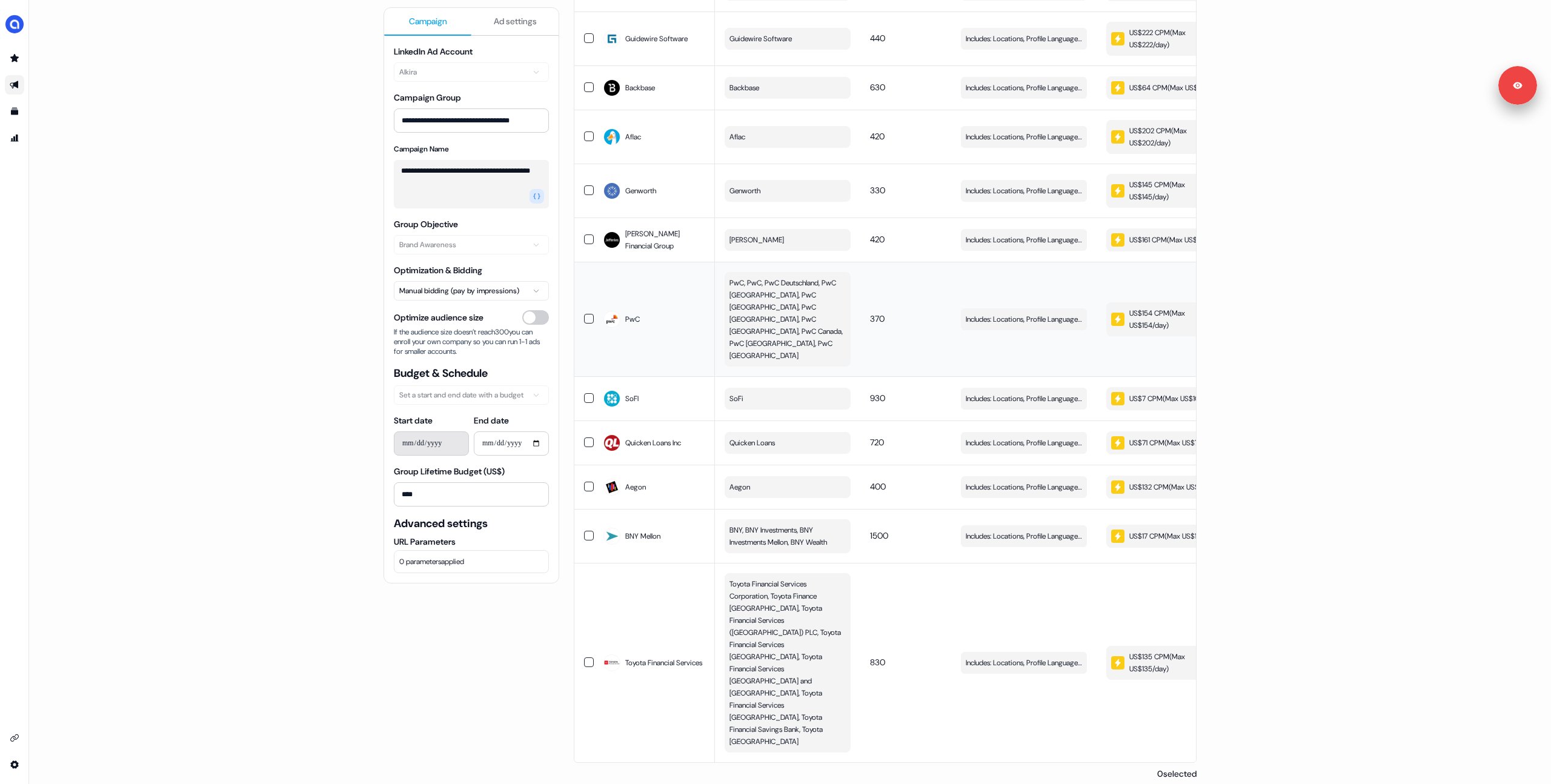
click at [1166, 331] on div "US$154 CPM ( Max US$154/day )" at bounding box center [1168, 319] width 114 height 25
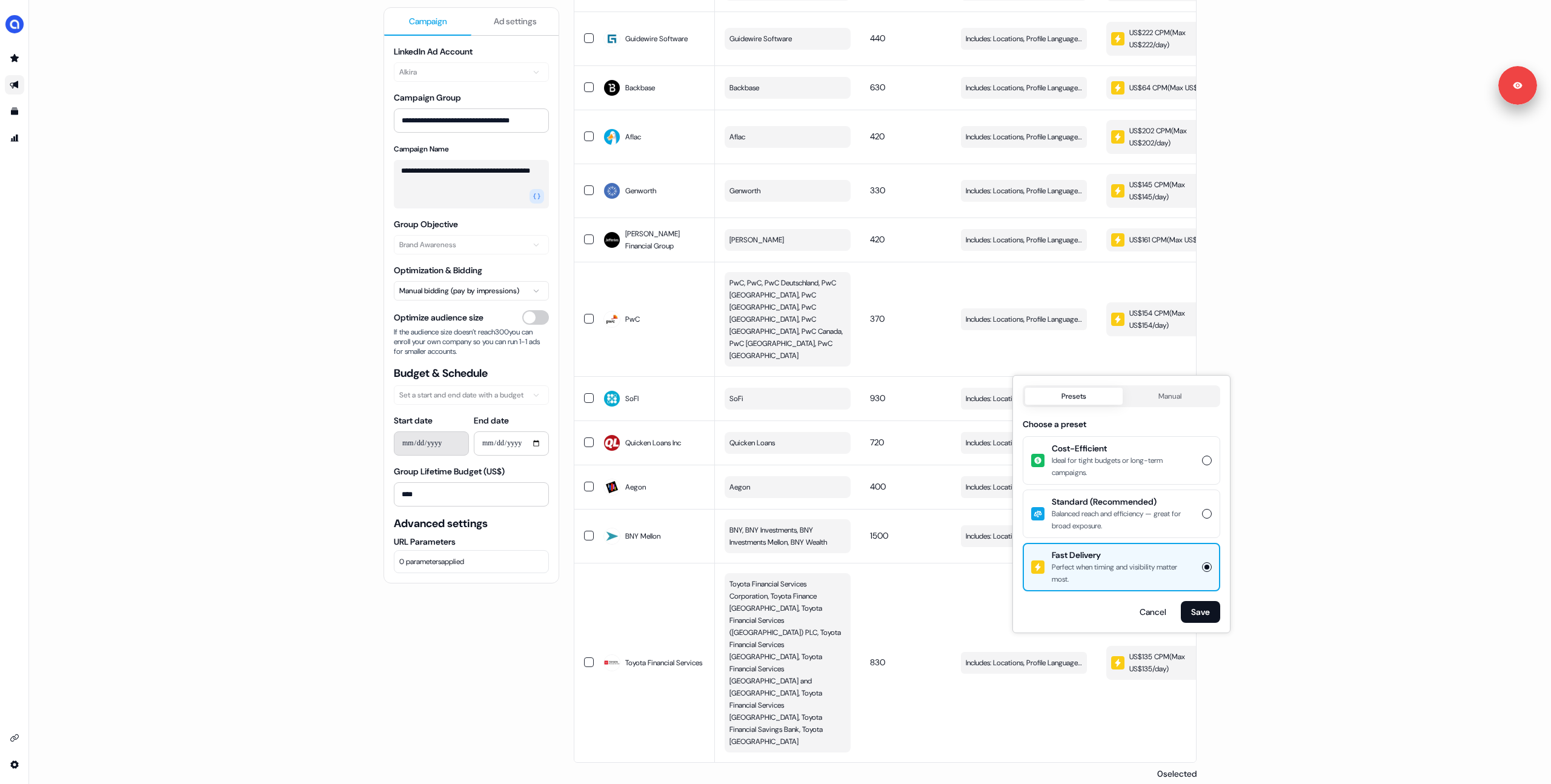
click at [1243, 285] on div "**********" at bounding box center [790, 392] width 1522 height 784
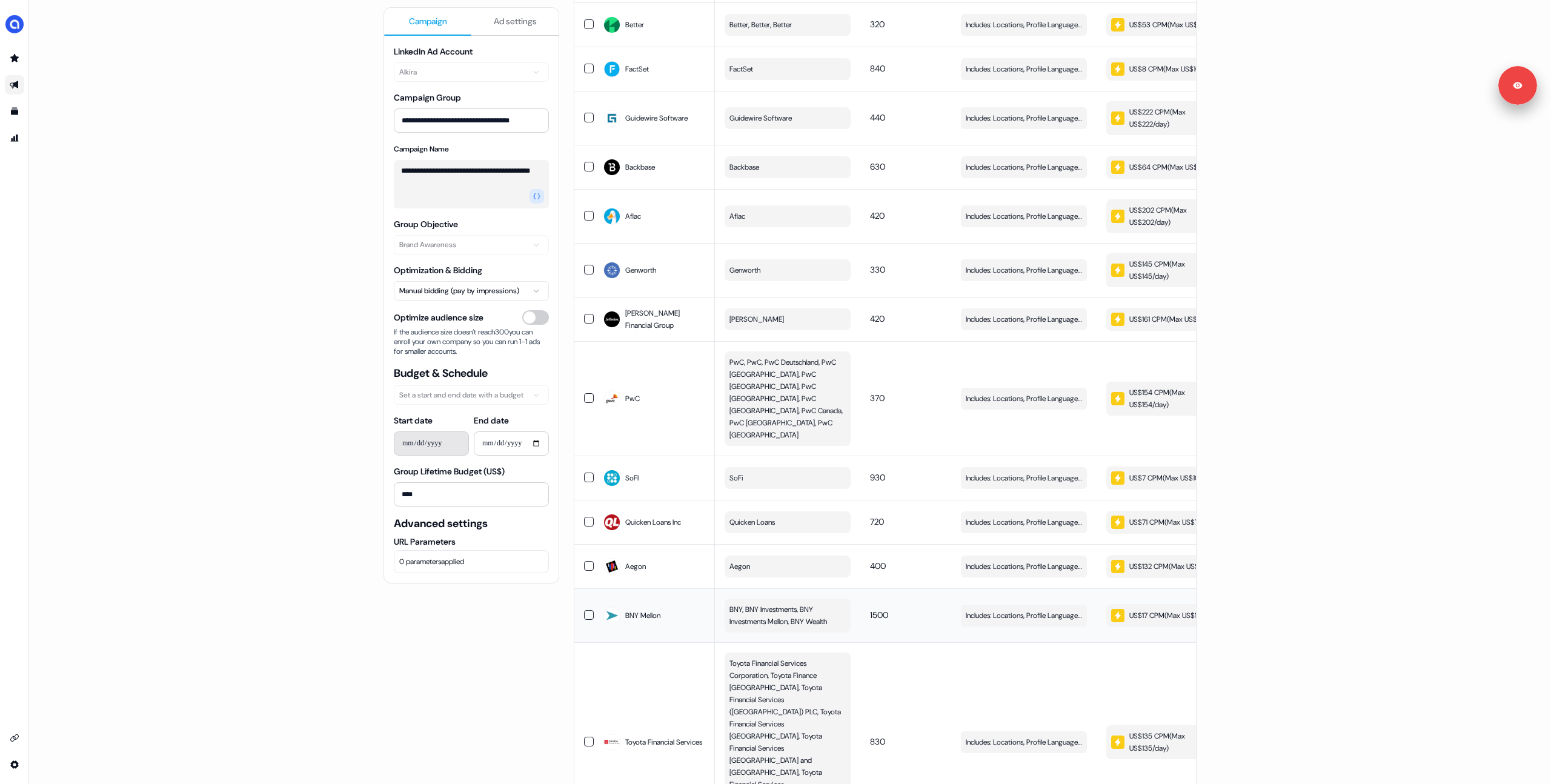
scroll to position [416, 0]
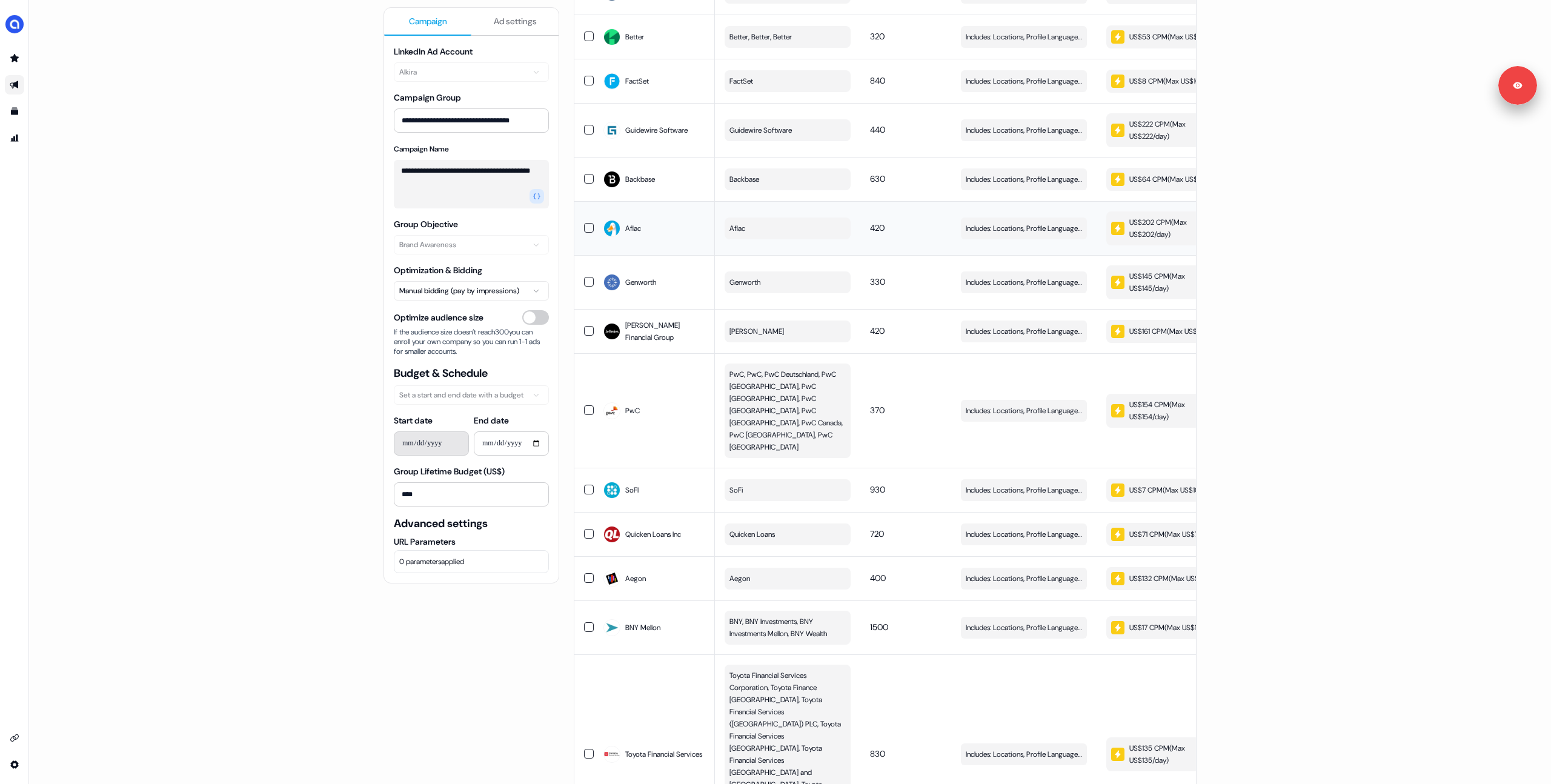
click at [1137, 240] on div "US$202 CPM ( Max US$202/day )" at bounding box center [1168, 228] width 114 height 25
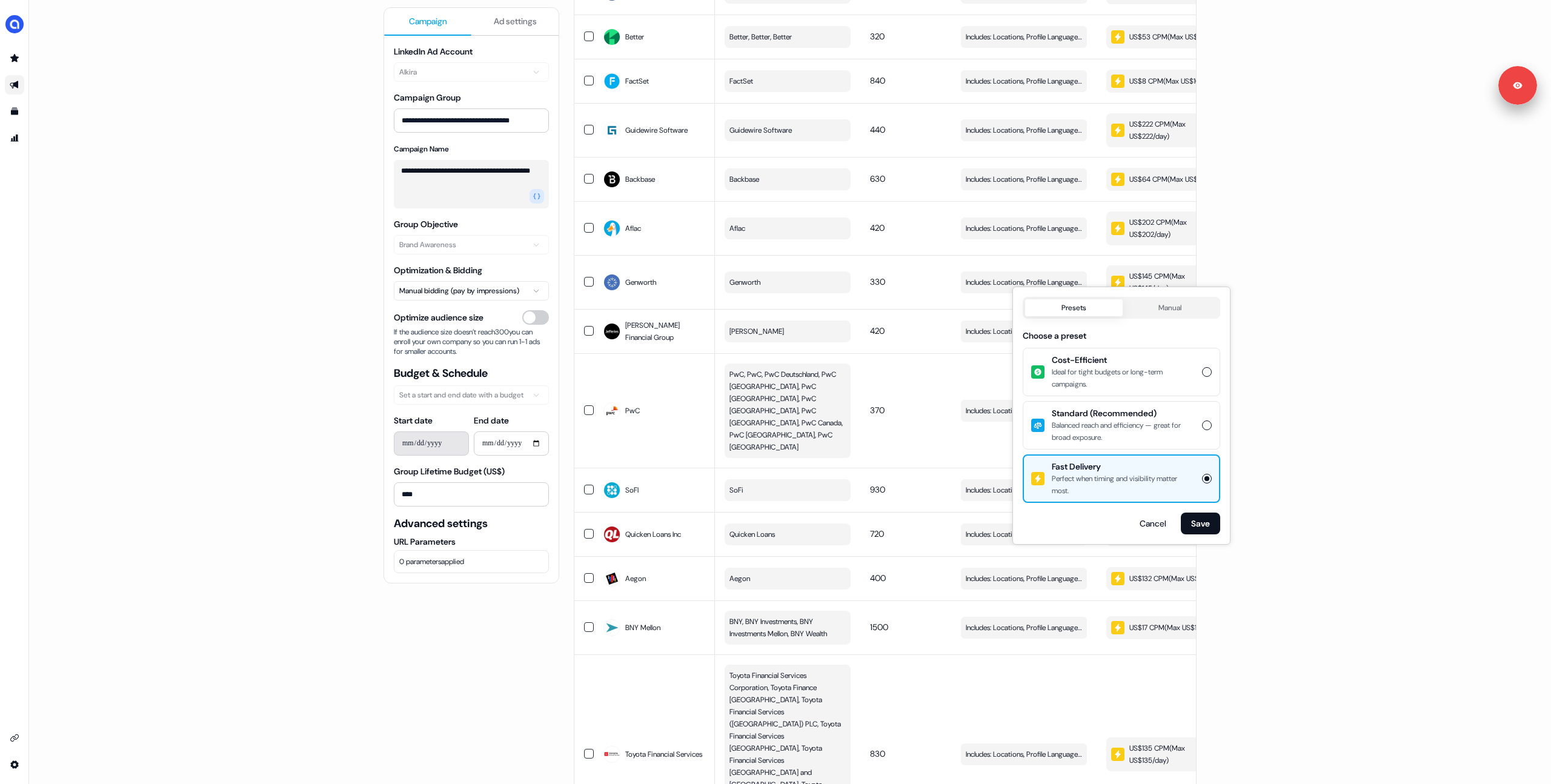
click at [1367, 346] on div "**********" at bounding box center [790, 392] width 1522 height 784
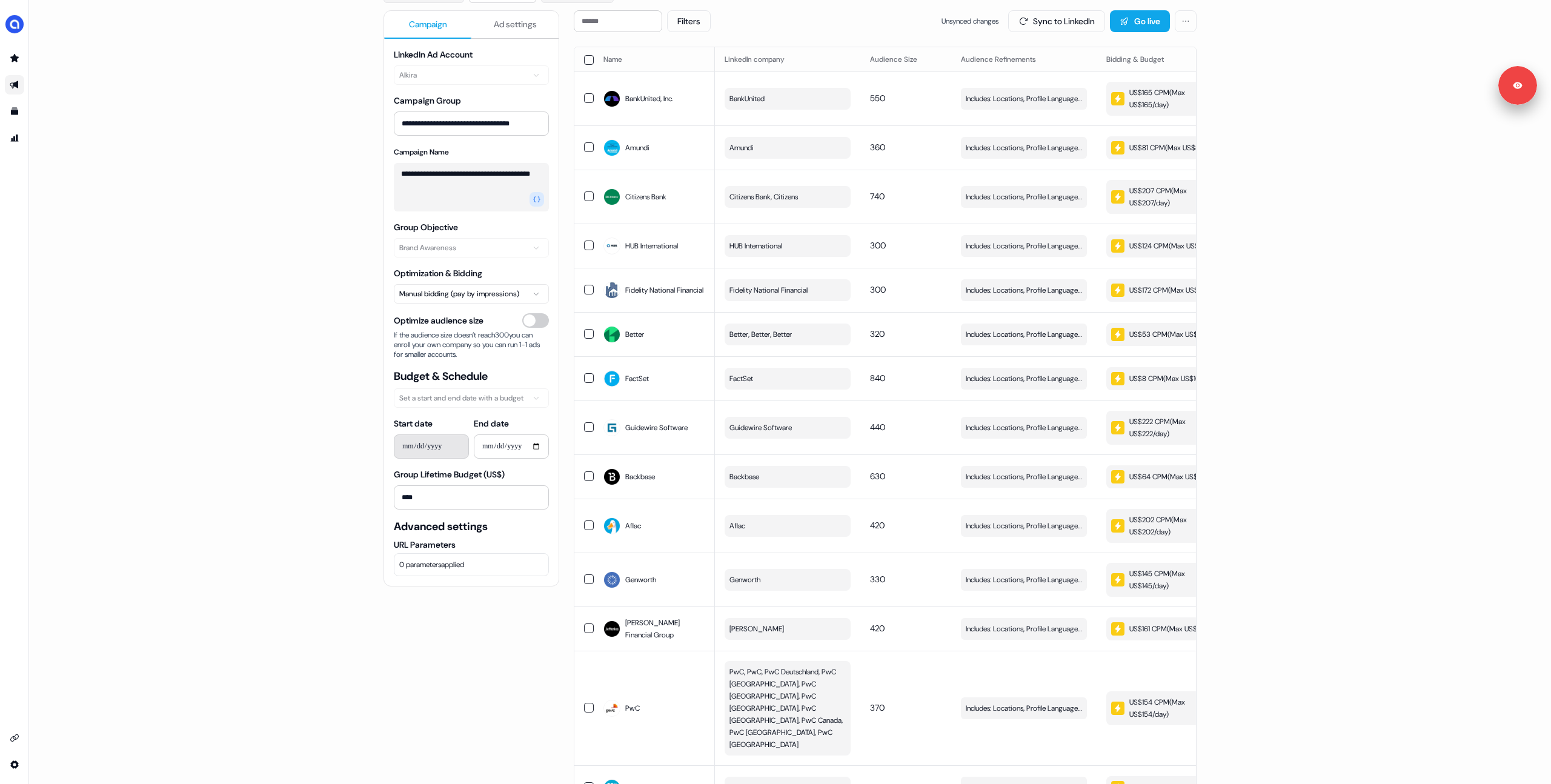
scroll to position [118, 0]
click at [1155, 297] on div "US$172 CPM ( Max US$172/day )" at bounding box center [1167, 290] width 113 height 13
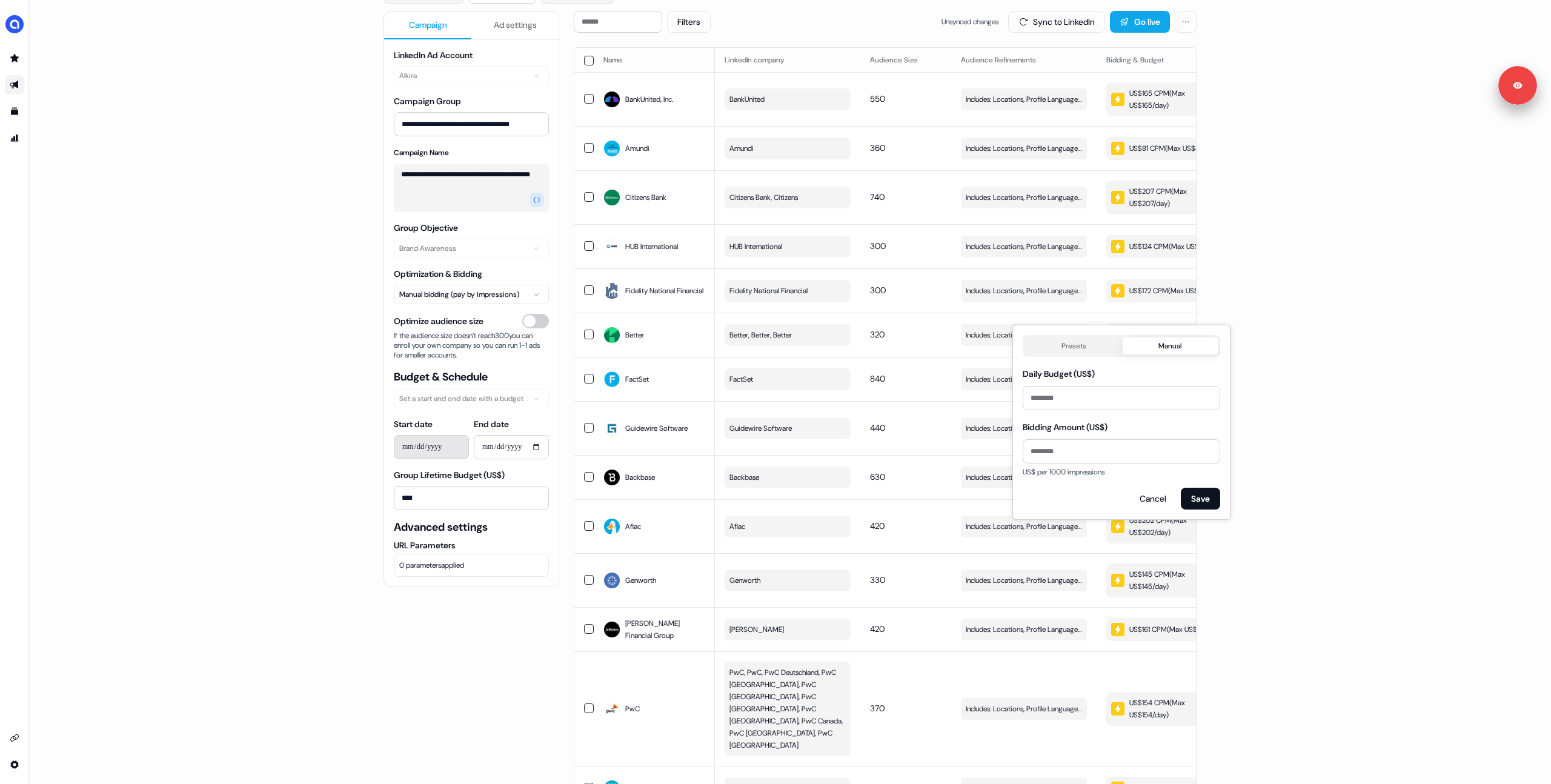
click at [1168, 340] on button "Manual" at bounding box center [1170, 346] width 96 height 17
click at [1046, 355] on div "Presets Manual" at bounding box center [1121, 346] width 197 height 22
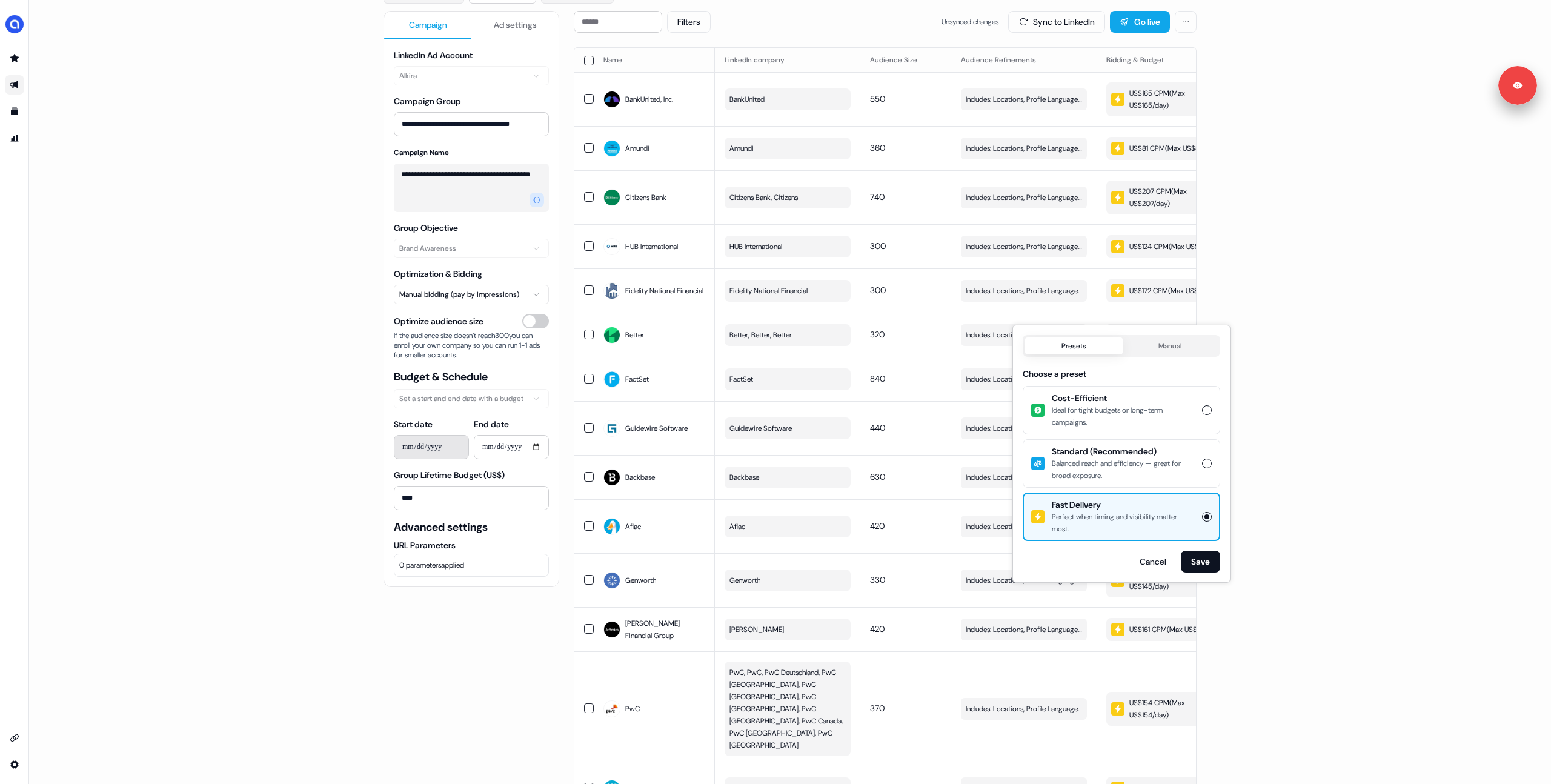
click at [1048, 351] on button "Presets" at bounding box center [1074, 346] width 97 height 17
click at [1329, 316] on div "**********" at bounding box center [790, 392] width 1522 height 784
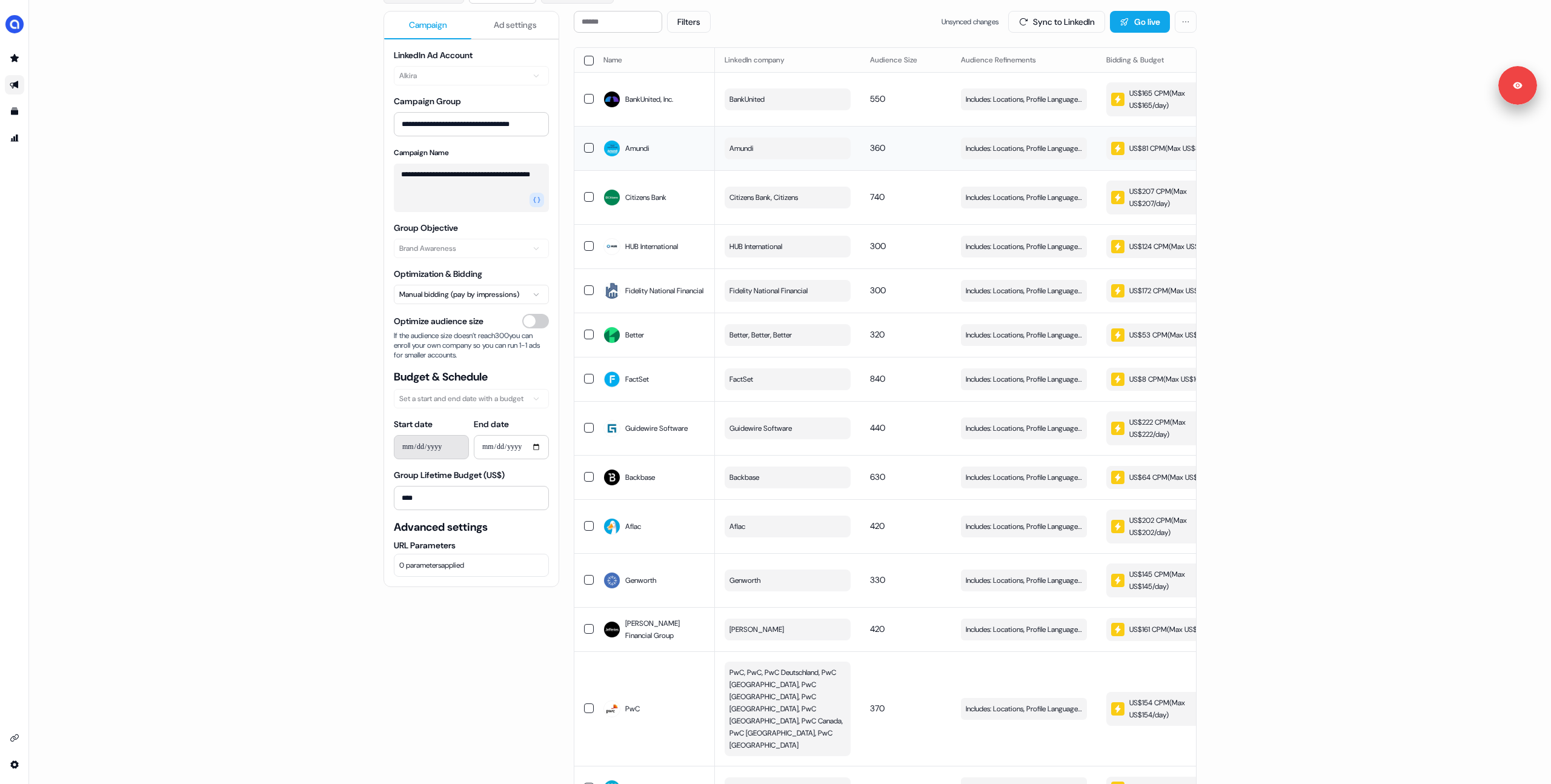
click at [1151, 152] on div "US$81 CPM ( Max US$81/day )" at bounding box center [1165, 148] width 107 height 13
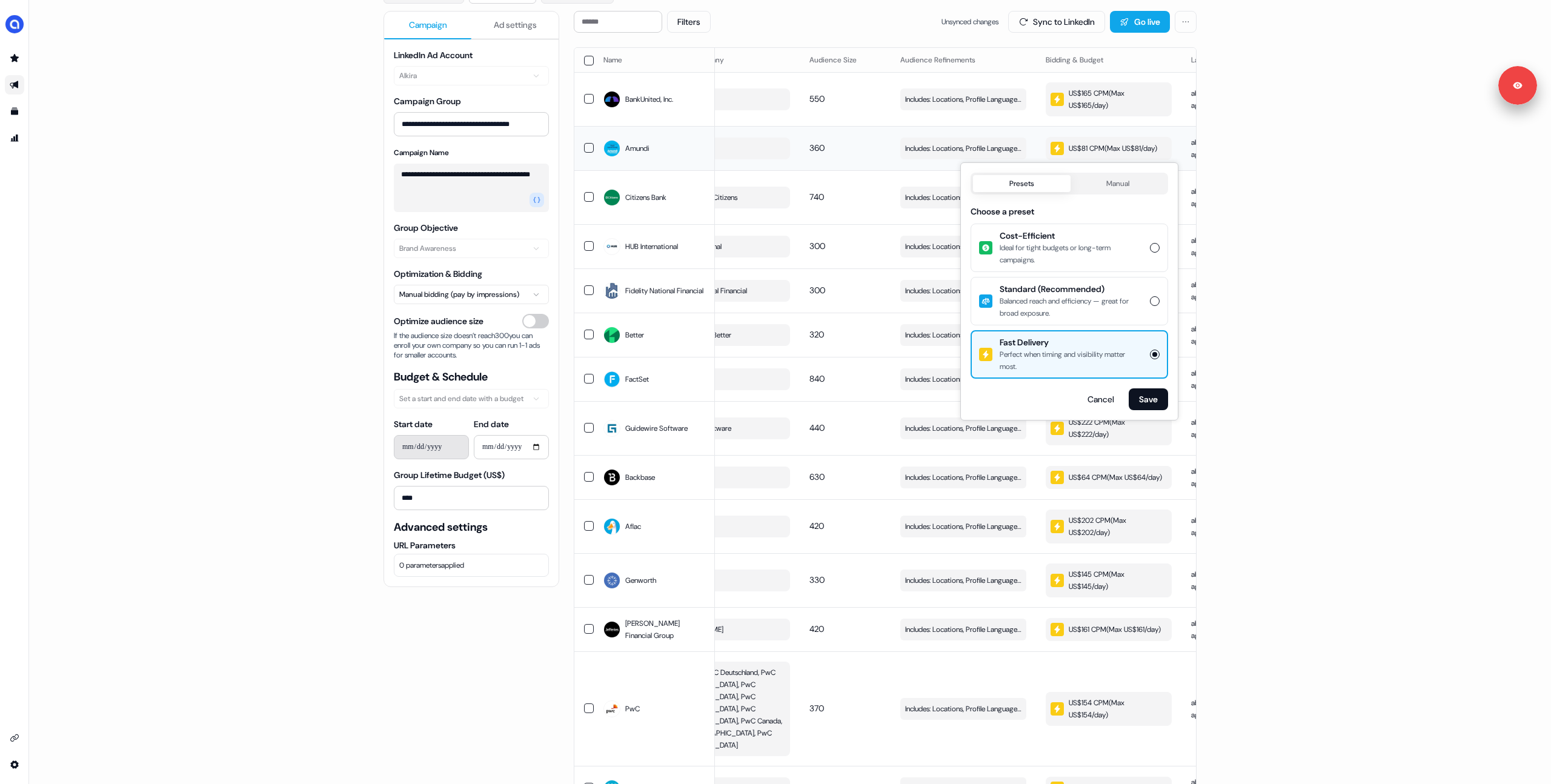
scroll to position [0, 343]
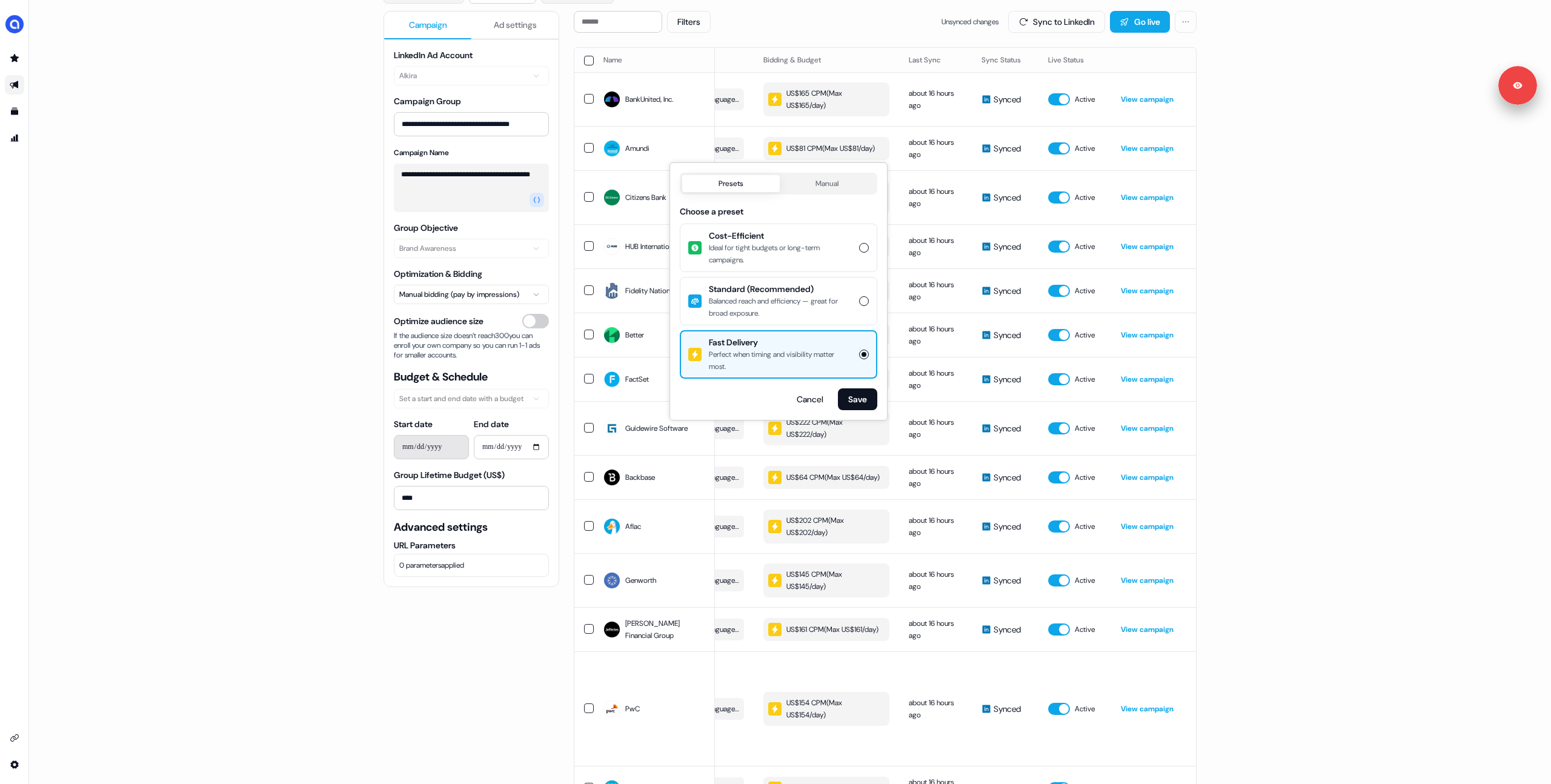
click at [1218, 148] on div "**********" at bounding box center [790, 392] width 1522 height 784
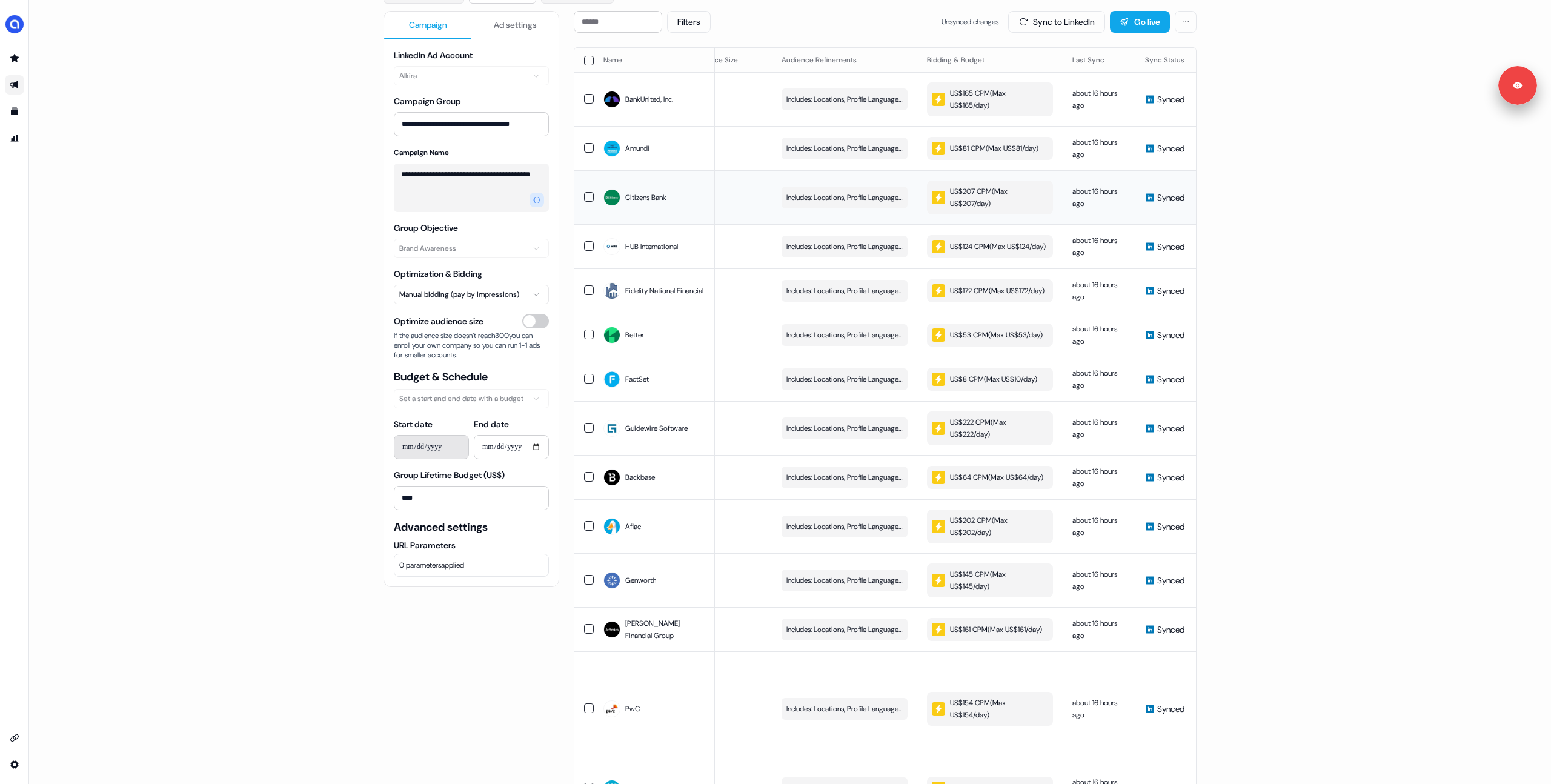
scroll to position [0, 180]
click at [589, 62] on button "button" at bounding box center [589, 60] width 9 height 9
click at [1061, 22] on button "Update Bidding & Budget" at bounding box center [1108, 21] width 128 height 22
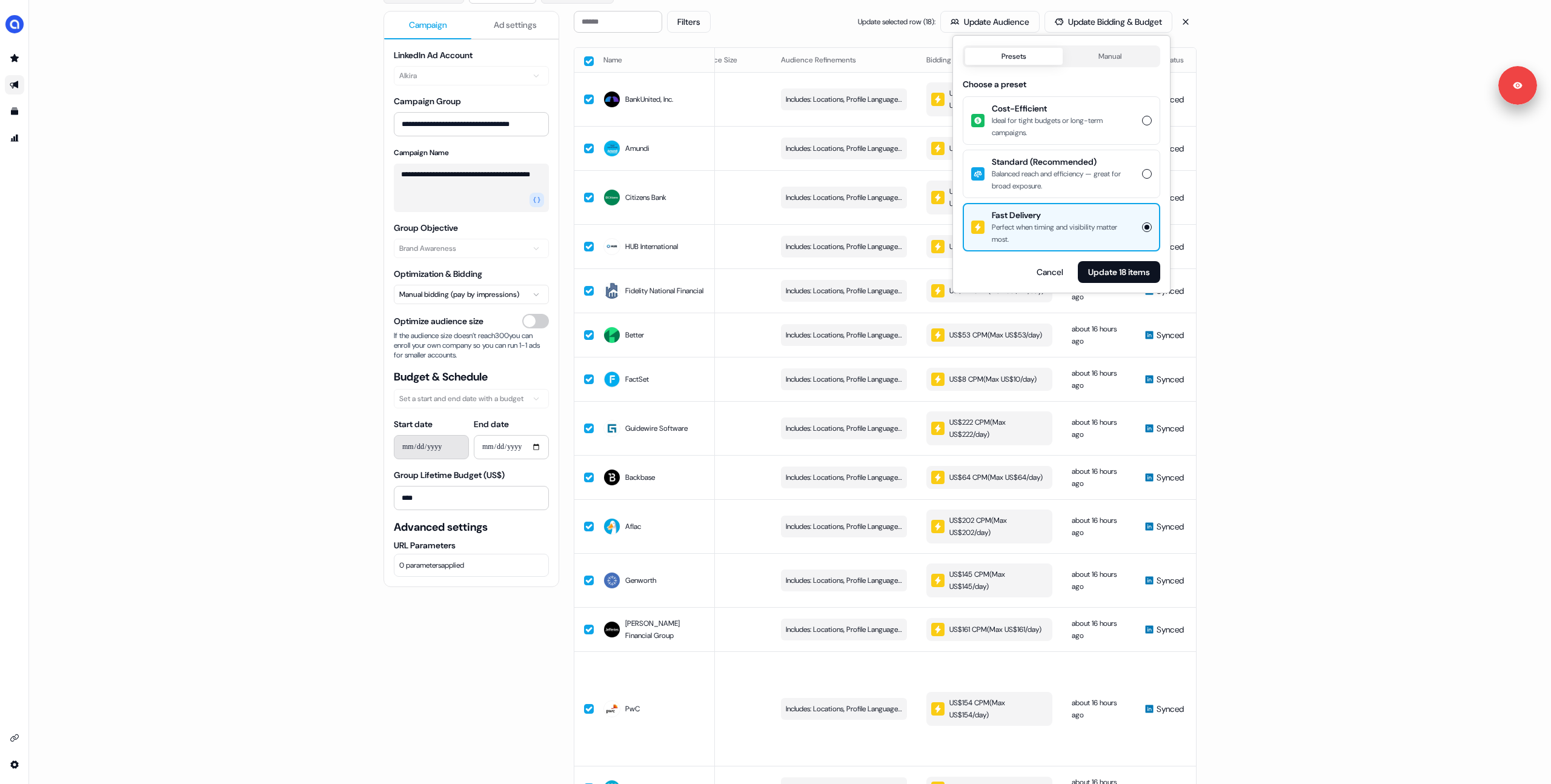
click at [1056, 172] on div "Balanced reach and efficiency — great for broad exposure." at bounding box center [1063, 180] width 143 height 25
click at [1142, 172] on button "Standard (Recommended) Balanced reach and efficiency — great for broad exposure." at bounding box center [1147, 174] width 9 height 9
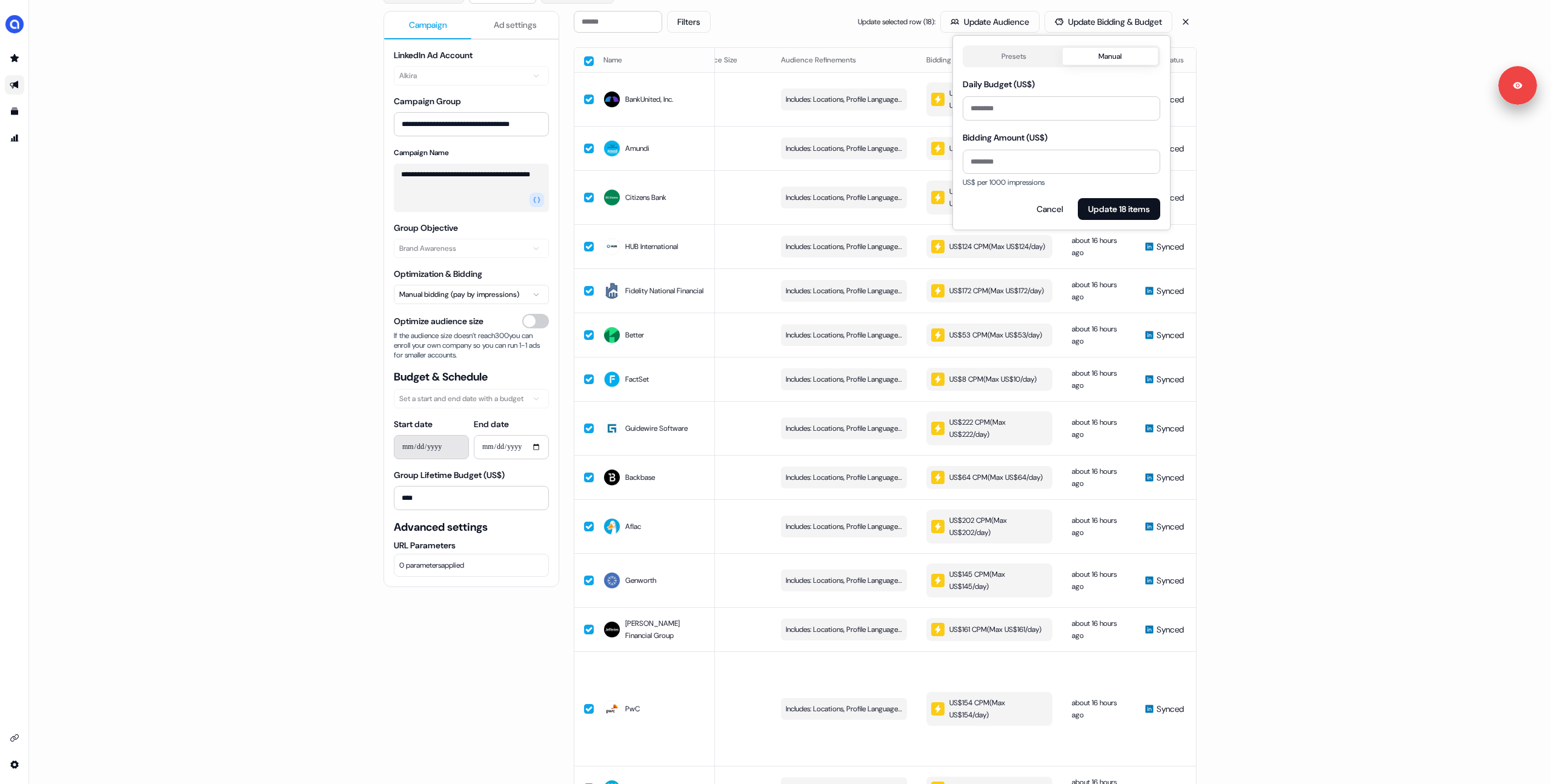
click at [1107, 55] on button "Manual" at bounding box center [1111, 56] width 96 height 17
click at [976, 108] on input "***" at bounding box center [1062, 108] width 197 height 25
type input "**"
click at [1008, 173] on input "***" at bounding box center [1062, 162] width 197 height 25
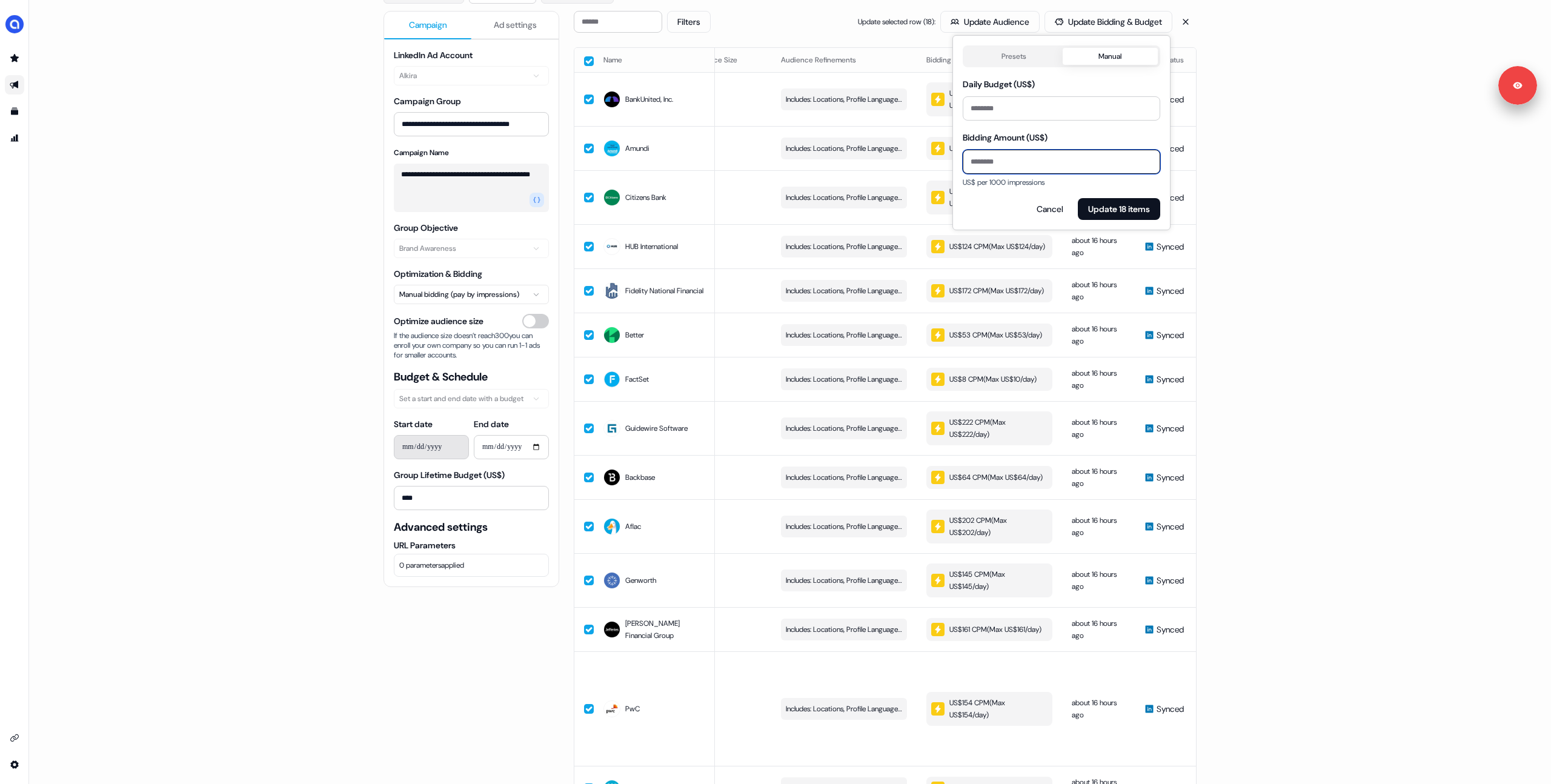
click at [1008, 173] on input "***" at bounding box center [1062, 162] width 197 height 25
type input "**"
click at [1017, 65] on div "Presets Manual" at bounding box center [1062, 56] width 197 height 22
click at [1013, 48] on button "Presets" at bounding box center [1014, 56] width 97 height 17
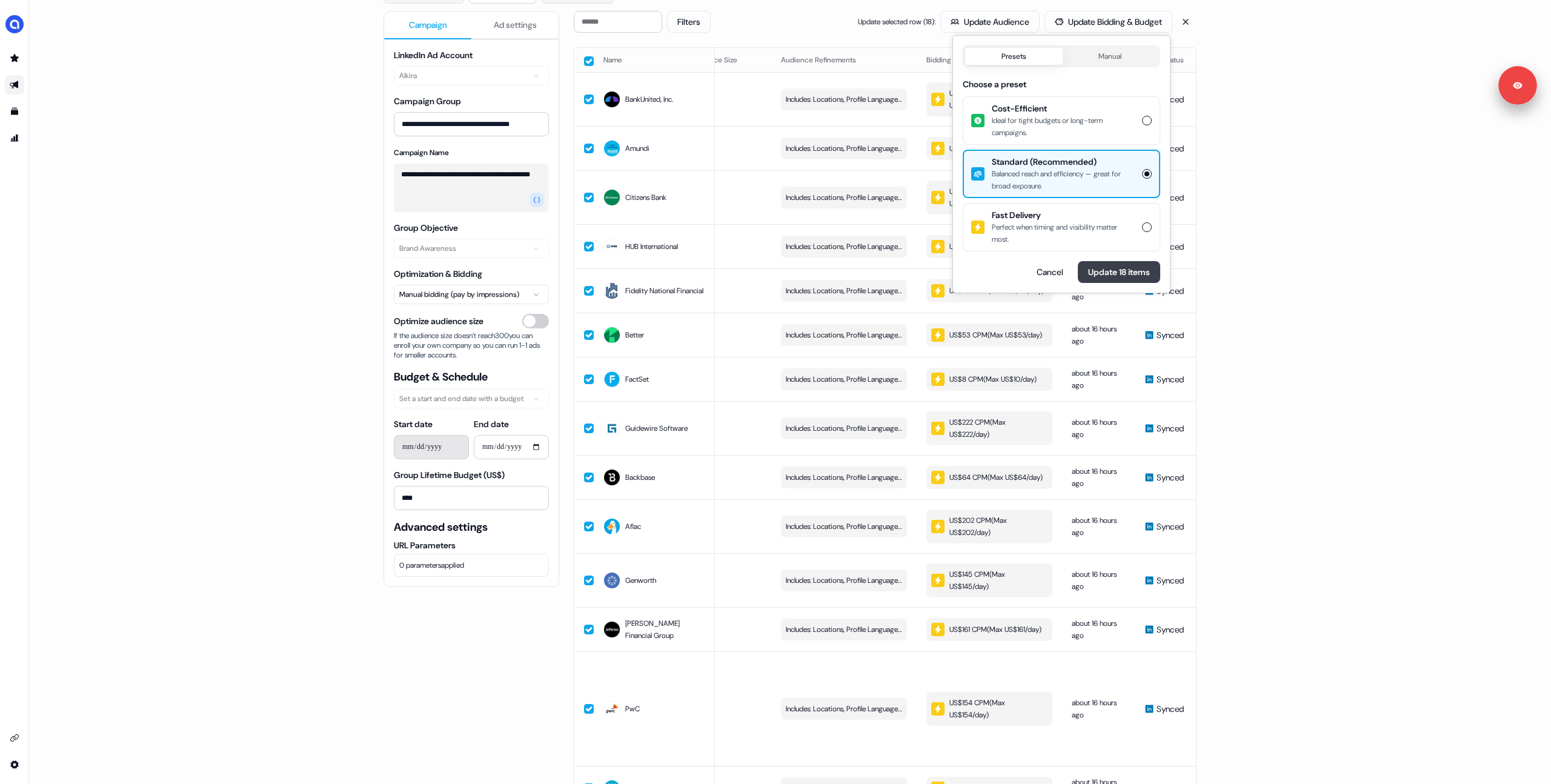
click at [1127, 272] on button "Update 18 items" at bounding box center [1119, 272] width 82 height 22
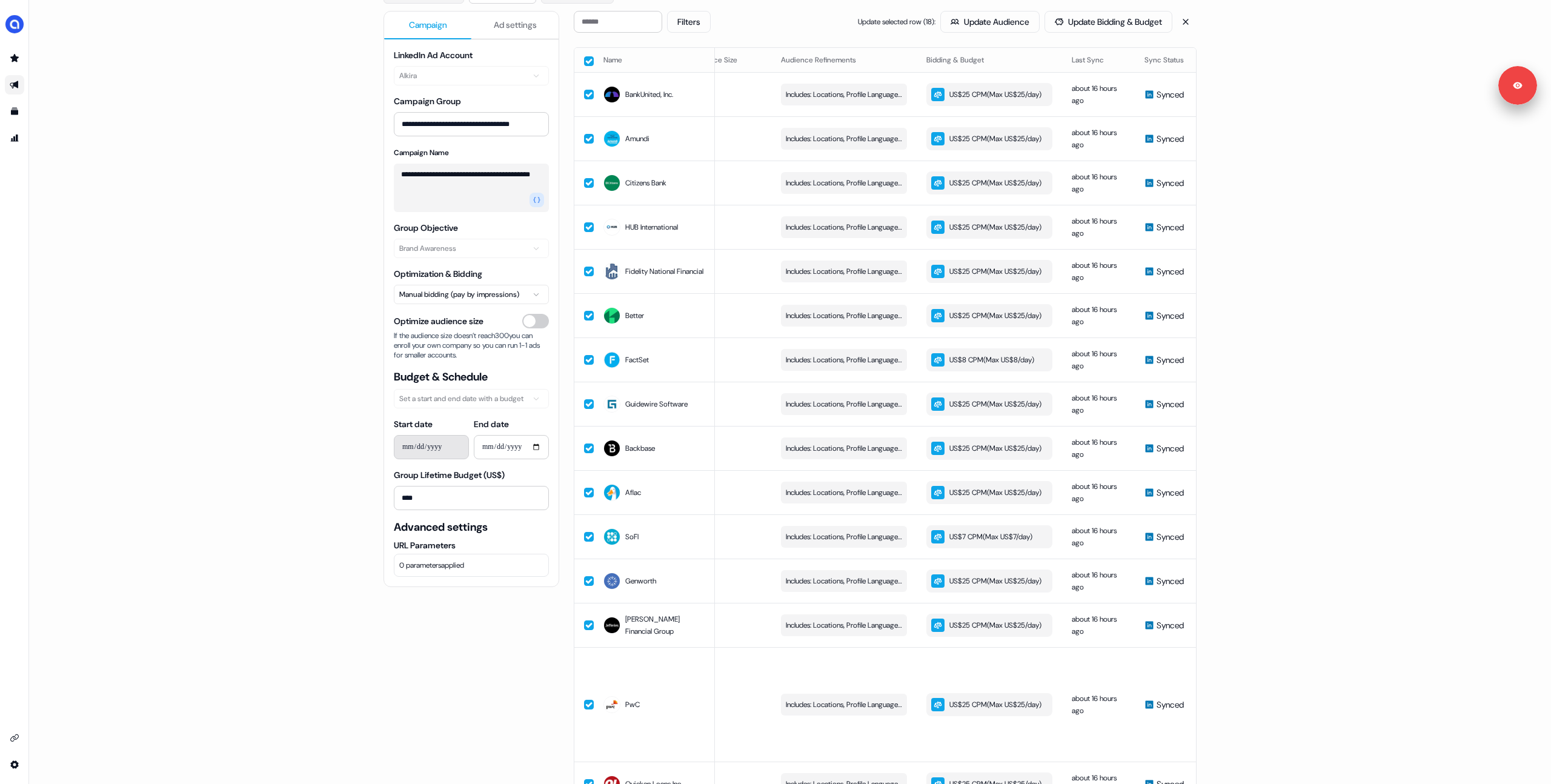
scroll to position [0, 0]
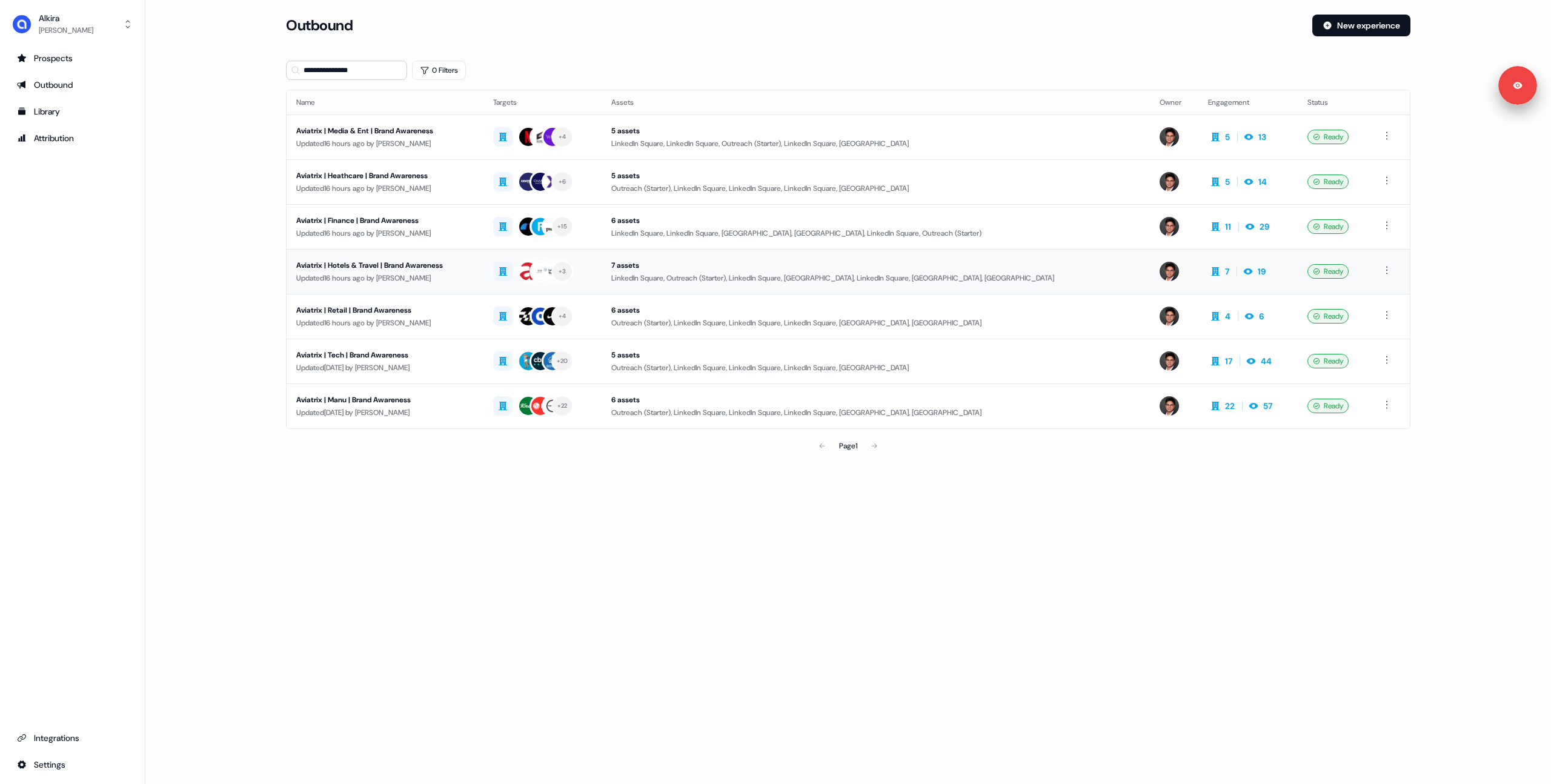
click at [389, 266] on div "Aviatrix | Hotels & Travel | Brand Awareness" at bounding box center [385, 265] width 177 height 12
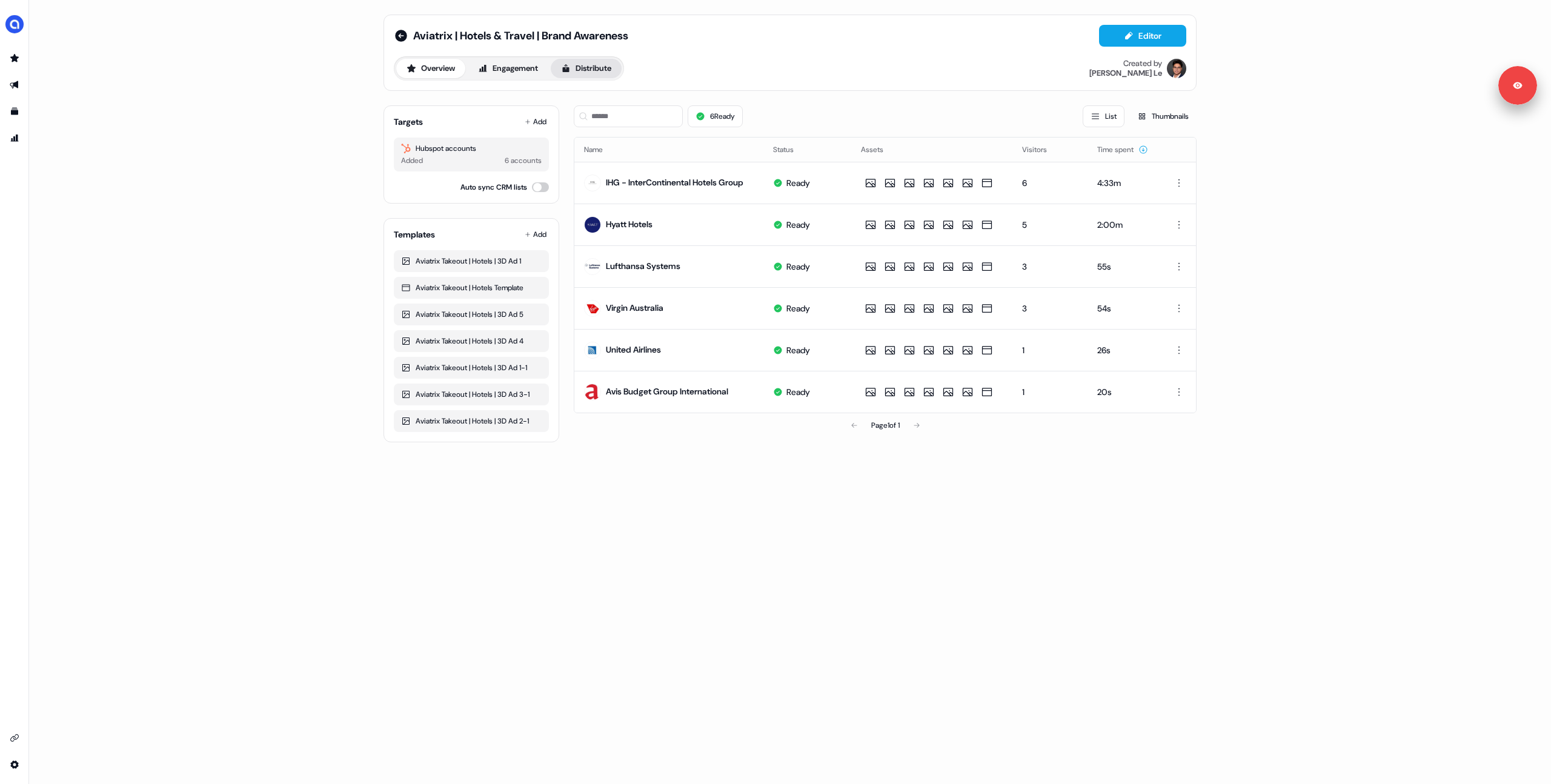
click at [558, 70] on button "Distribute" at bounding box center [586, 68] width 71 height 19
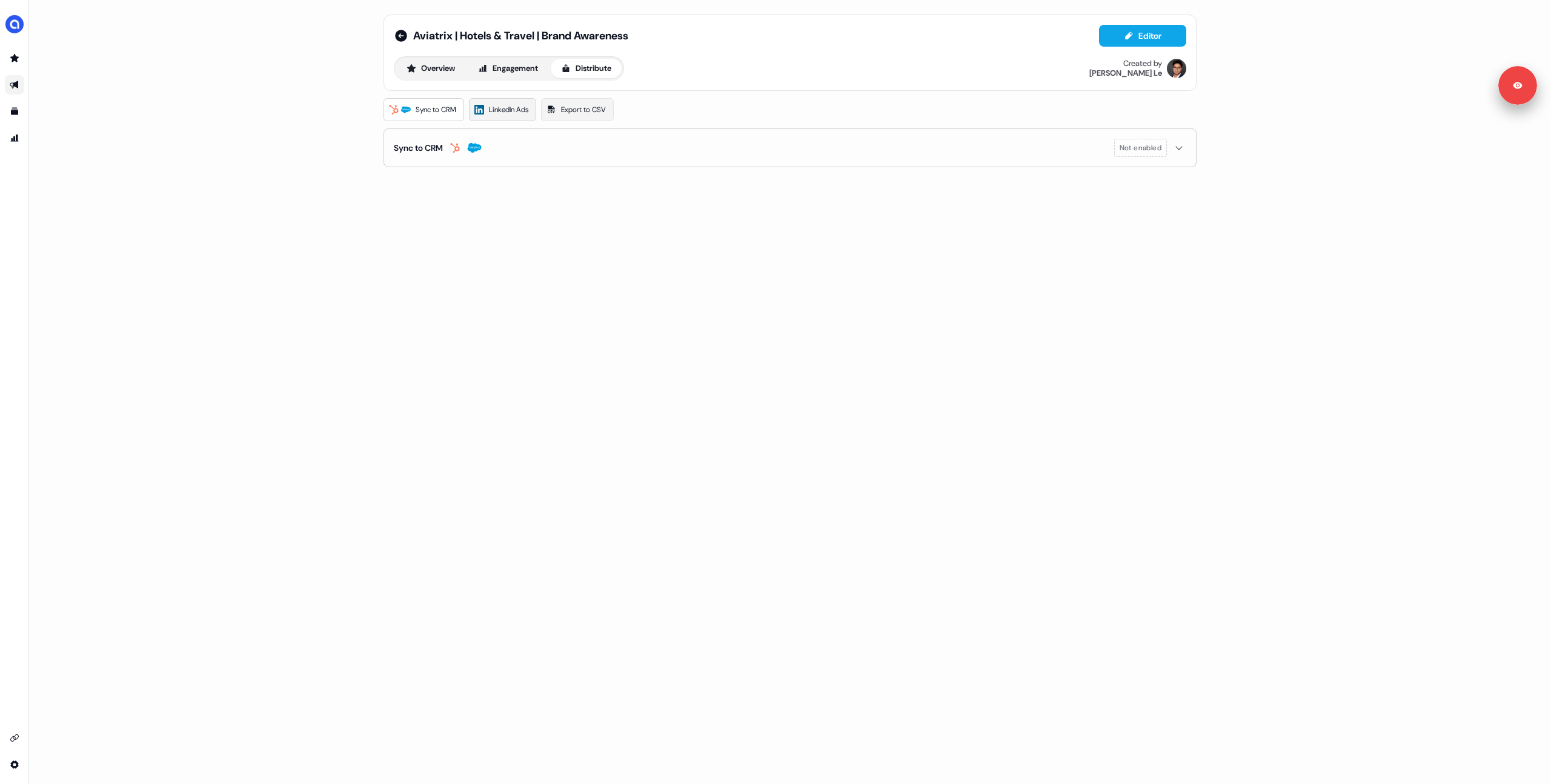
click at [521, 111] on span "LinkedIn Ads" at bounding box center [508, 109] width 40 height 12
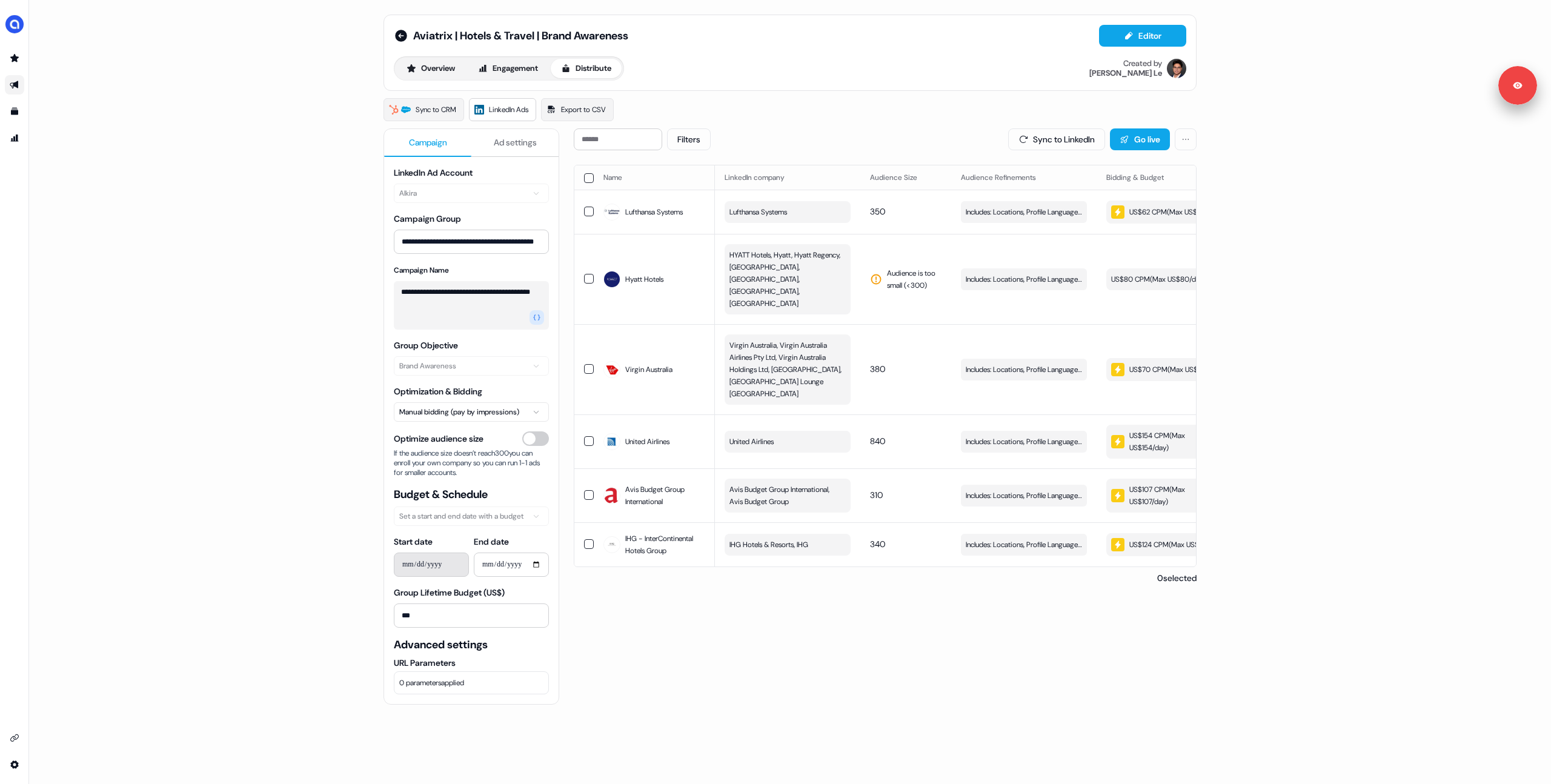
drag, startPoint x: 587, startPoint y: 176, endPoint x: 593, endPoint y: 179, distance: 6.7
click at [588, 176] on button "button" at bounding box center [589, 178] width 9 height 9
click at [1067, 138] on button "Update Bidding & Budget" at bounding box center [1108, 139] width 128 height 22
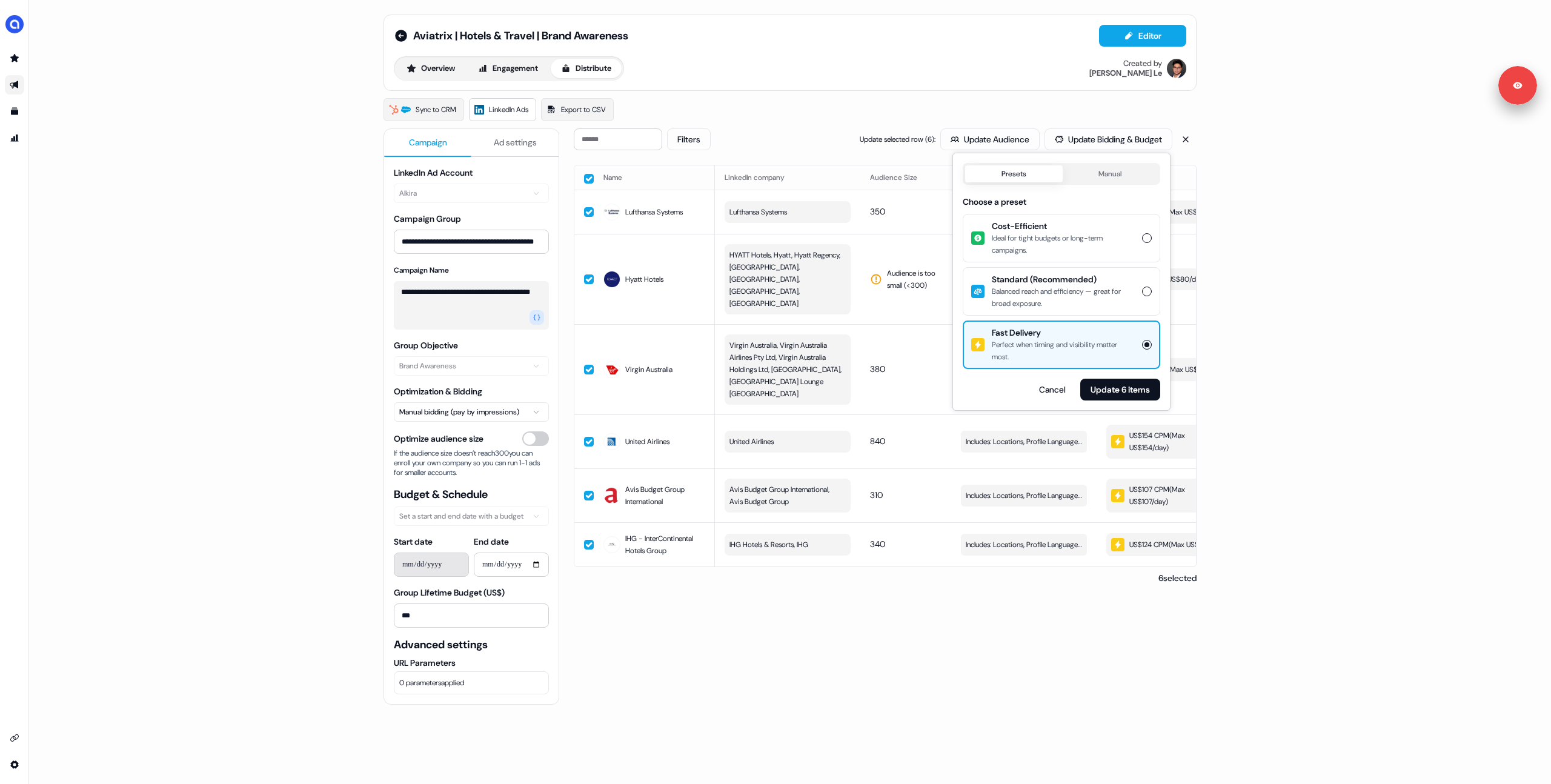
drag, startPoint x: 1037, startPoint y: 273, endPoint x: 1065, endPoint y: 321, distance: 55.6
click at [1037, 273] on span "Standard (Recommended)" at bounding box center [1063, 279] width 143 height 12
drag, startPoint x: 1088, startPoint y: 284, endPoint x: 1113, endPoint y: 340, distance: 61.3
click at [1088, 284] on span "Standard (Recommended)" at bounding box center [1063, 279] width 143 height 12
click at [1142, 287] on button "Standard (Recommended) Balanced reach and efficiency — great for broad exposure." at bounding box center [1147, 291] width 9 height 9
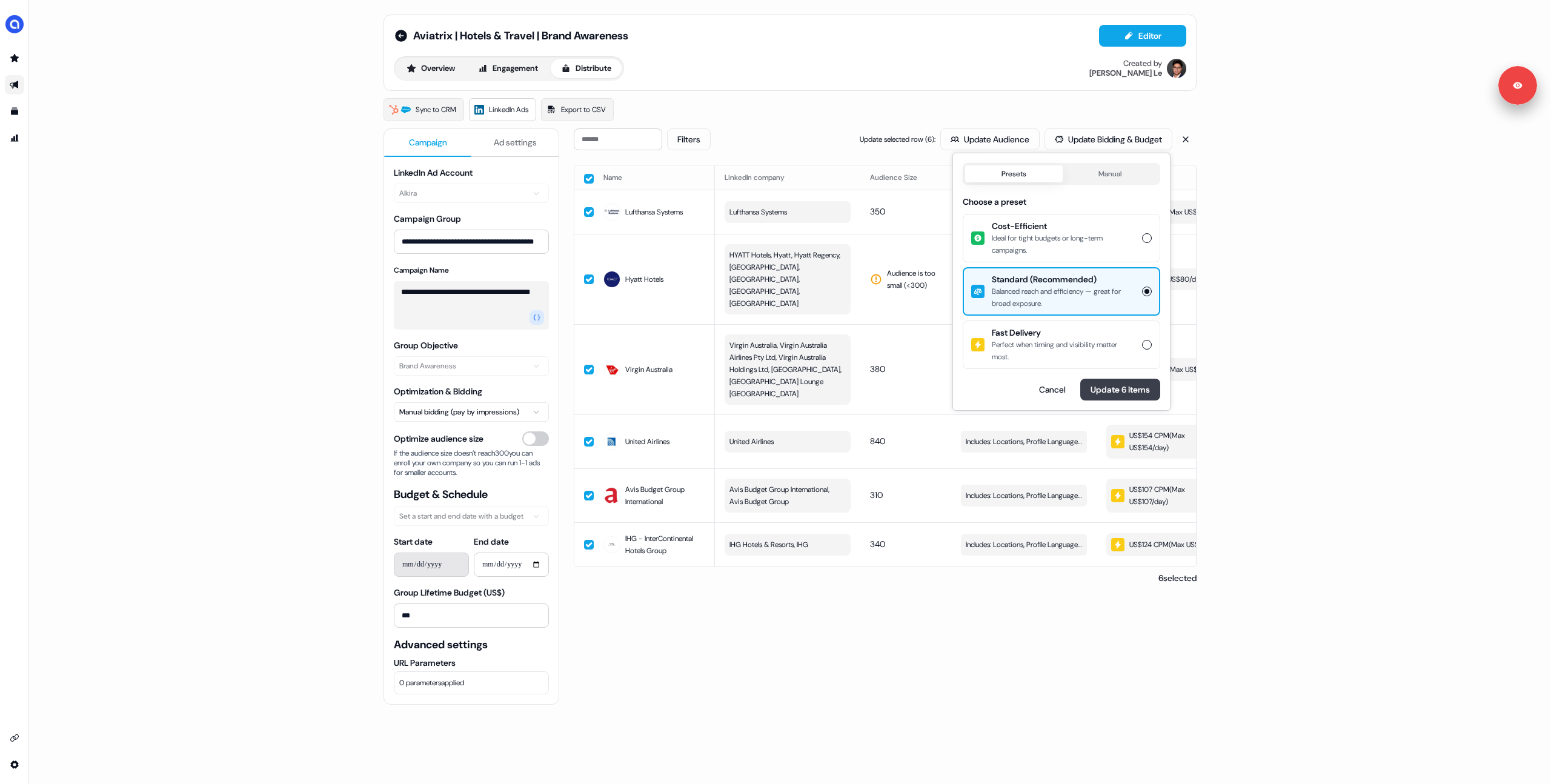
click at [1115, 385] on button "Update 6 items" at bounding box center [1120, 389] width 80 height 22
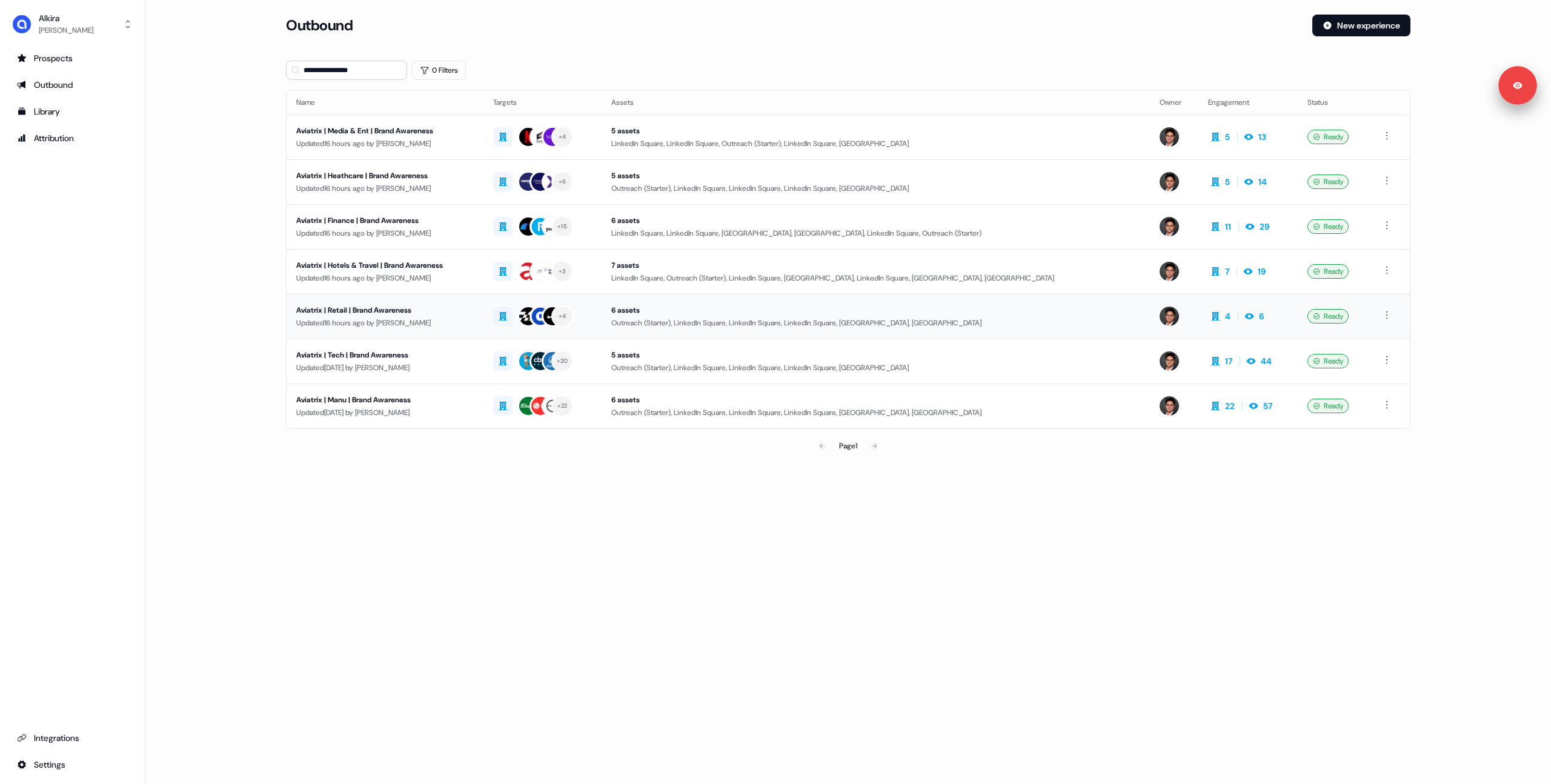
click at [374, 321] on div "Updated 16 hours ago by [PERSON_NAME]" at bounding box center [385, 323] width 177 height 12
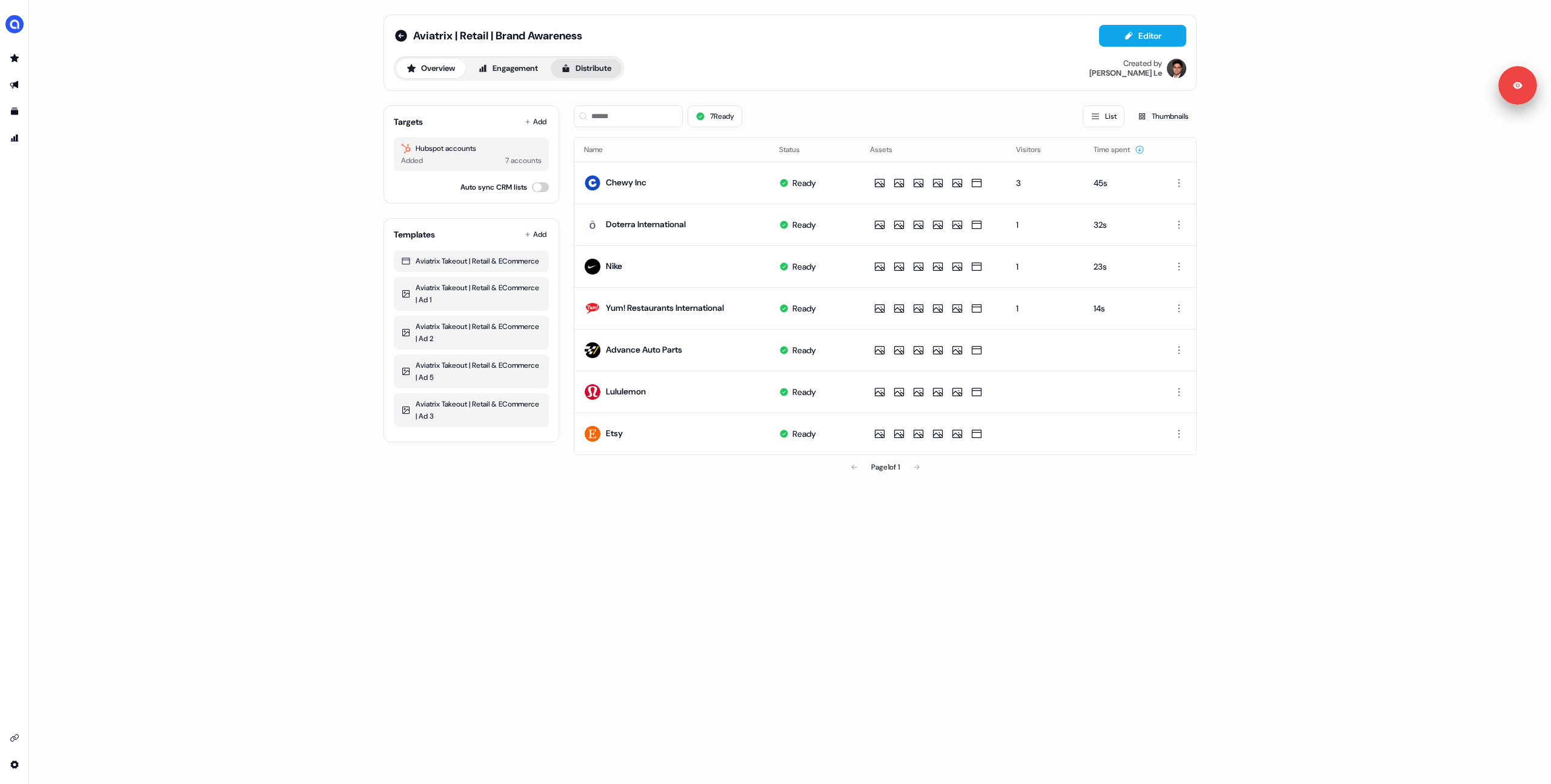
drag, startPoint x: 585, startPoint y: 67, endPoint x: 581, endPoint y: 75, distance: 8.9
click at [585, 67] on button "Distribute" at bounding box center [586, 68] width 71 height 19
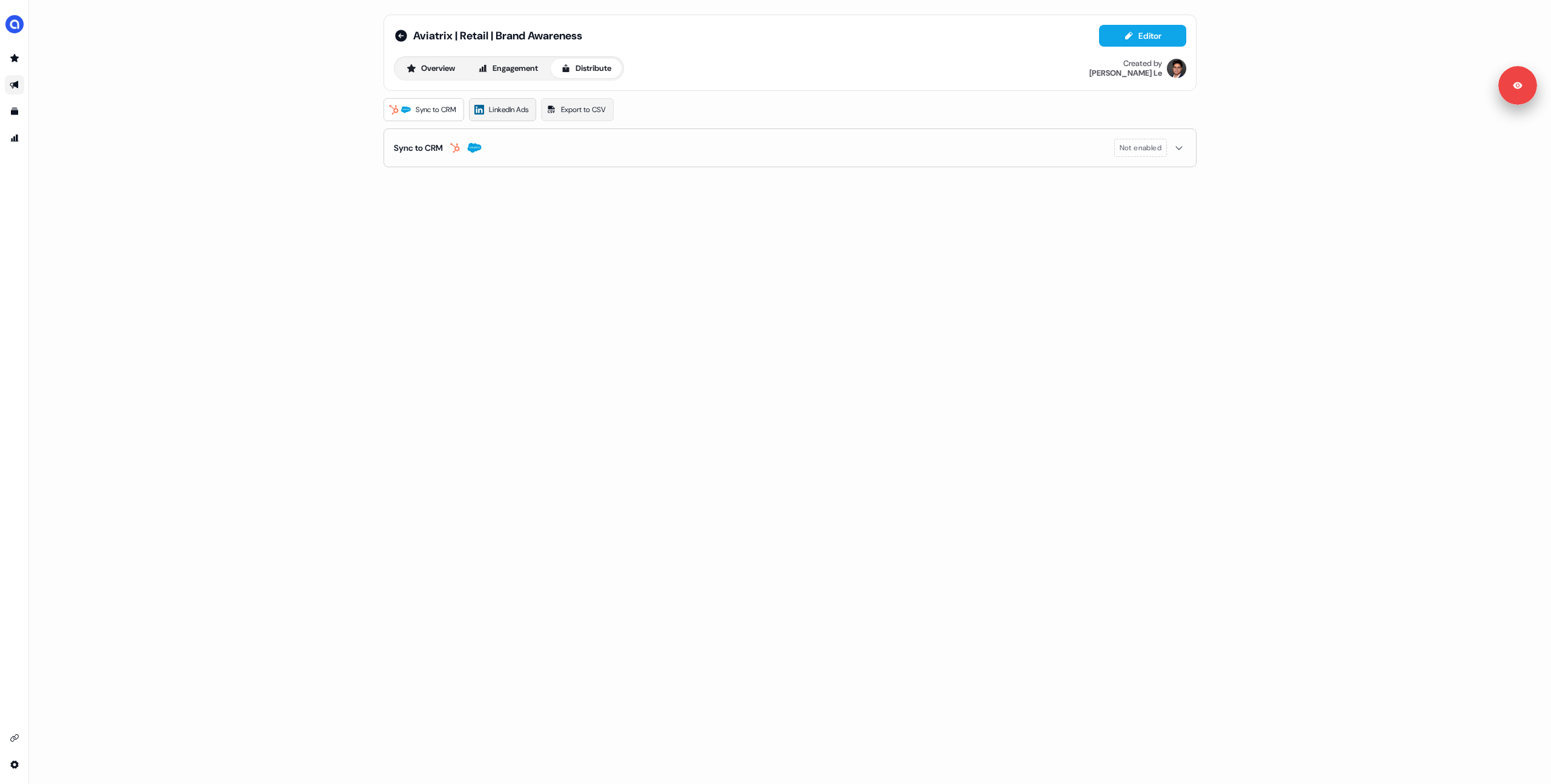
click at [523, 107] on span "LinkedIn Ads" at bounding box center [508, 109] width 40 height 12
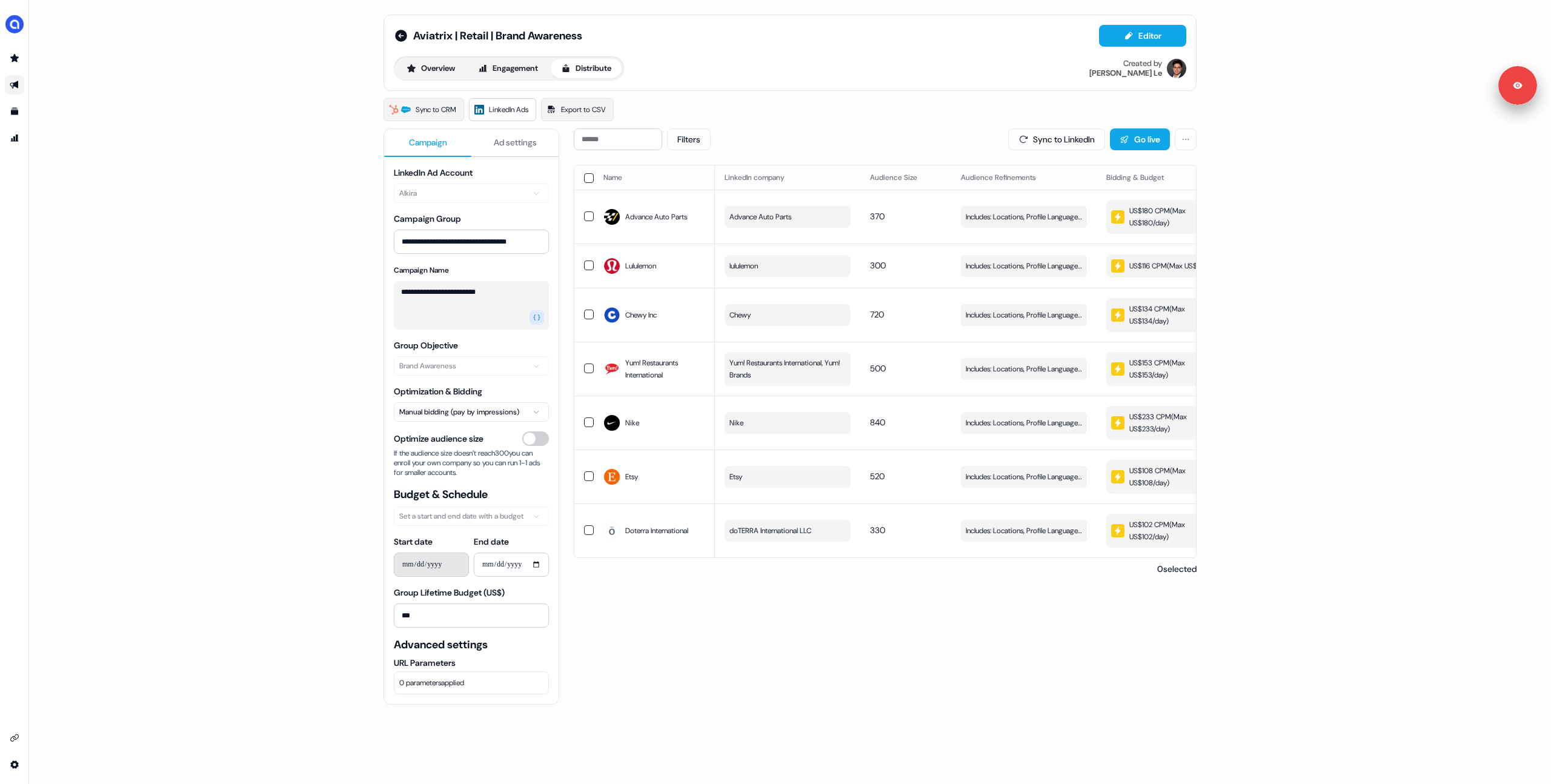
click at [585, 179] on button "button" at bounding box center [589, 178] width 9 height 9
click at [1076, 137] on button "Update Bidding & Budget" at bounding box center [1108, 139] width 128 height 22
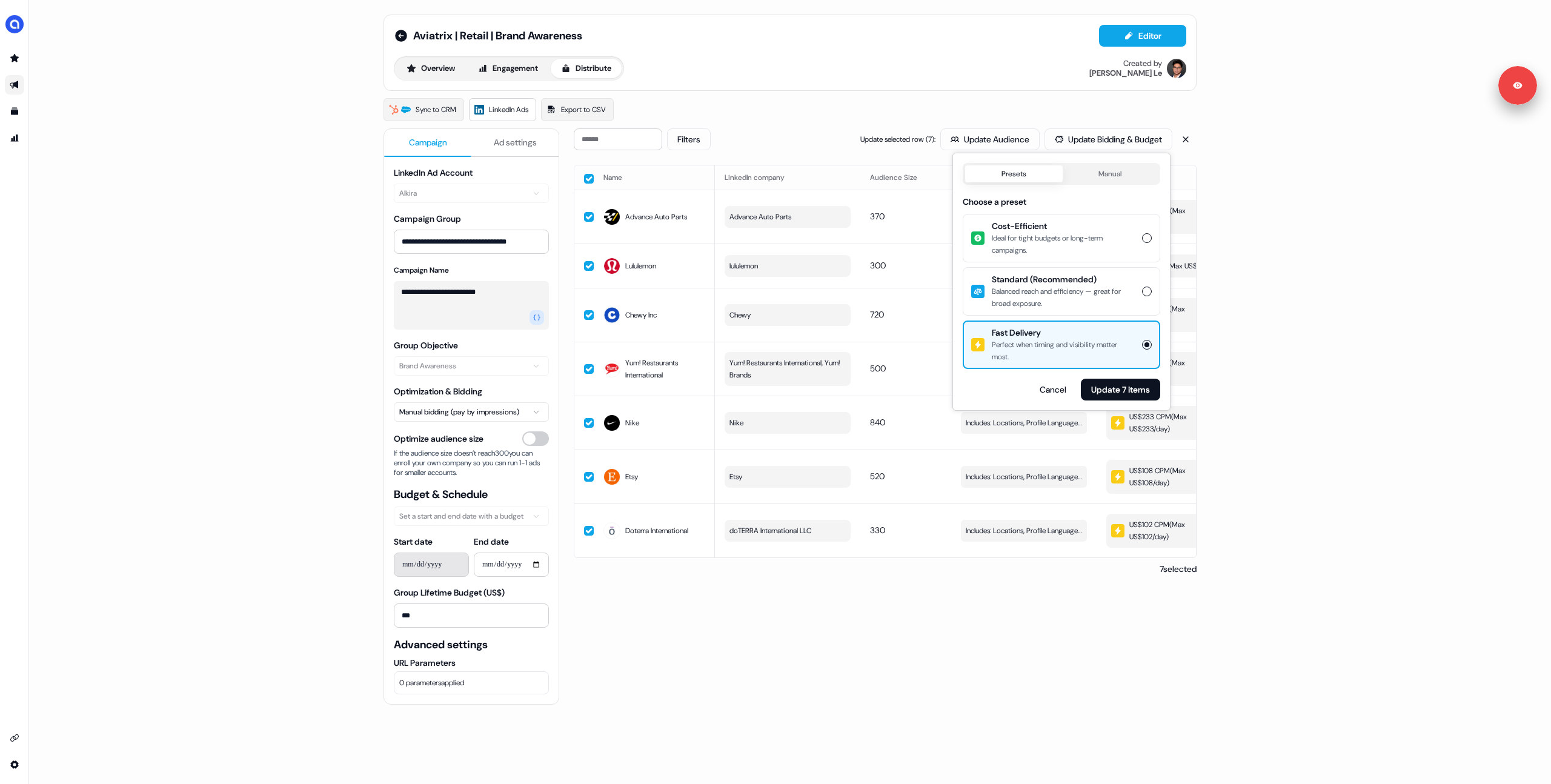
drag, startPoint x: 1044, startPoint y: 290, endPoint x: 1060, endPoint y: 302, distance: 20.0
click at [1045, 290] on div "Balanced reach and efficiency — great for broad exposure." at bounding box center [1063, 297] width 143 height 25
click at [1142, 290] on button "Standard (Recommended) Balanced reach and efficiency — great for broad exposure." at bounding box center [1147, 291] width 9 height 9
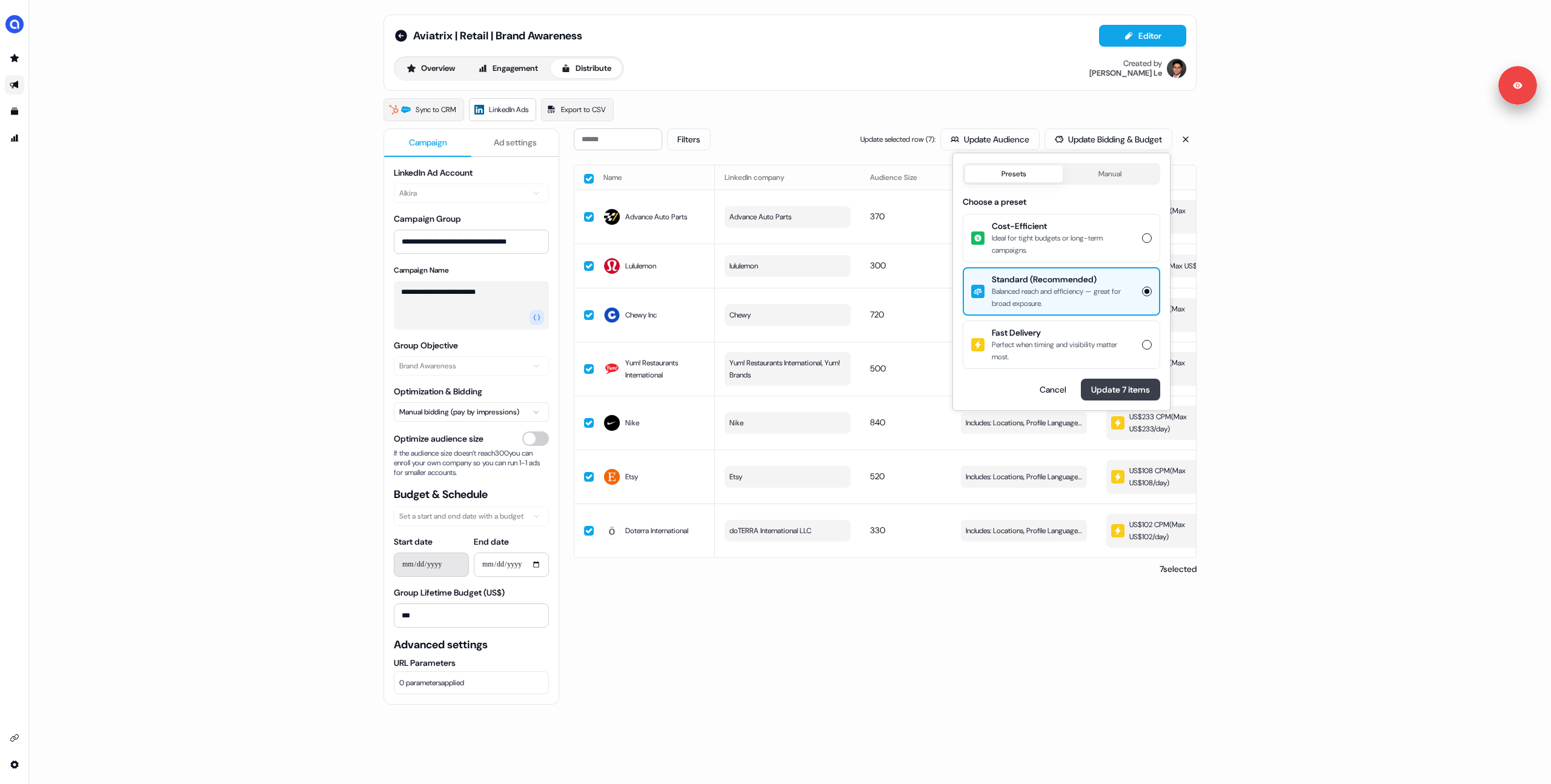
click at [1106, 385] on button "Update 7 items" at bounding box center [1121, 389] width 79 height 22
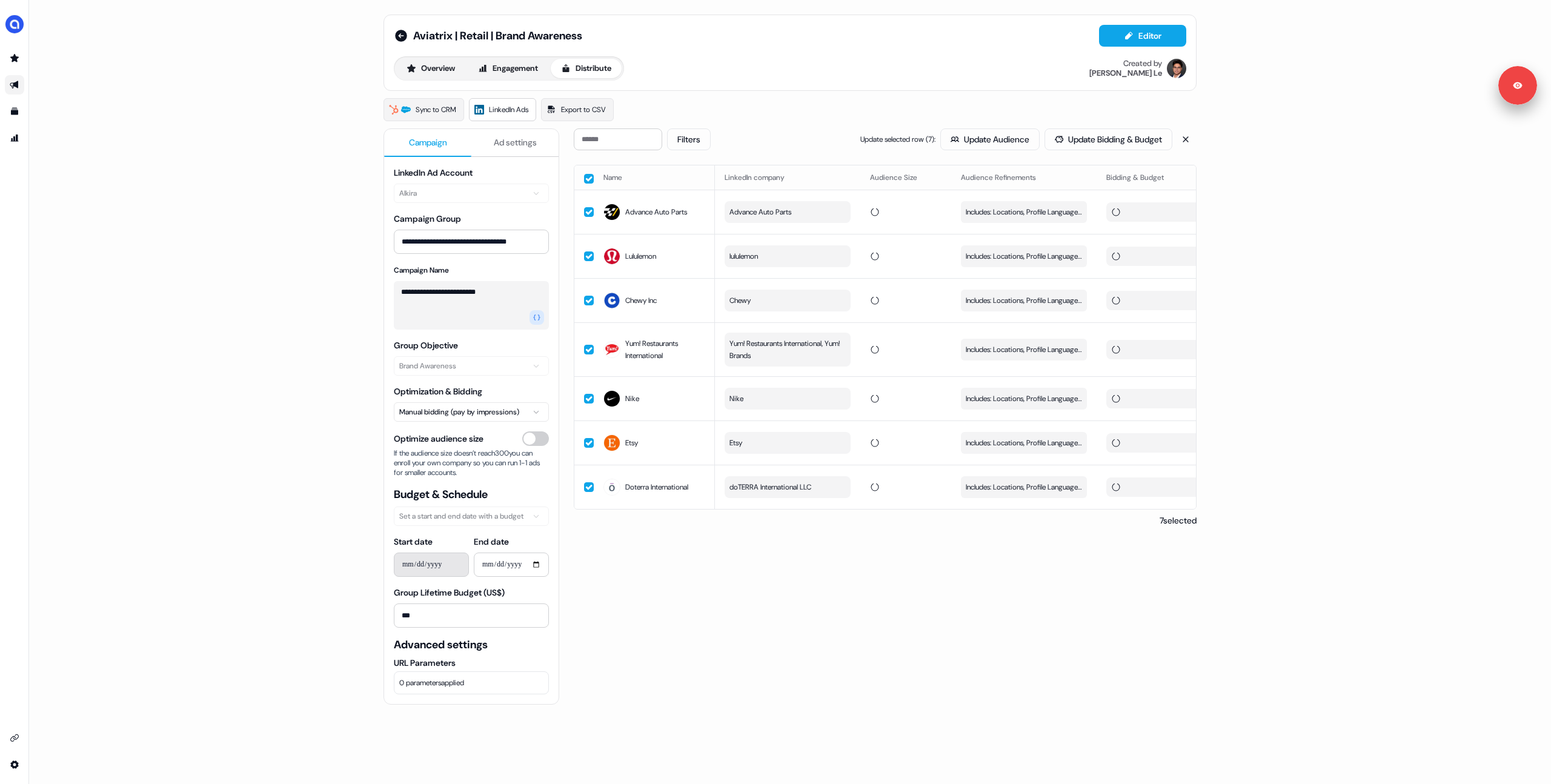
drag, startPoint x: 1294, startPoint y: 372, endPoint x: 1247, endPoint y: 347, distance: 53.2
click at [1294, 372] on div "**********" at bounding box center [790, 392] width 1522 height 784
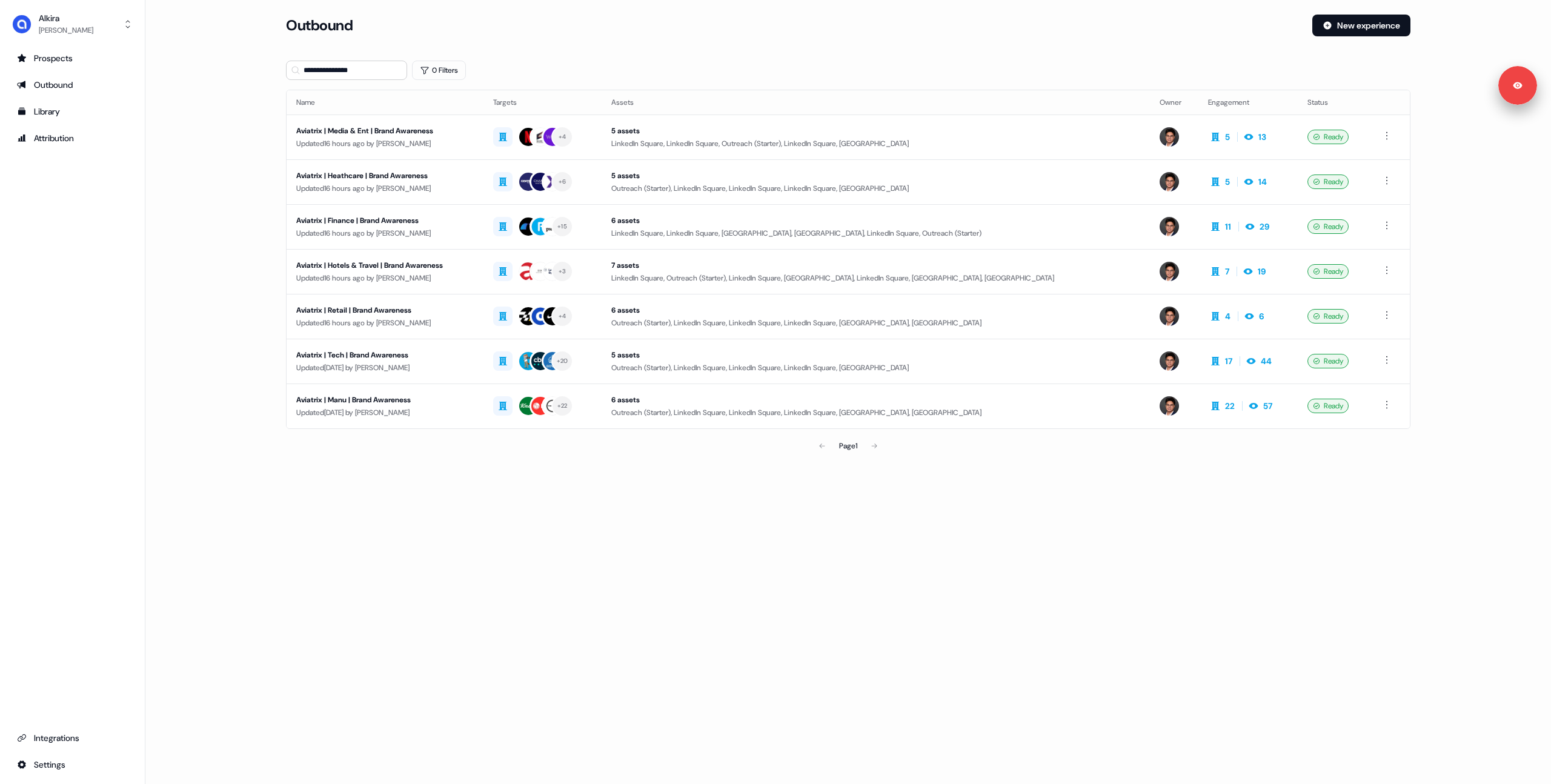
drag, startPoint x: 377, startPoint y: 358, endPoint x: 377, endPoint y: 367, distance: 9.0
click at [377, 358] on div "Aviatrix | Tech | Brand Awareness" at bounding box center [385, 355] width 177 height 12
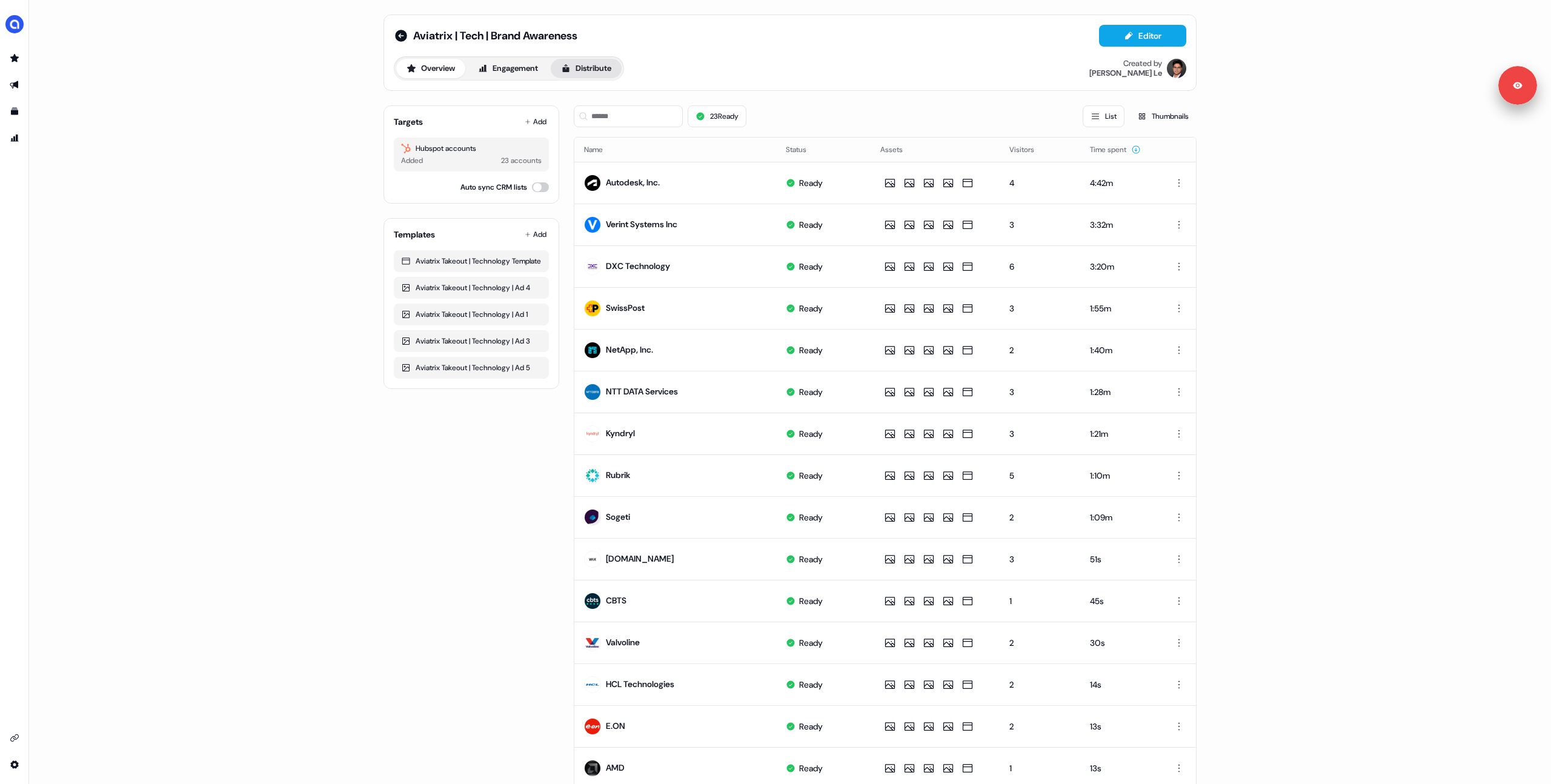
click at [591, 65] on button "Distribute" at bounding box center [586, 68] width 71 height 19
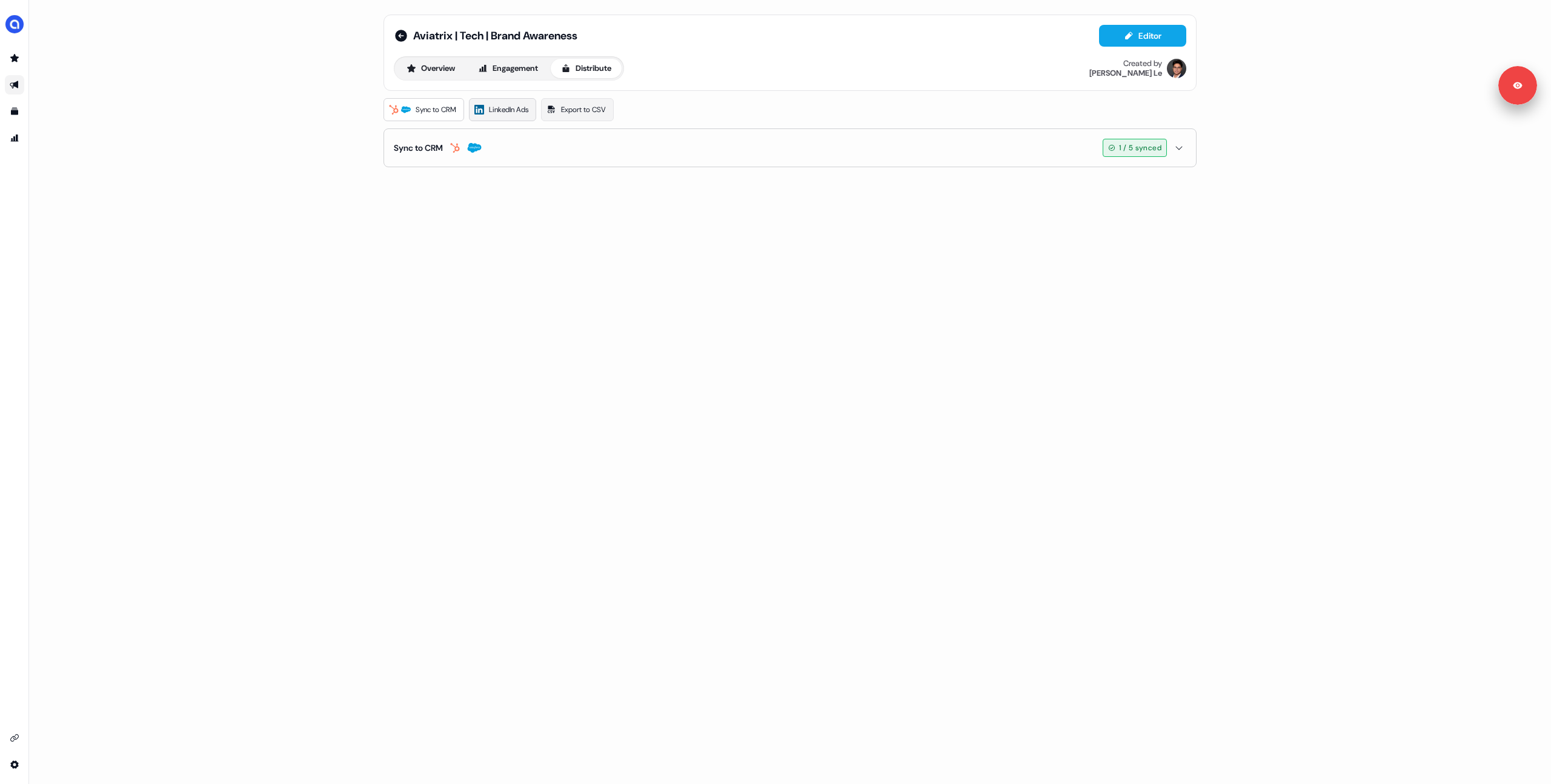
click at [519, 106] on span "LinkedIn Ads" at bounding box center [508, 109] width 40 height 12
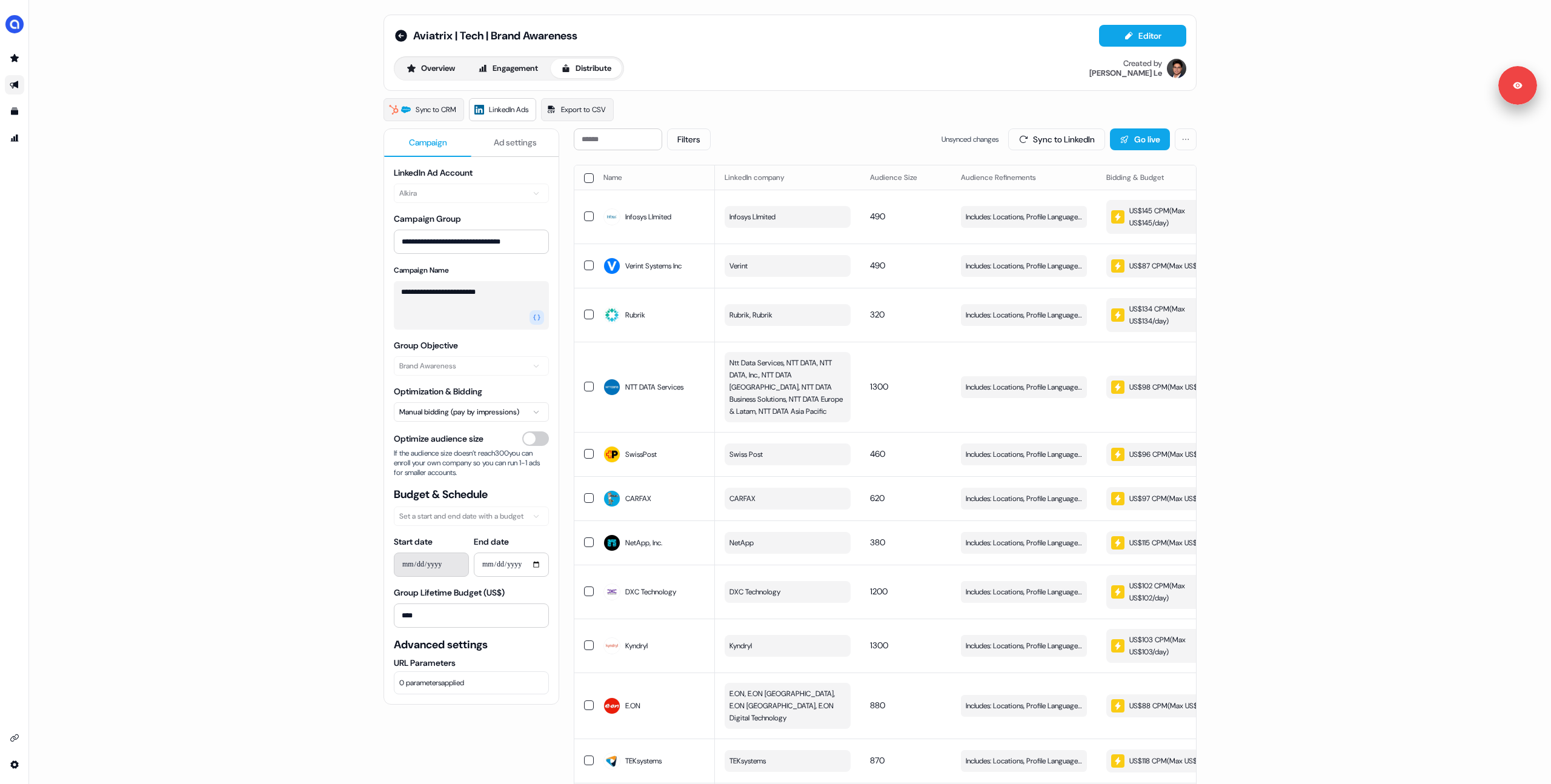
click at [586, 177] on button "button" at bounding box center [589, 178] width 9 height 9
click at [1082, 141] on button "Update Bidding & Budget" at bounding box center [1108, 139] width 128 height 22
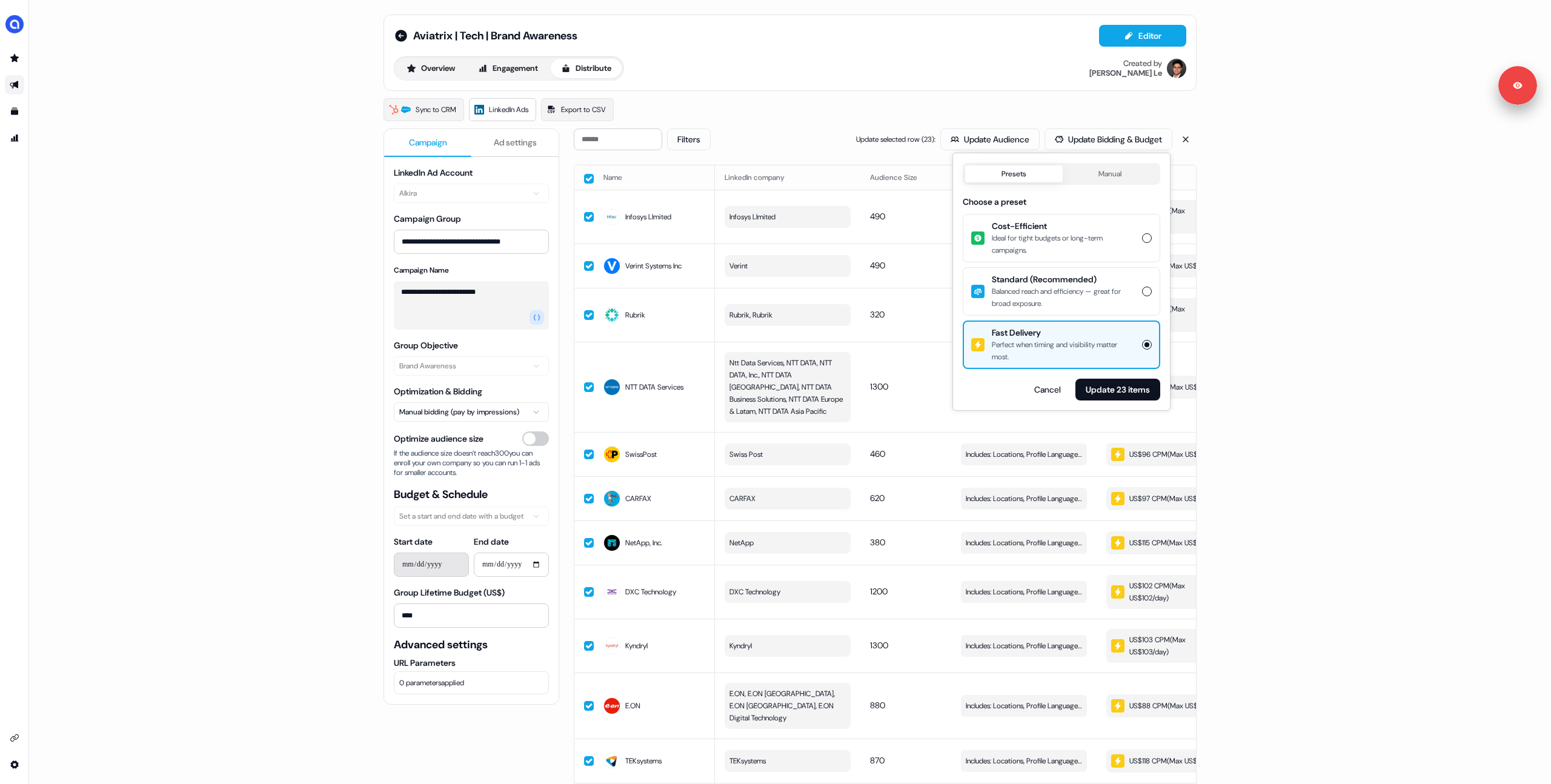
click at [1058, 294] on div "Balanced reach and efficiency — great for broad exposure." at bounding box center [1063, 297] width 143 height 25
click at [1142, 294] on button "Standard (Recommended) Balanced reach and efficiency — great for broad exposure." at bounding box center [1147, 291] width 9 height 9
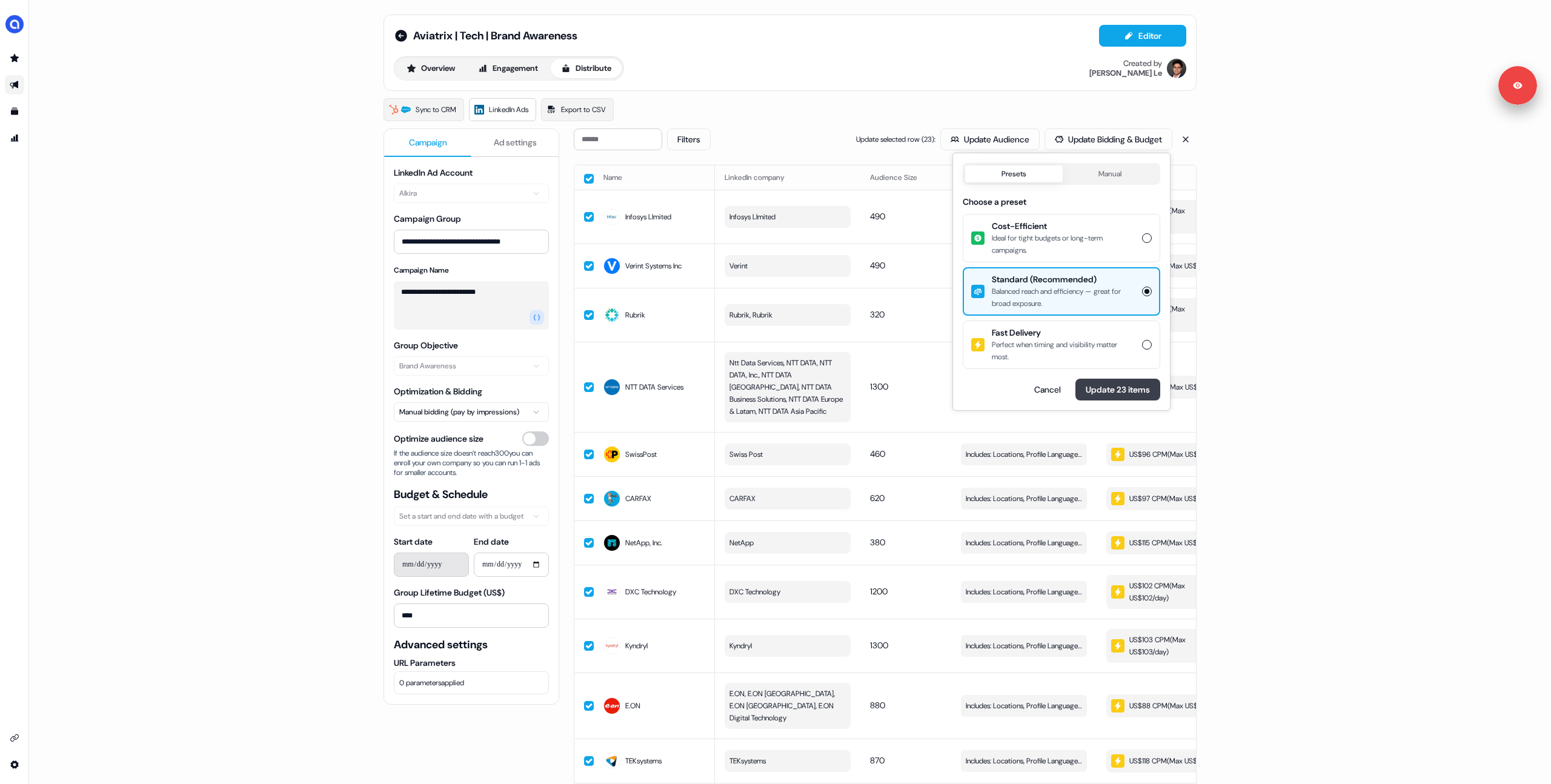
click at [1107, 390] on button "Update 23 items" at bounding box center [1118, 389] width 85 height 22
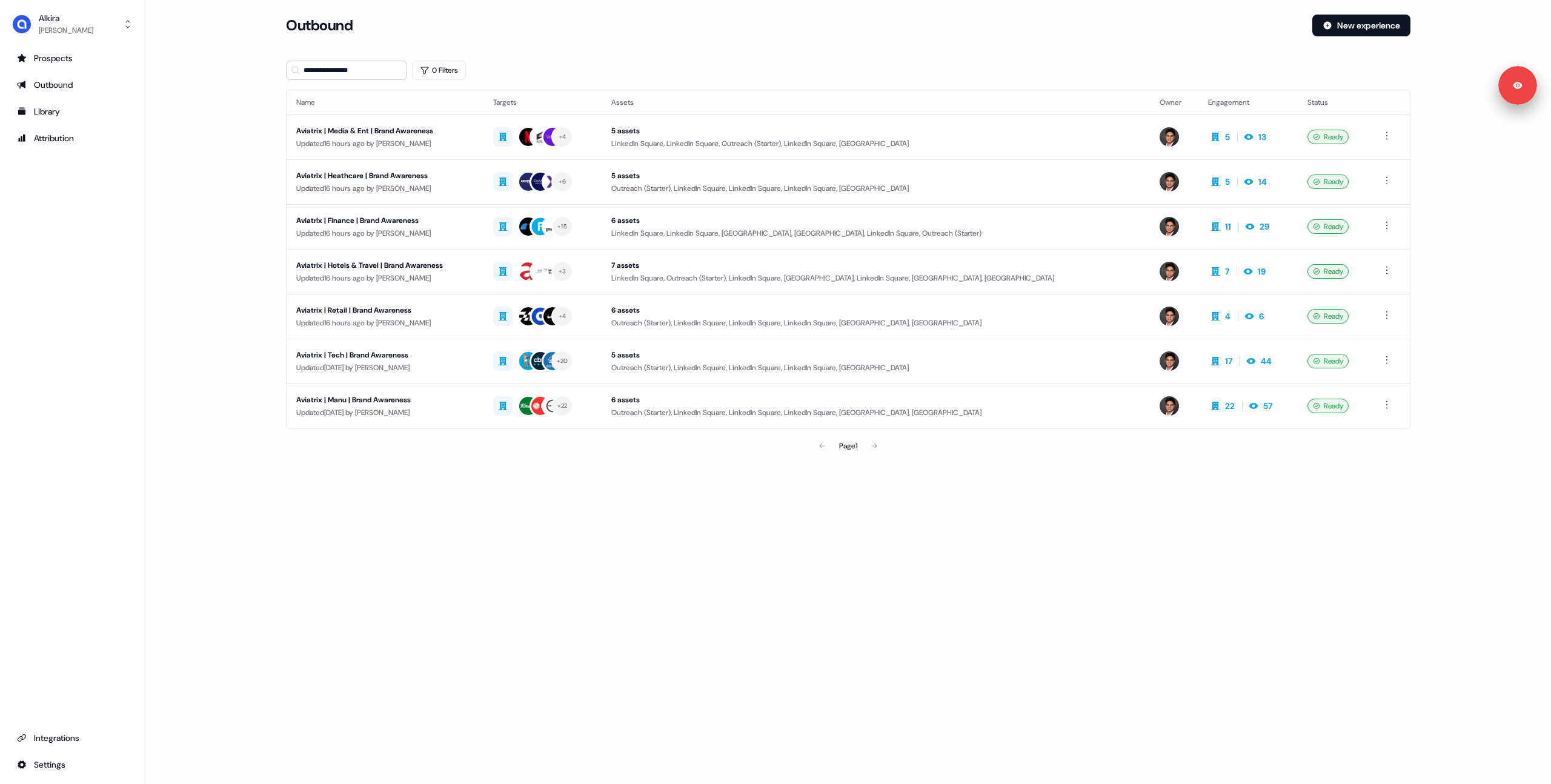
click at [384, 401] on div "Aviatrix | Manu | Brand Awareness" at bounding box center [385, 399] width 177 height 12
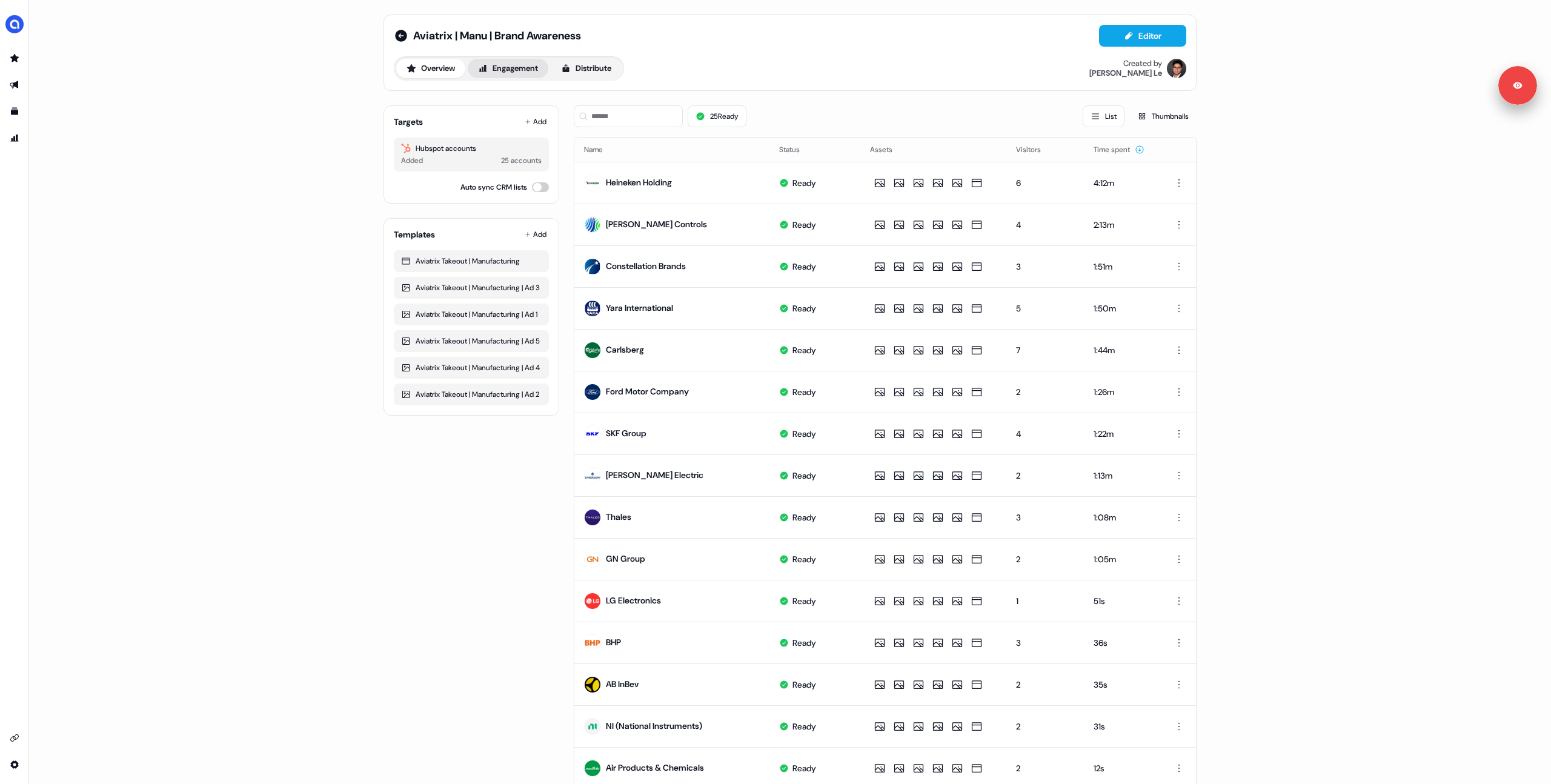
click at [508, 70] on button "Engagement" at bounding box center [508, 68] width 81 height 19
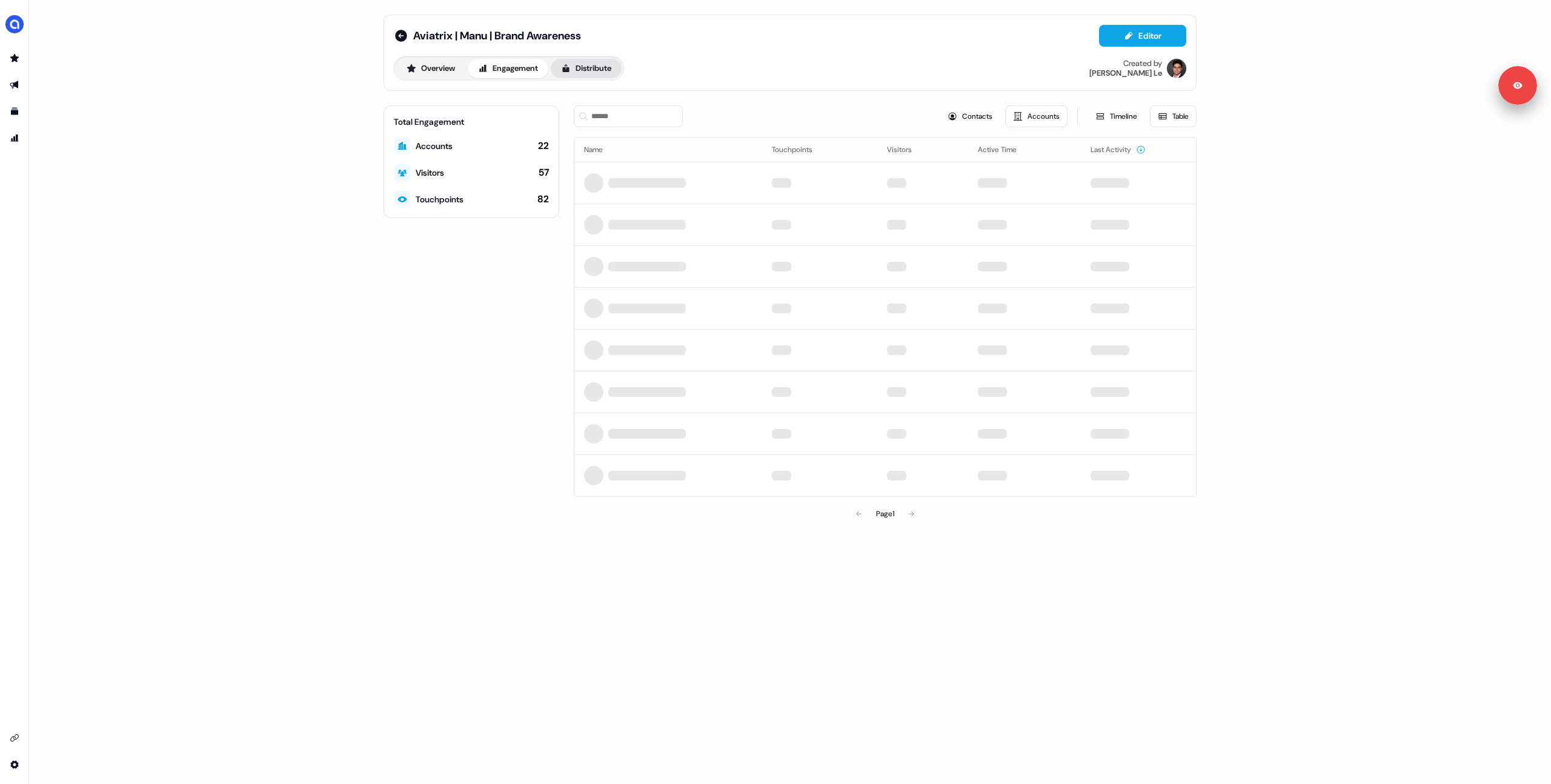
click at [604, 70] on button "Distribute" at bounding box center [586, 68] width 71 height 19
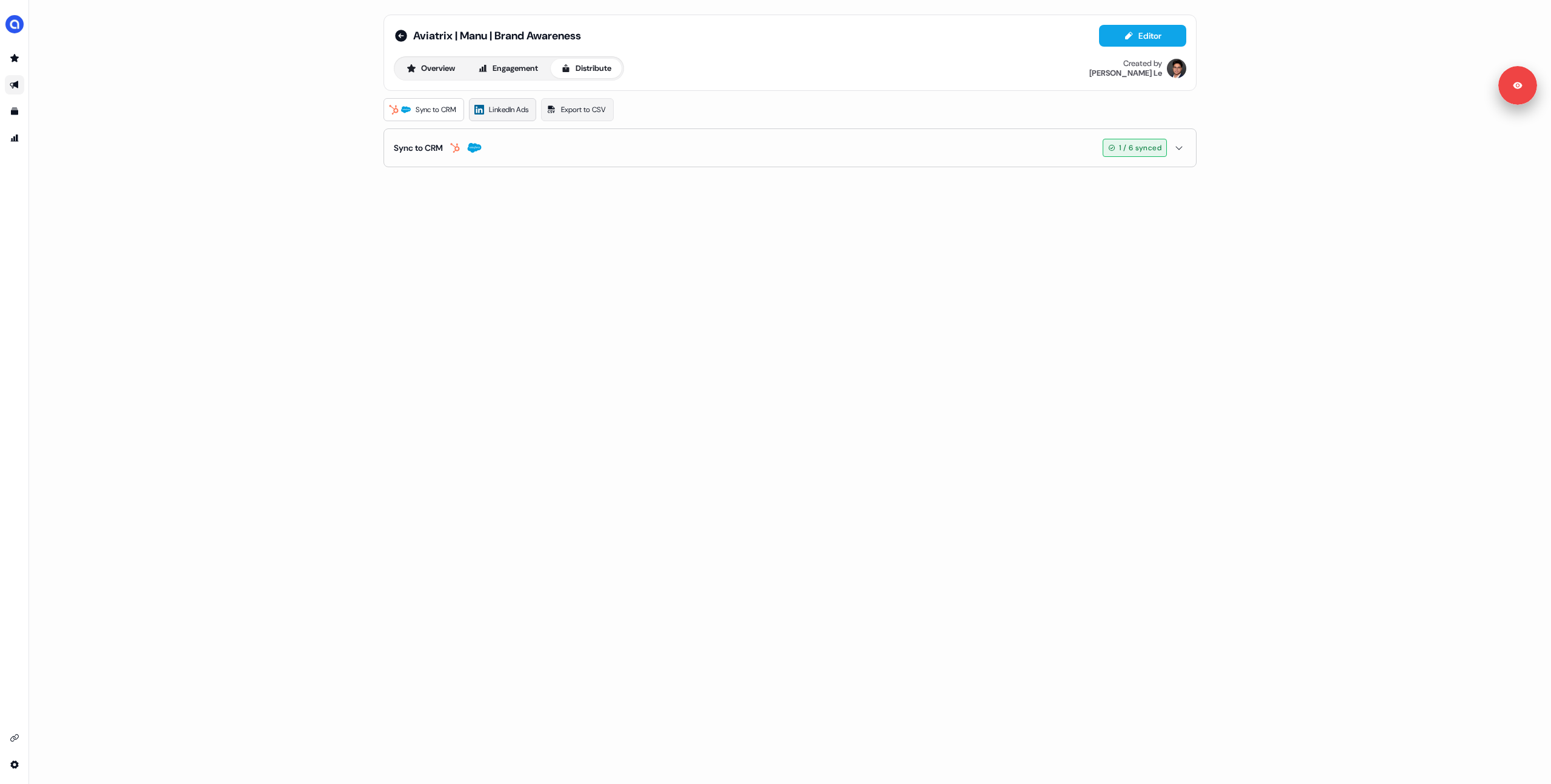
click at [504, 106] on span "LinkedIn Ads" at bounding box center [508, 109] width 40 height 12
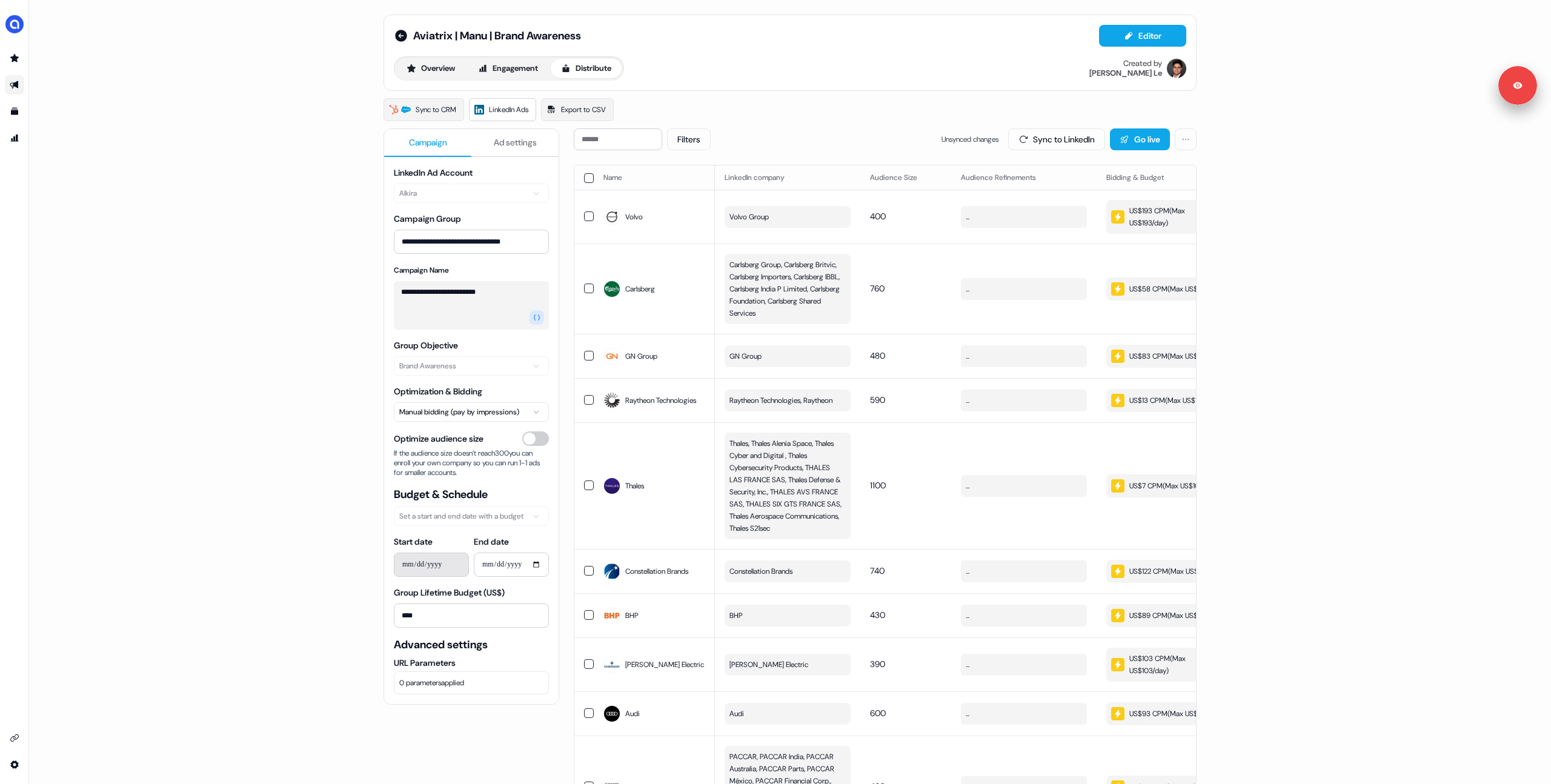
click at [587, 177] on button "button" at bounding box center [589, 178] width 9 height 9
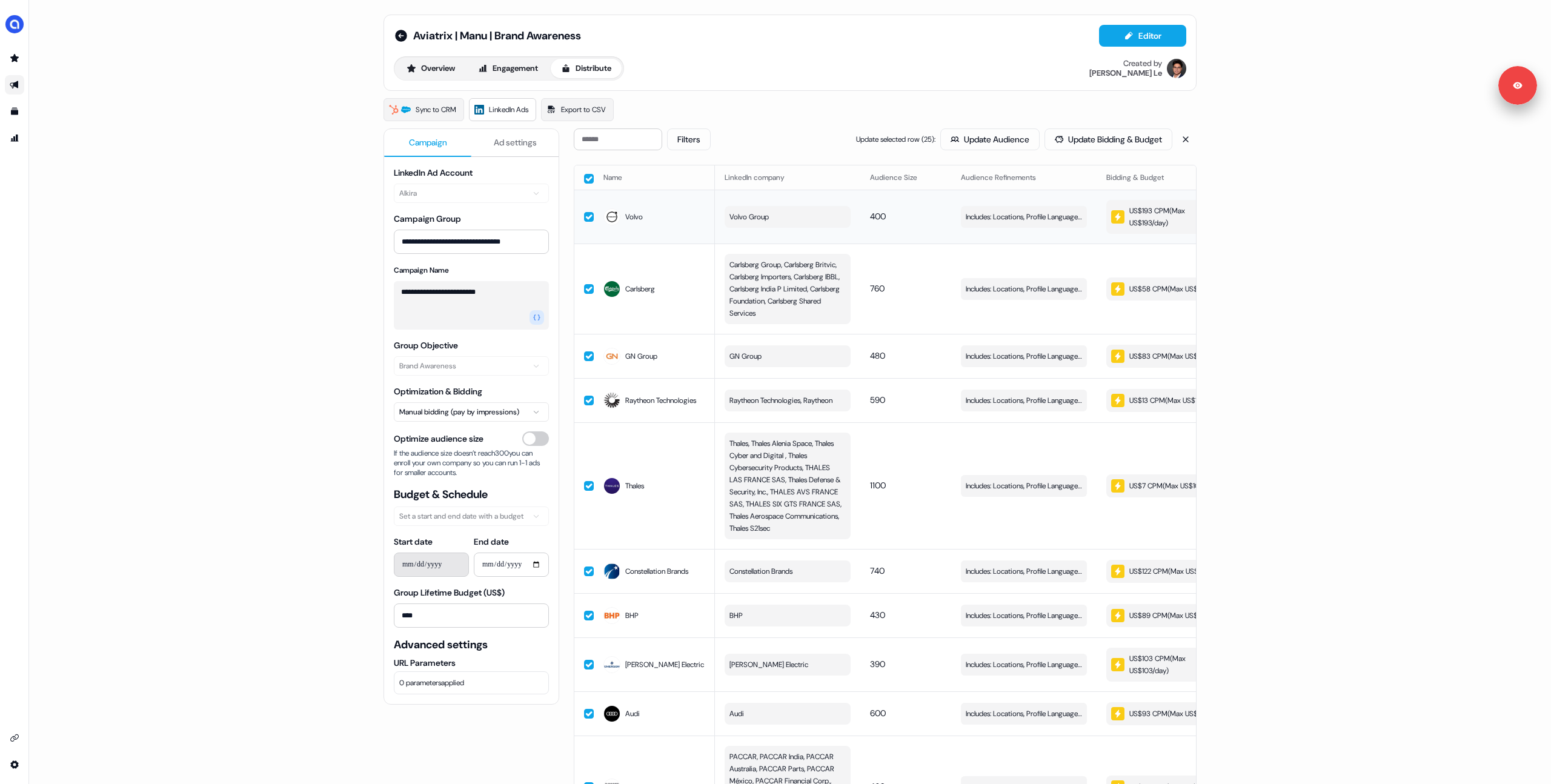
click at [1141, 215] on div "US$193 CPM ( Max US$193/day )" at bounding box center [1168, 217] width 114 height 25
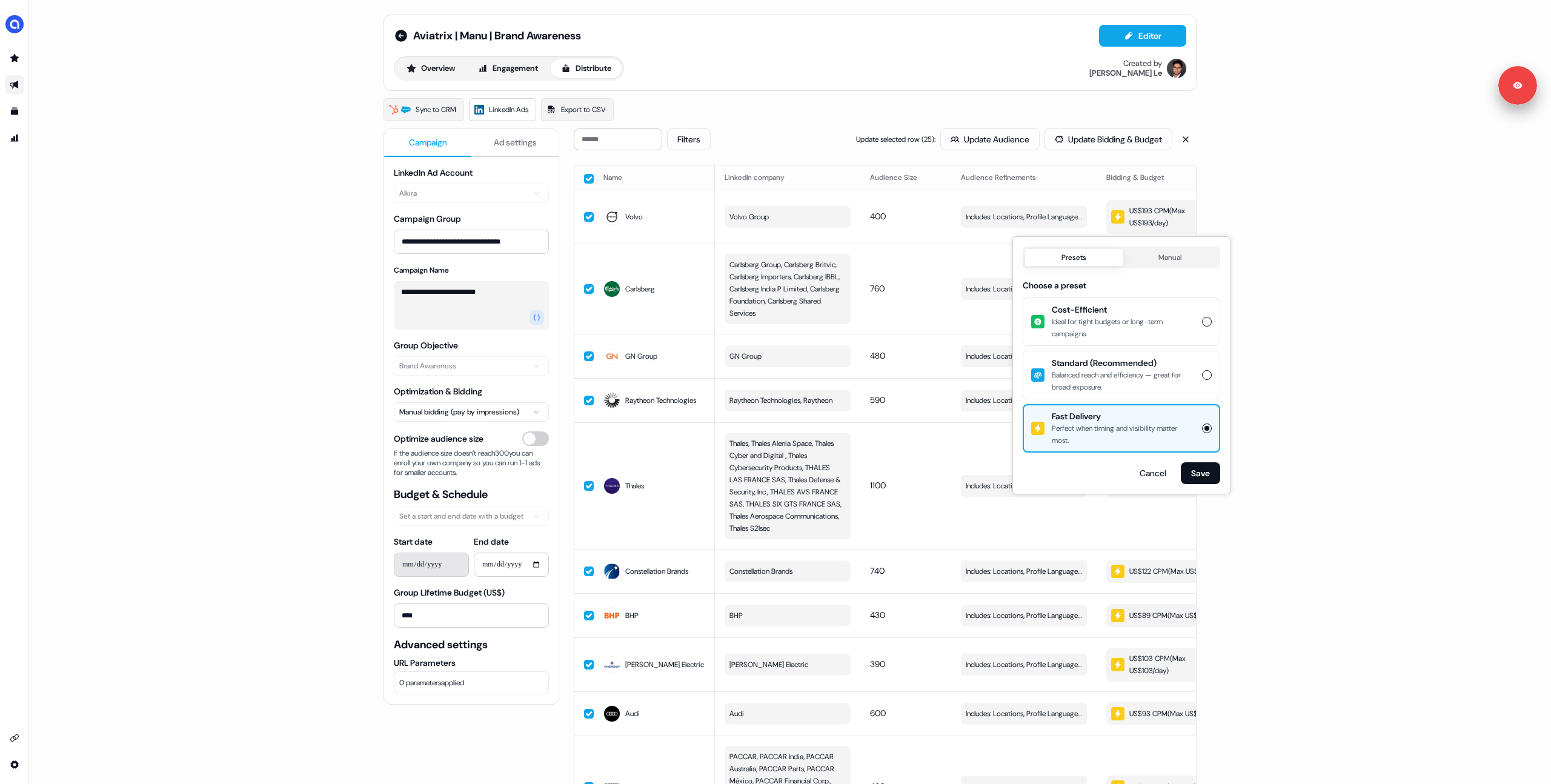
click at [1115, 368] on div "Standard (Recommended) Balanced reach and efficiency — great for broad exposure." at bounding box center [1123, 375] width 143 height 36
click at [1169, 380] on div "Balanced reach and efficiency — great for broad exposure." at bounding box center [1123, 381] width 143 height 25
click at [1202, 380] on button "Standard (Recommended) Balanced reach and efficiency — great for broad exposure." at bounding box center [1206, 375] width 9 height 9
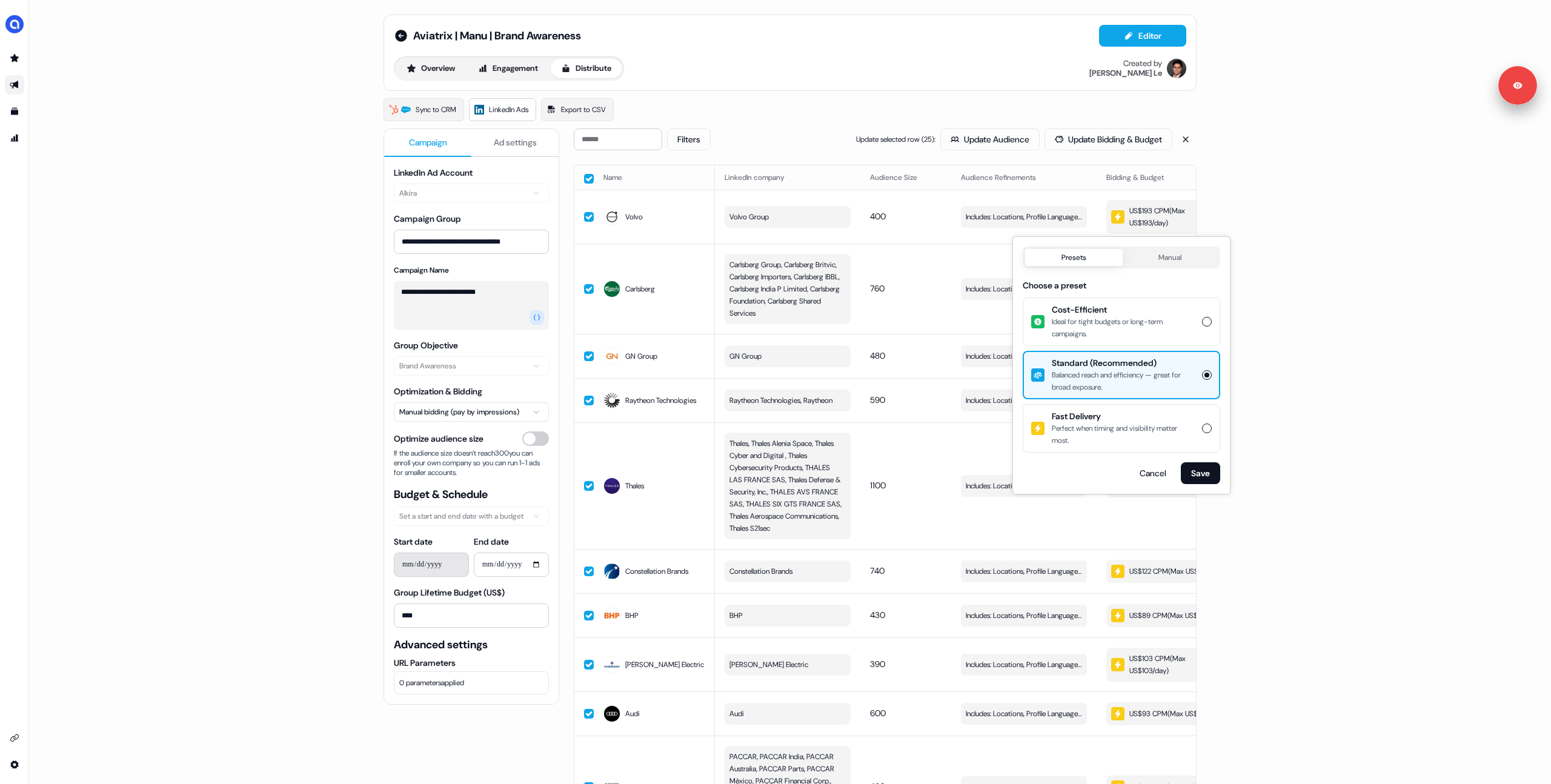
drag, startPoint x: 1192, startPoint y: 472, endPoint x: 1302, endPoint y: 221, distance: 274.0
click at [1301, 221] on body "**********" at bounding box center [775, 392] width 1551 height 784
drag, startPoint x: 1302, startPoint y: 221, endPoint x: 1039, endPoint y: 176, distance: 266.8
click at [1297, 220] on div "**********" at bounding box center [790, 392] width 1522 height 784
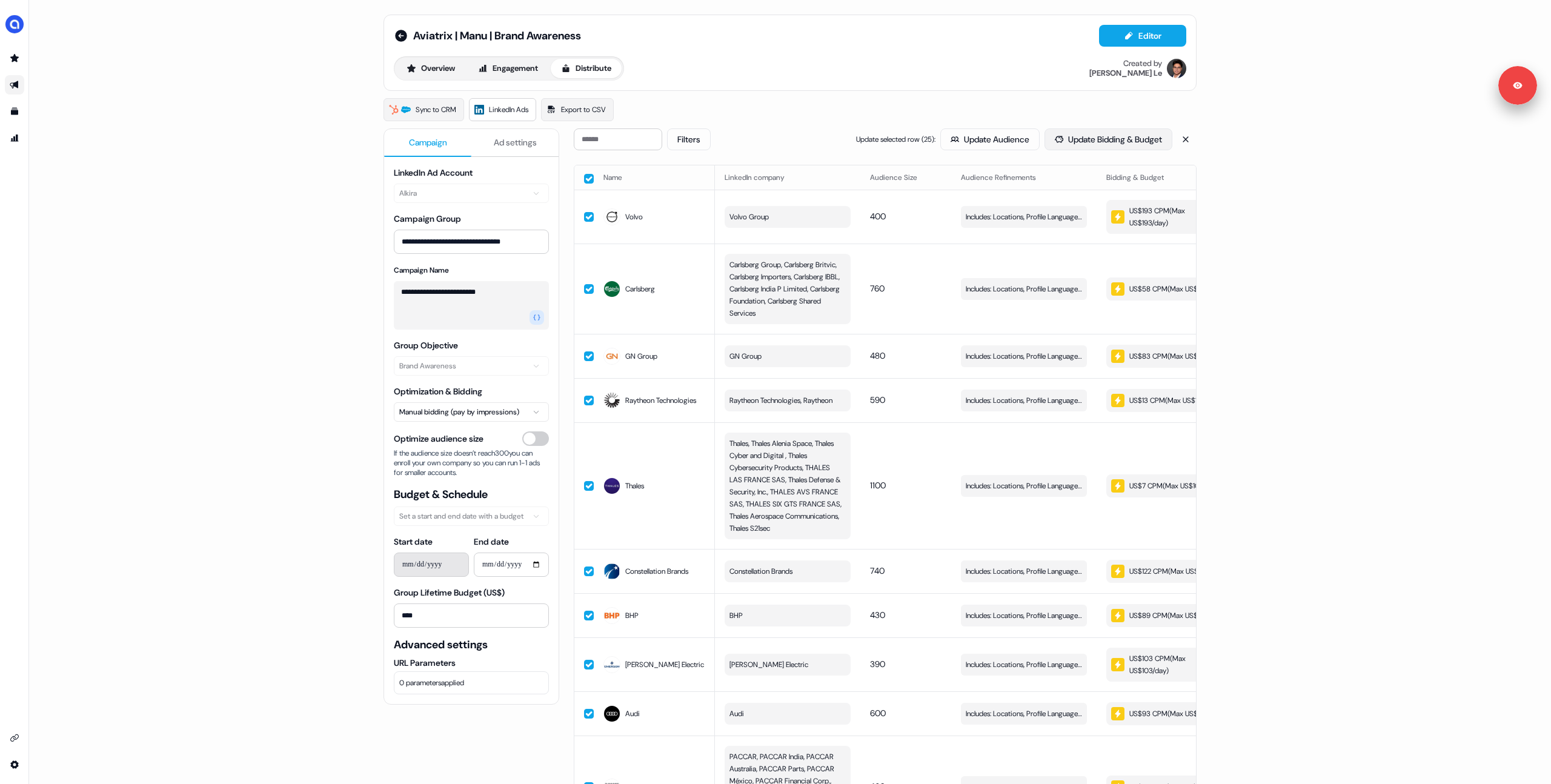
click at [1120, 141] on button "Update Bidding & Budget" at bounding box center [1108, 139] width 128 height 22
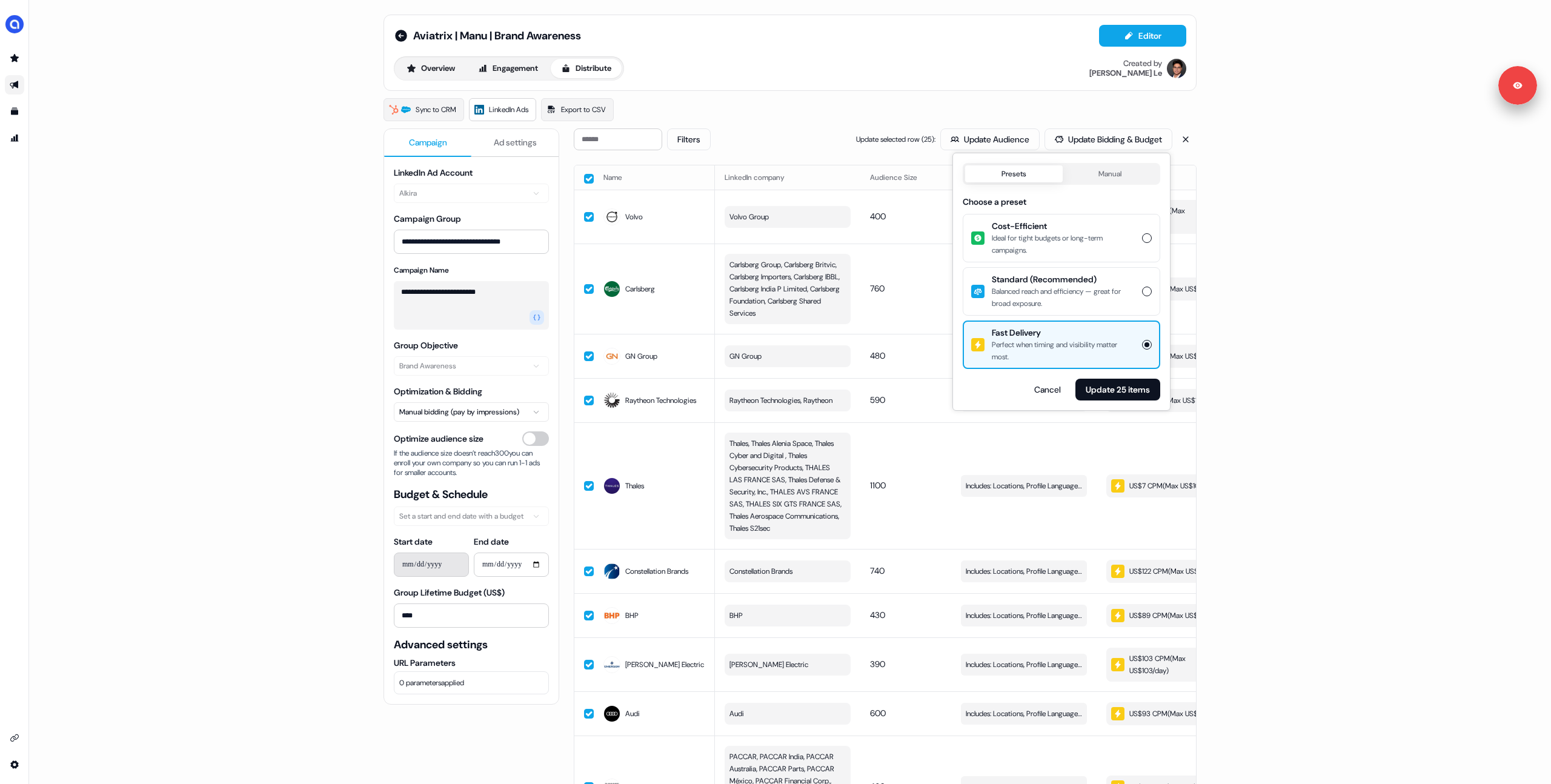
drag, startPoint x: 1082, startPoint y: 284, endPoint x: 1091, endPoint y: 306, distance: 23.8
click at [1082, 286] on div "Standard (Recommended) Balanced reach and efficiency — great for broad exposure." at bounding box center [1063, 292] width 143 height 36
drag, startPoint x: 1116, startPoint y: 304, endPoint x: 1126, endPoint y: 347, distance: 44.1
click at [1116, 305] on div "Balanced reach and efficiency — great for broad exposure." at bounding box center [1063, 297] width 143 height 25
click at [1142, 296] on button "Standard (Recommended) Balanced reach and efficiency — great for broad exposure." at bounding box center [1147, 291] width 9 height 9
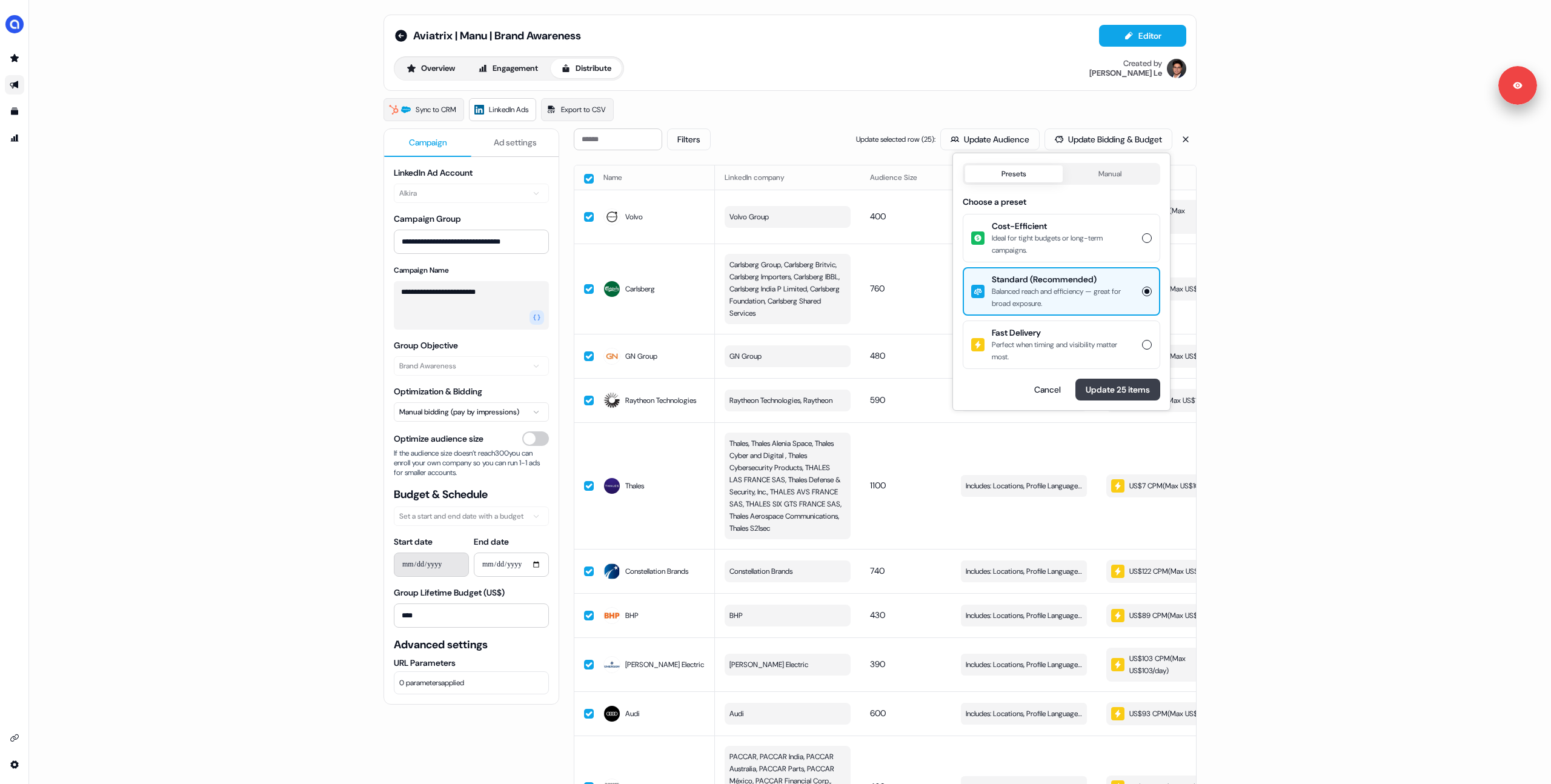
click at [1121, 390] on button "Update 25 items" at bounding box center [1118, 389] width 85 height 22
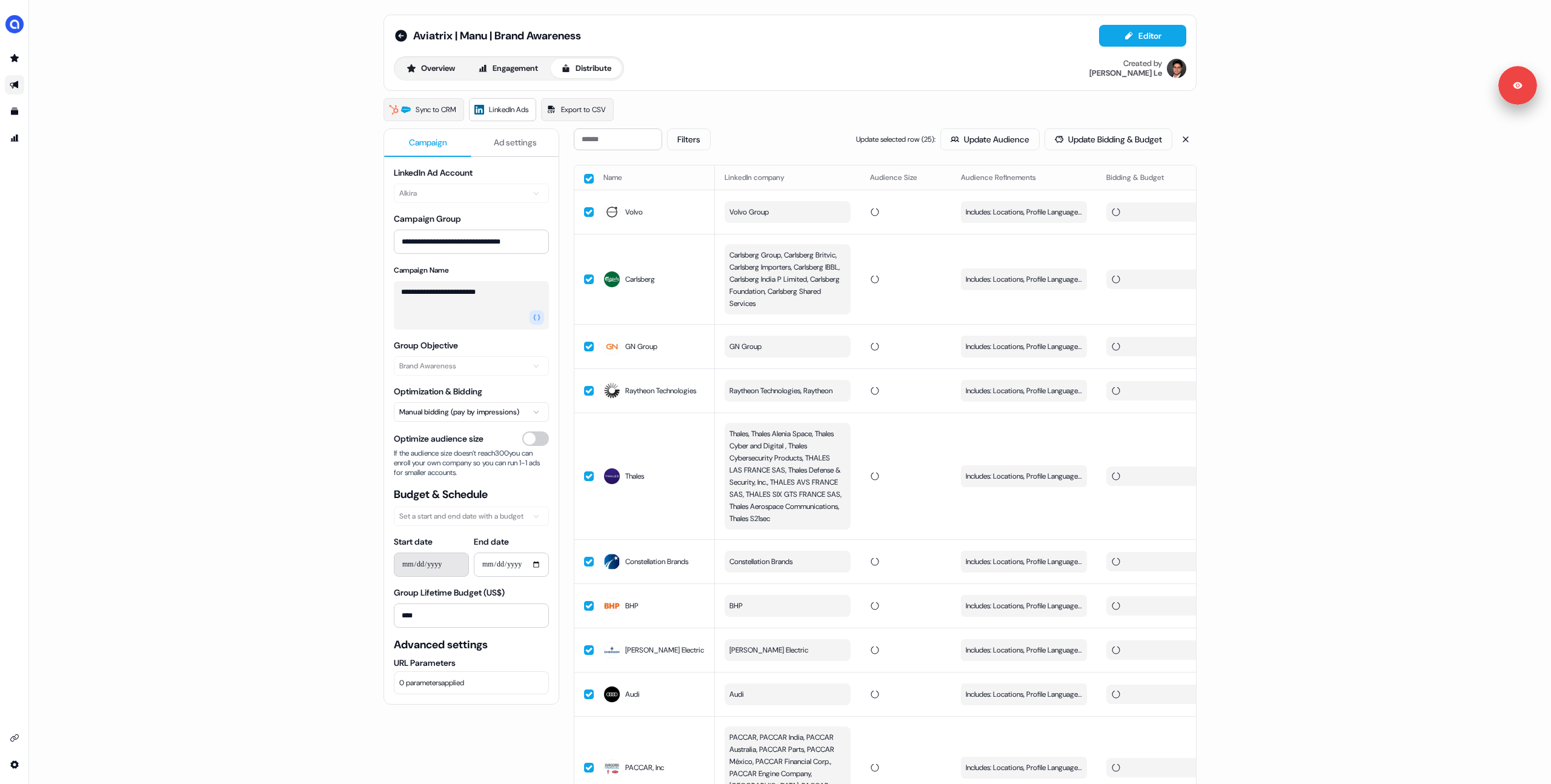
click at [1245, 356] on div "**********" at bounding box center [790, 392] width 1522 height 784
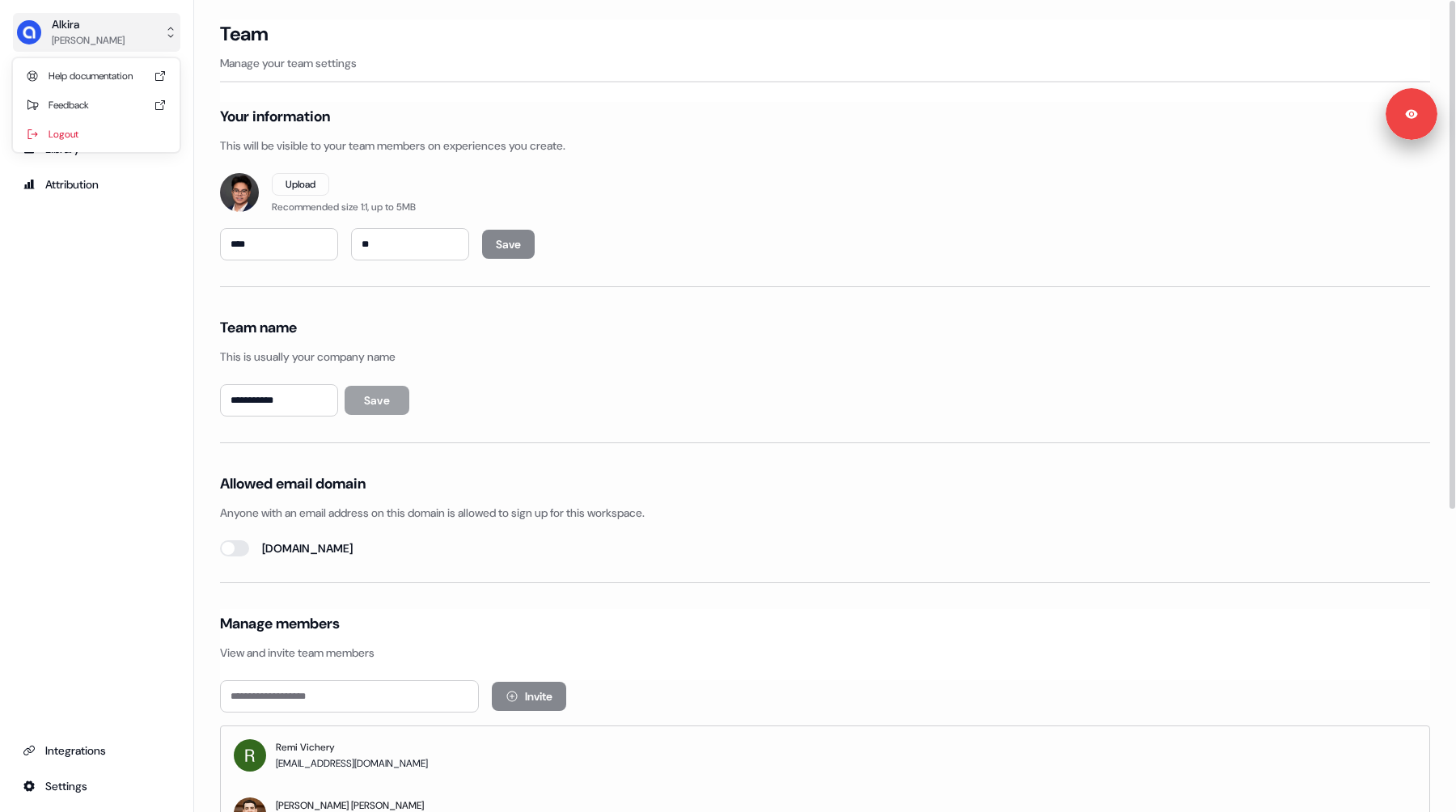
click at [115, 34] on button "[PERSON_NAME]" at bounding box center [96, 32] width 167 height 39
click at [97, 127] on div "Logout" at bounding box center [96, 134] width 154 height 29
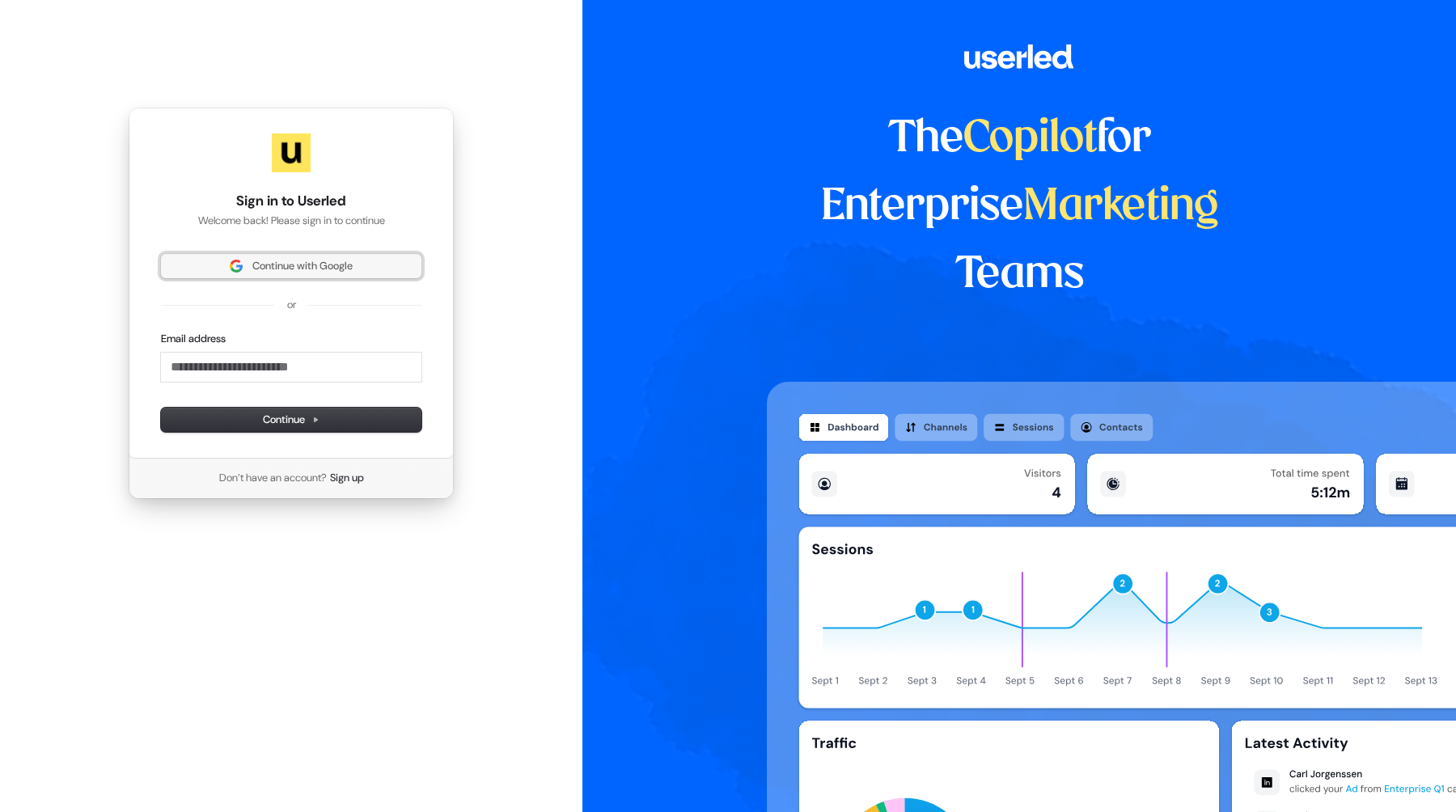
click at [304, 262] on span "Continue with Google" at bounding box center [302, 265] width 100 height 14
